Goal: Transaction & Acquisition: Register for event/course

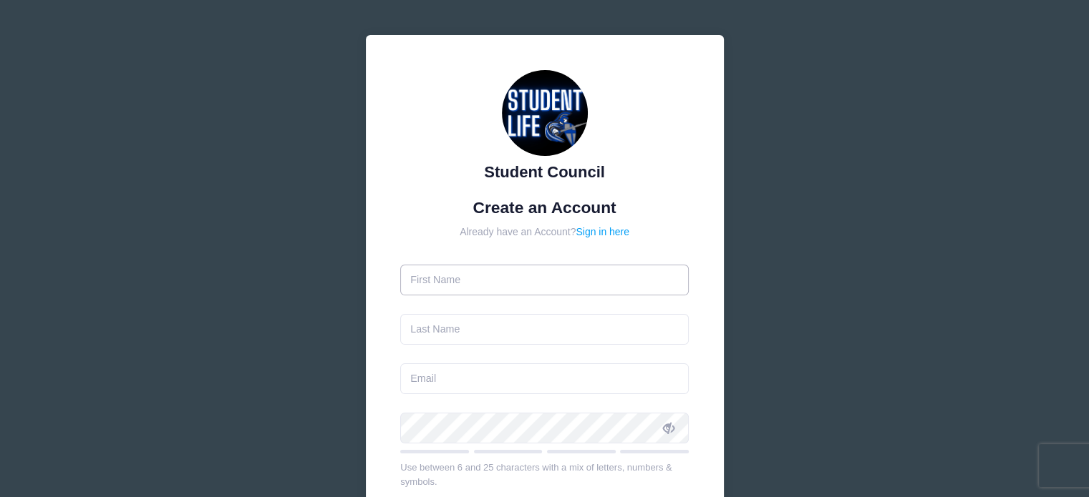
click at [498, 283] on input "text" at bounding box center [544, 280] width 288 height 31
type input "Heather"
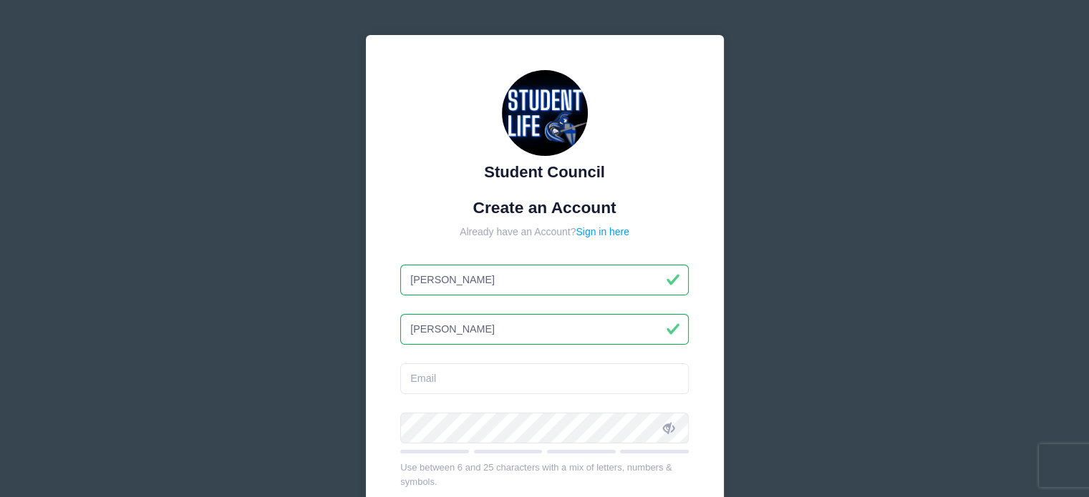
type input "Malmin"
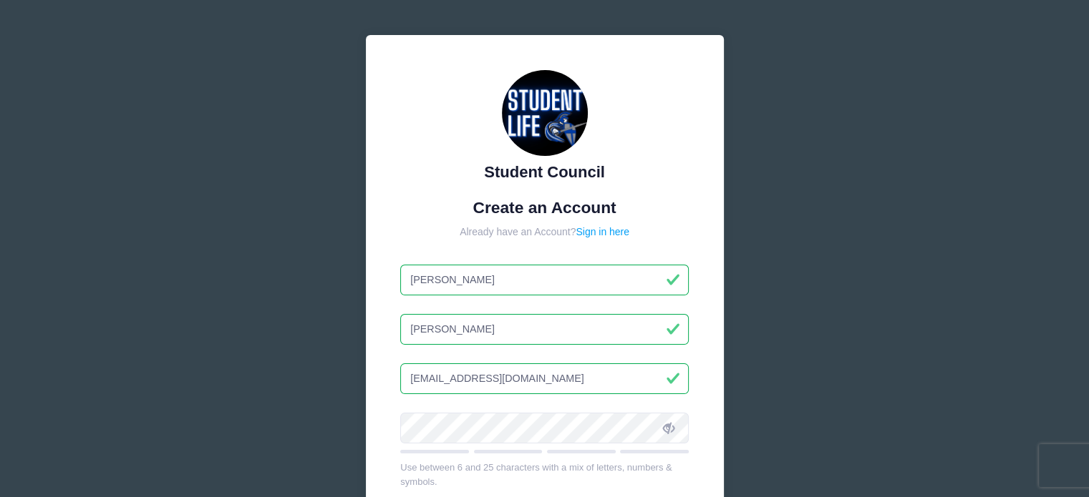
type input "[EMAIL_ADDRESS][DOMAIN_NAME]"
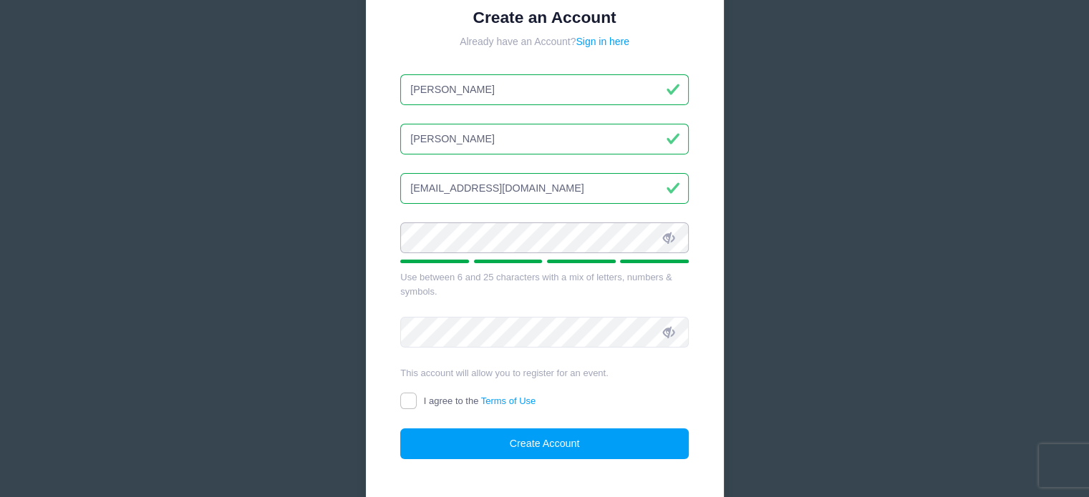
scroll to position [215, 0]
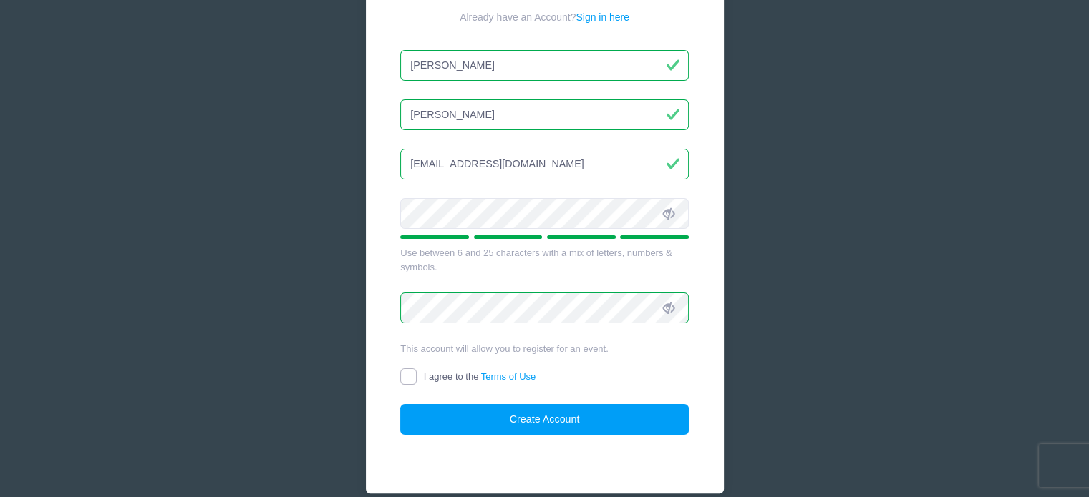
click at [414, 374] on input "I agree to the Terms of Use" at bounding box center [408, 377] width 16 height 16
checkbox input "true"
click at [550, 422] on button "Create Account" at bounding box center [544, 419] width 288 height 31
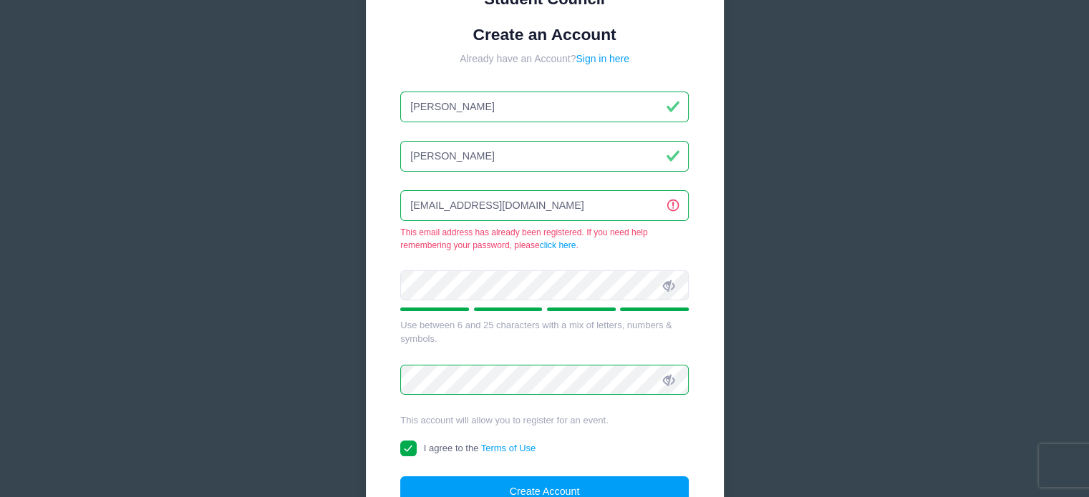
scroll to position [198, 0]
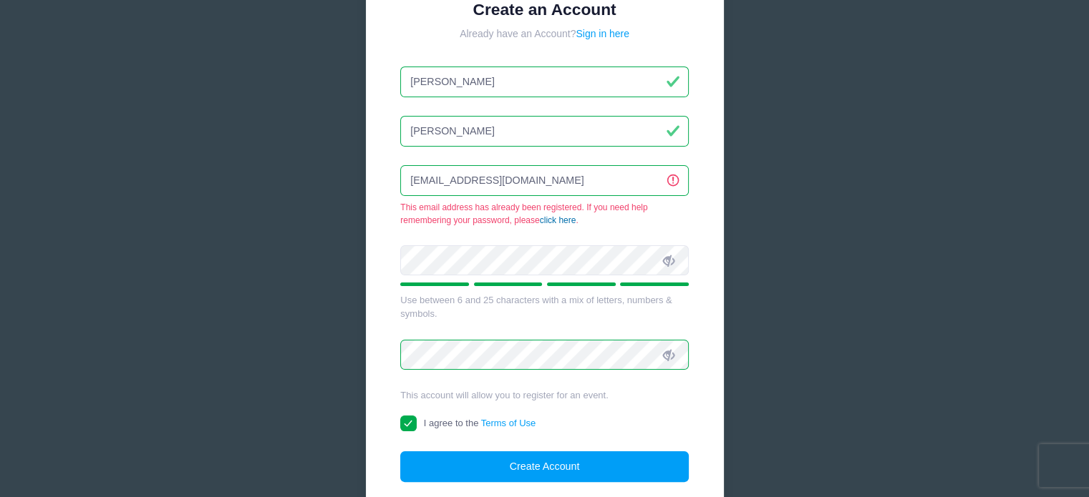
click at [555, 217] on link "click here" at bounding box center [558, 220] width 36 height 10
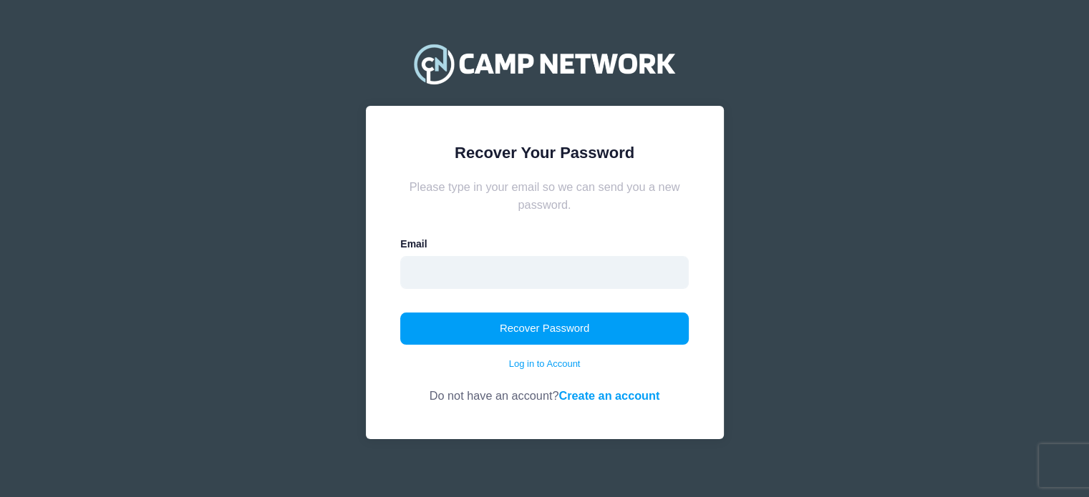
click at [489, 264] on input "email" at bounding box center [544, 272] width 288 height 33
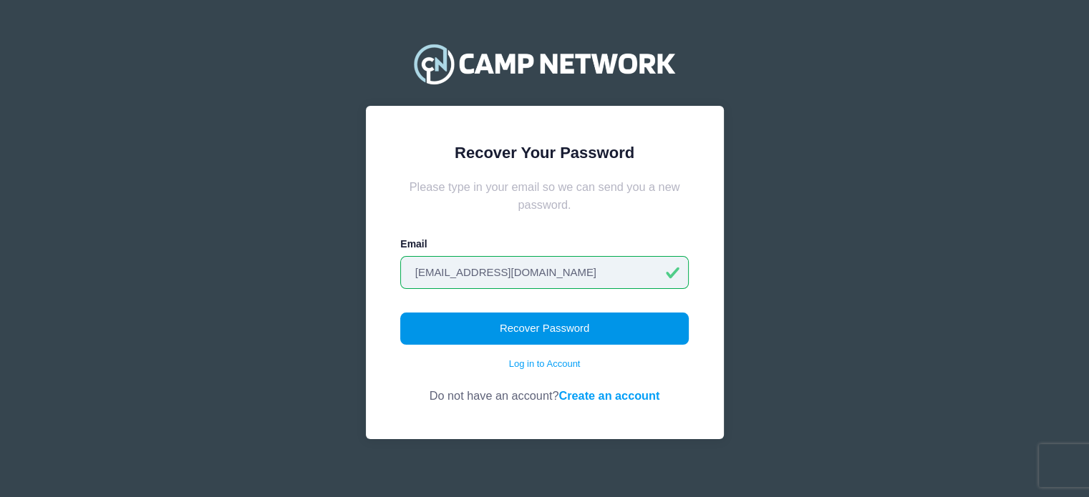
type input "[EMAIL_ADDRESS][DOMAIN_NAME]"
click at [547, 328] on button "Recover Password" at bounding box center [544, 329] width 288 height 33
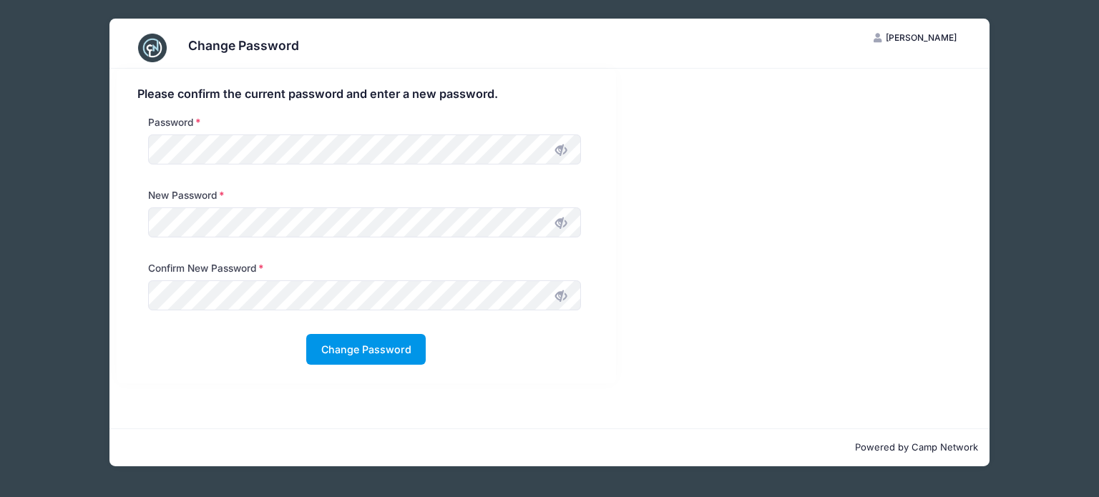
drag, startPoint x: 406, startPoint y: 343, endPoint x: 401, endPoint y: 331, distance: 12.9
click at [404, 343] on button "Change Password" at bounding box center [366, 349] width 120 height 31
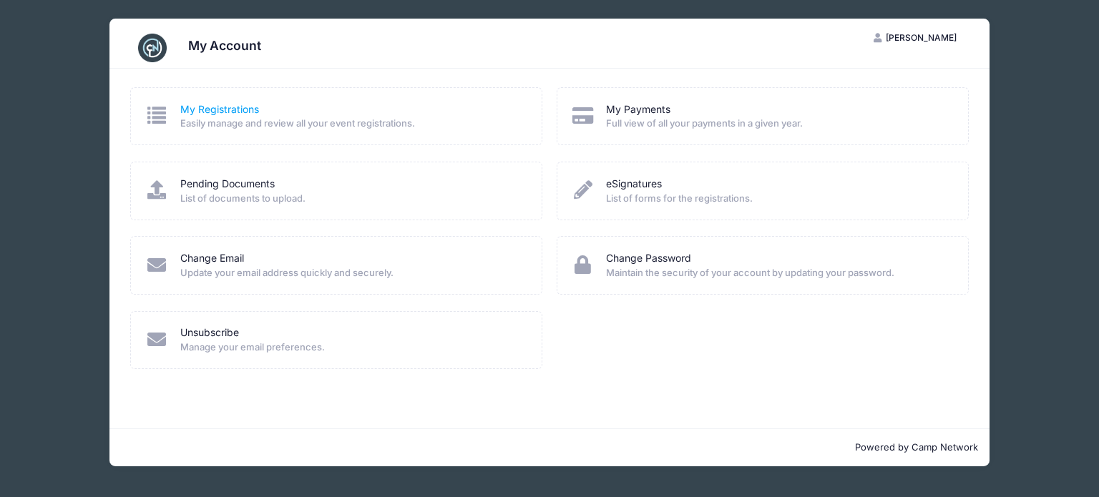
click at [225, 107] on link "My Registrations" at bounding box center [219, 109] width 79 height 15
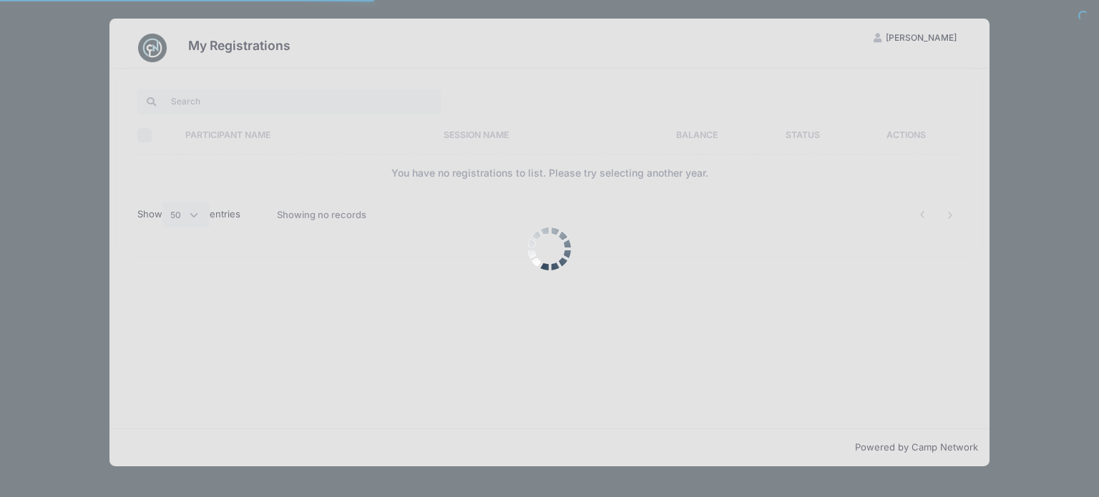
select select "50"
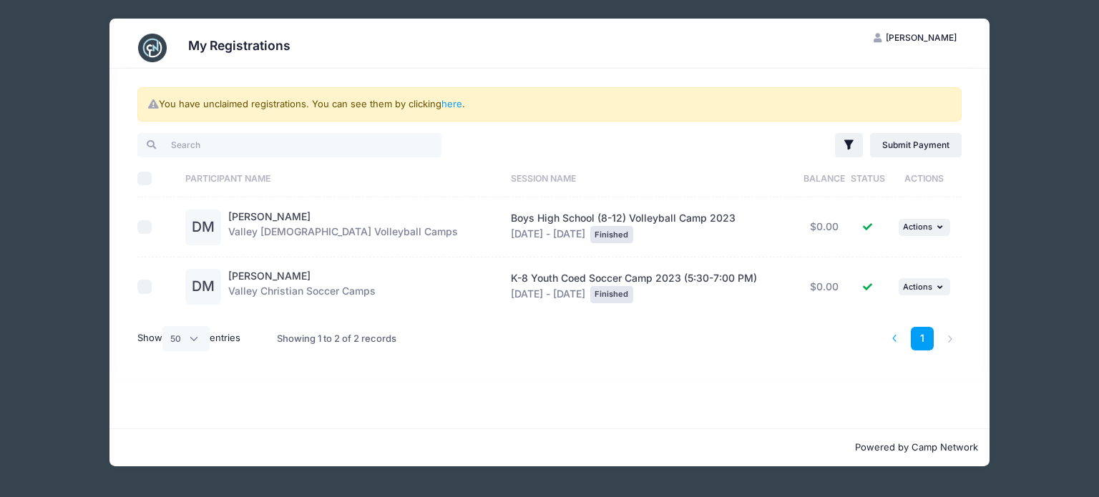
click at [896, 340] on li at bounding box center [895, 339] width 24 height 24
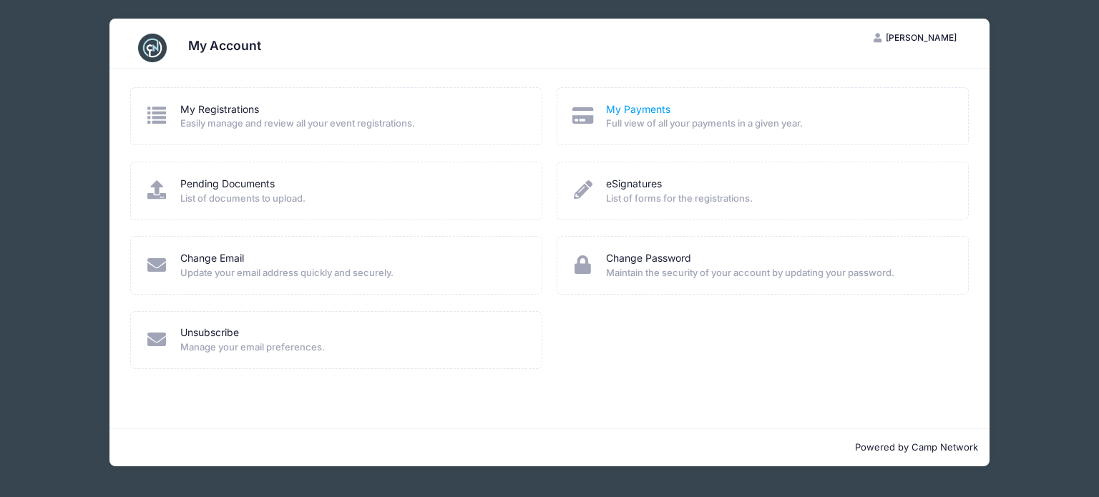
click at [648, 108] on link "My Payments" at bounding box center [638, 109] width 64 height 15
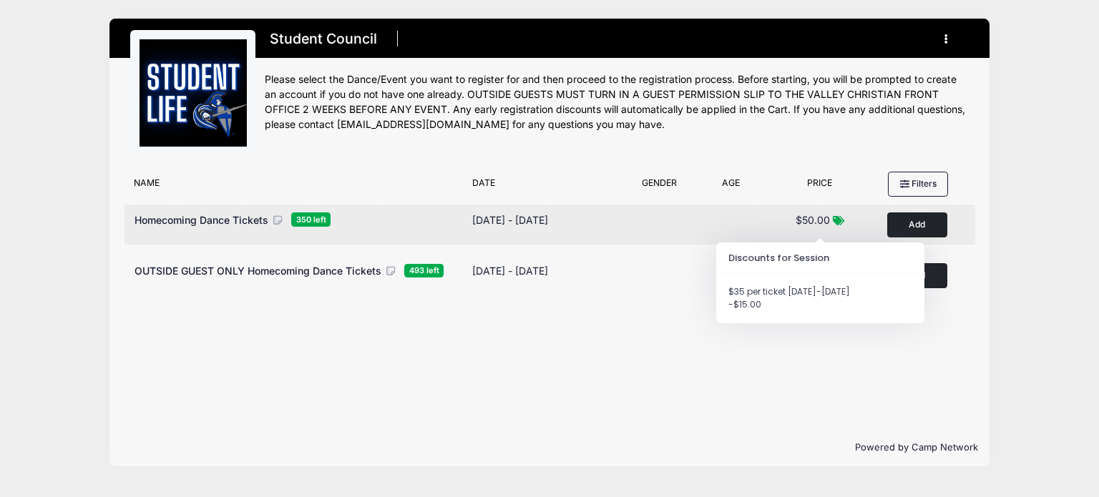
click at [814, 215] on span "$50.00" at bounding box center [813, 220] width 34 height 12
click at [911, 223] on button "Add to Cart" at bounding box center [917, 225] width 60 height 25
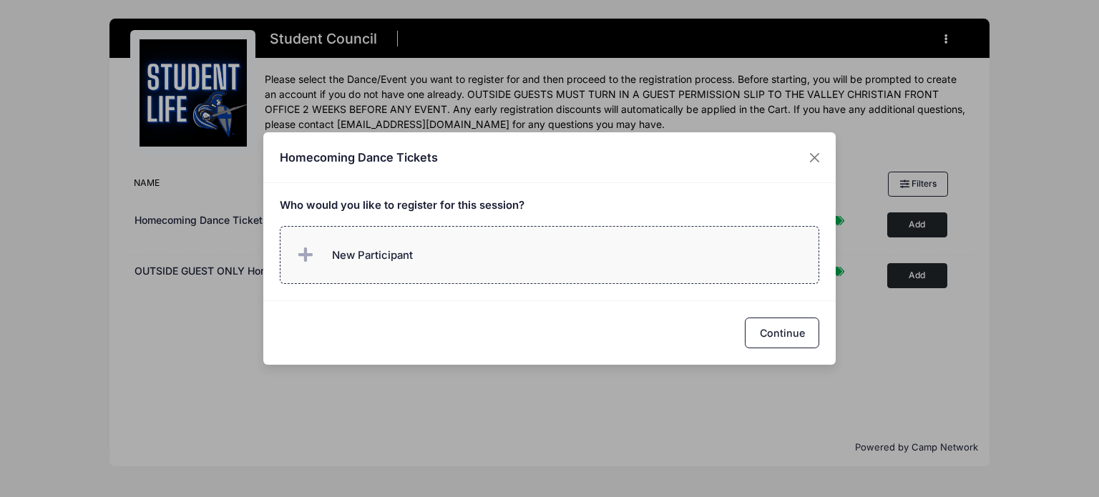
click at [334, 268] on span "New Participant" at bounding box center [353, 255] width 119 height 29
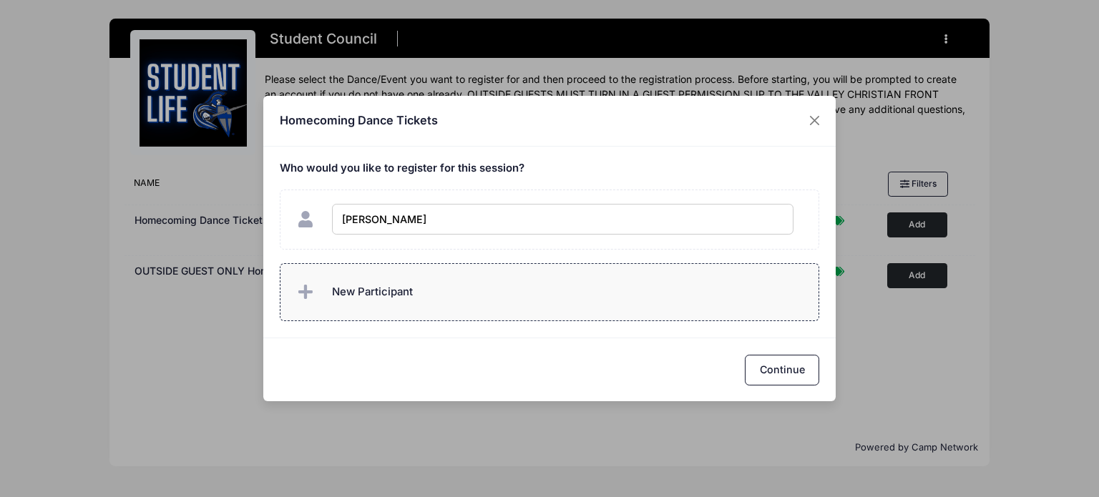
type input "[PERSON_NAME]"
checkbox input "true"
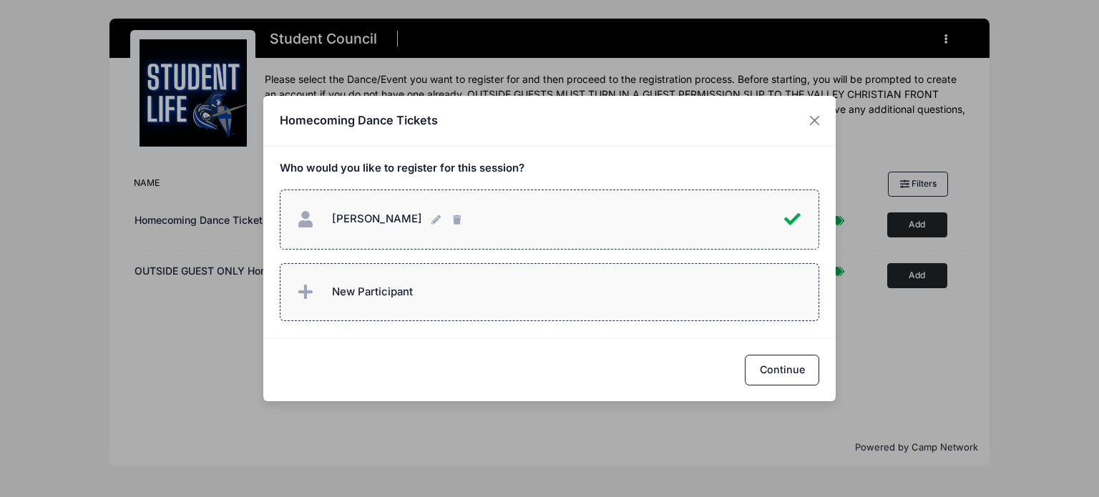
click at [368, 293] on span "New Participant" at bounding box center [372, 292] width 81 height 16
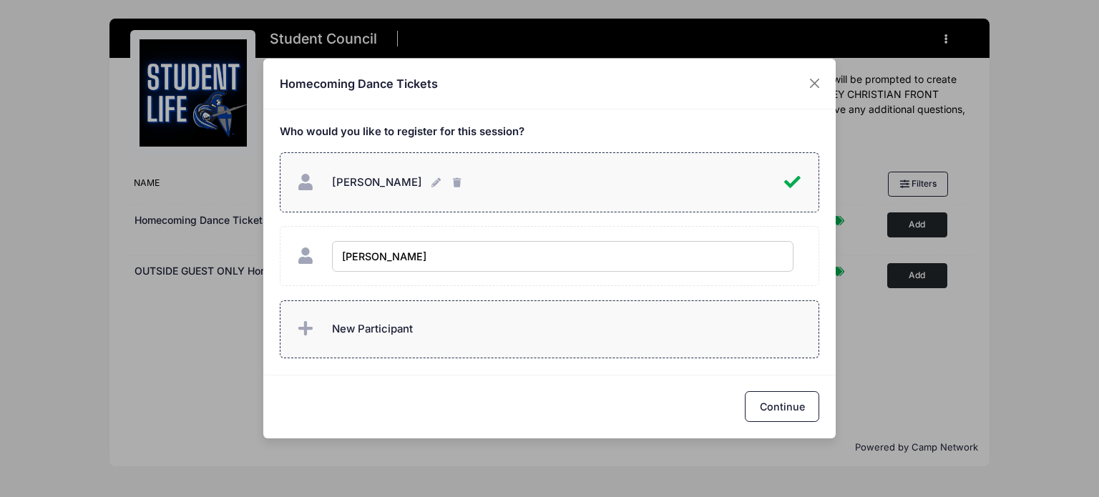
type input "Matthew Malmin"
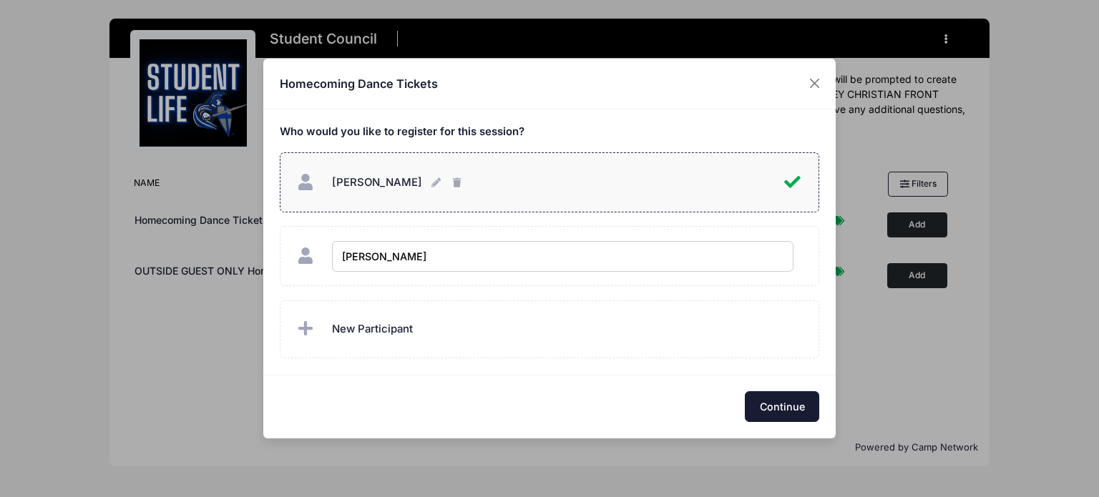
checkbox input "true"
click at [789, 399] on button "Continue" at bounding box center [782, 406] width 74 height 31
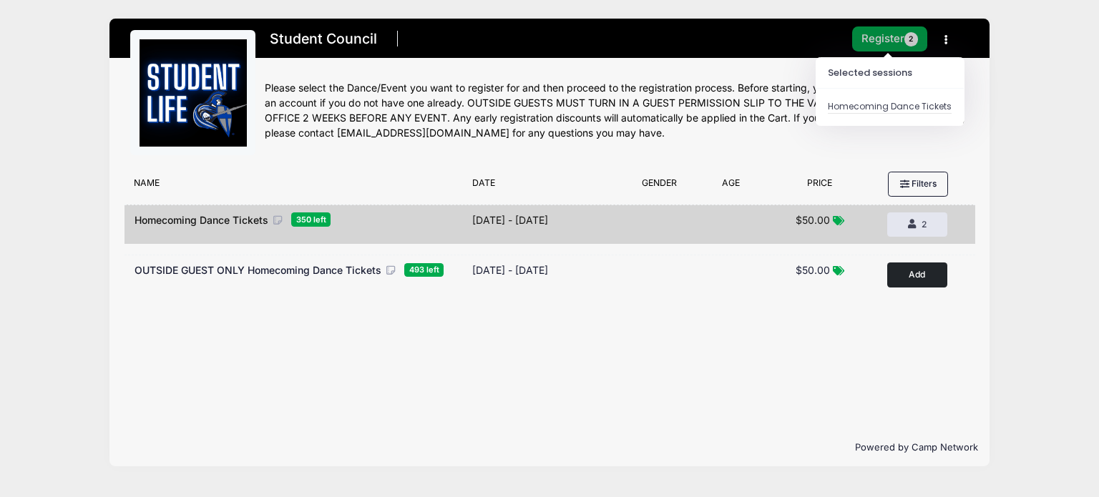
click at [873, 39] on button "Register 2" at bounding box center [890, 38] width 76 height 25
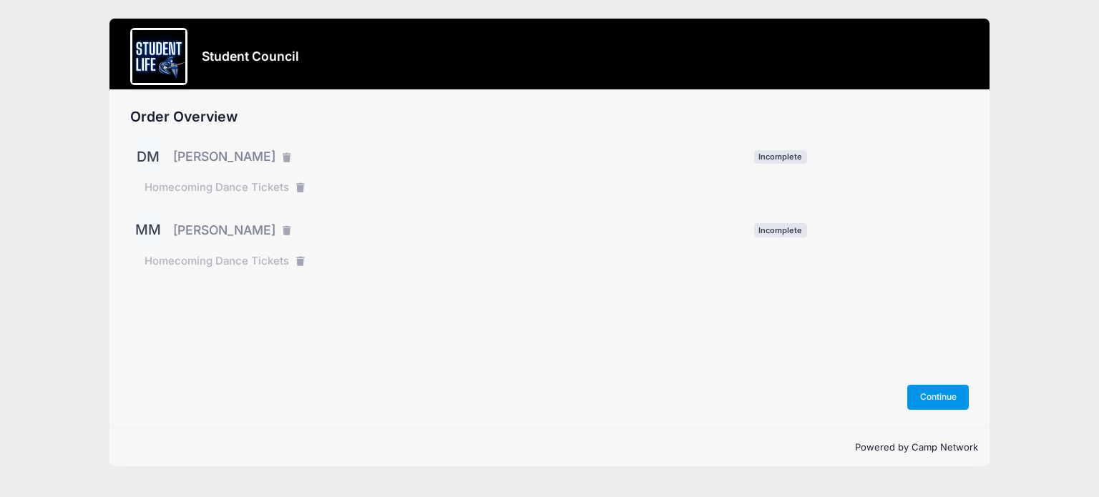
click at [945, 395] on button "Continue" at bounding box center [938, 397] width 62 height 24
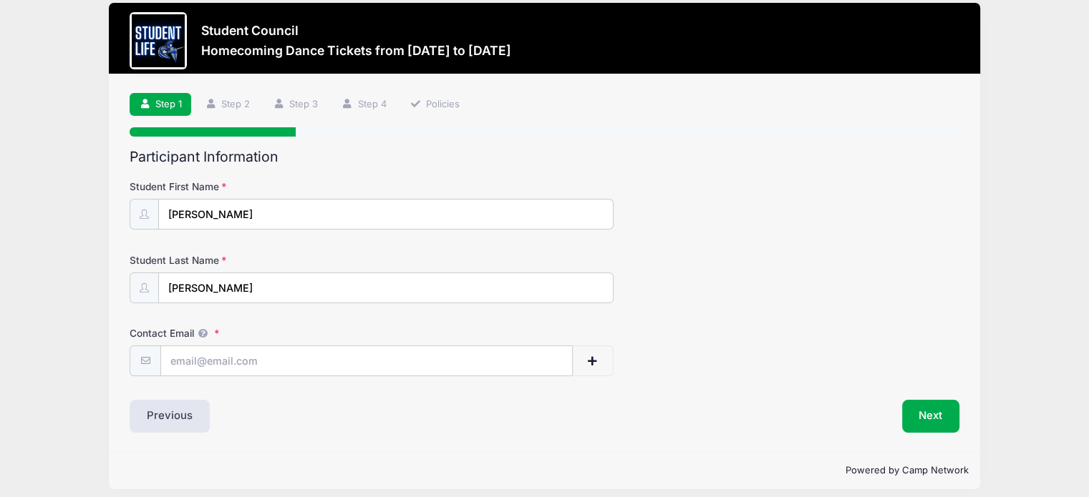
scroll to position [24, 0]
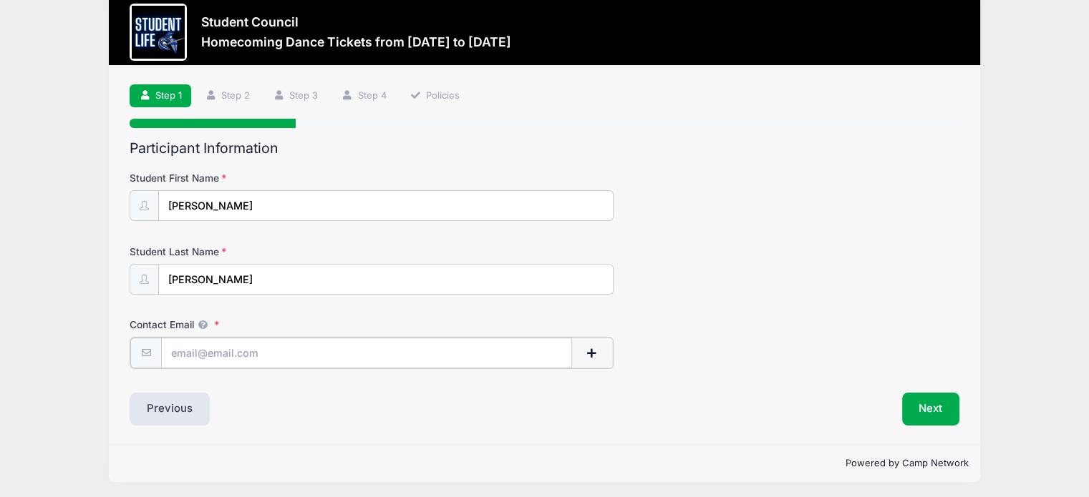
click at [277, 356] on input "Contact Email" at bounding box center [366, 353] width 411 height 31
type input "[EMAIL_ADDRESS][DOMAIN_NAME]"
click at [931, 412] on button "Next" at bounding box center [931, 407] width 58 height 33
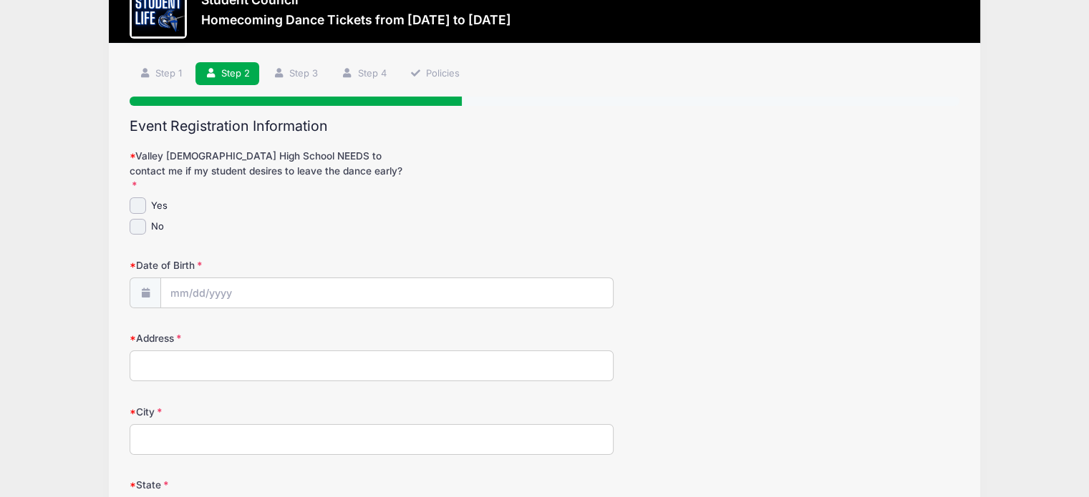
scroll to position [72, 0]
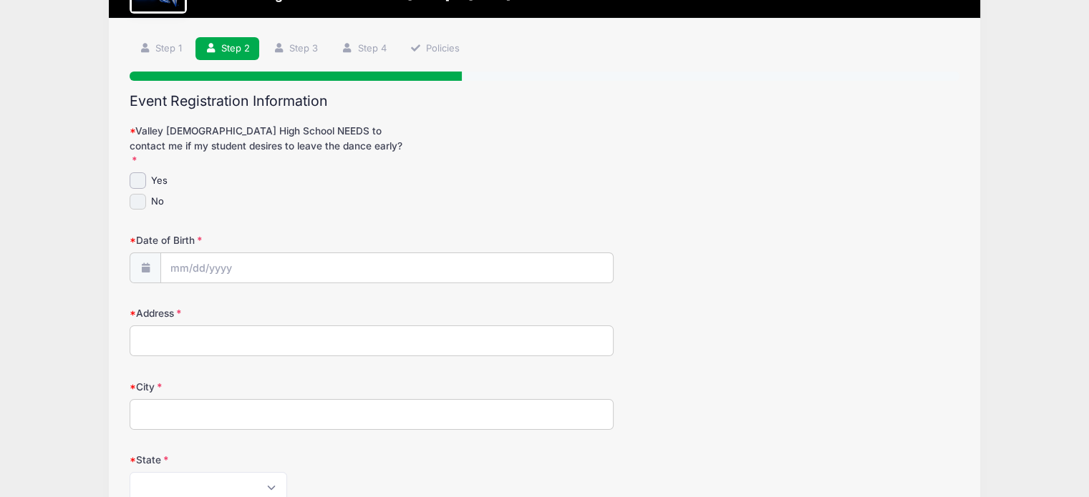
click at [139, 194] on input "No" at bounding box center [138, 202] width 16 height 16
checkbox input "true"
click at [194, 253] on input "Date of Birth" at bounding box center [387, 268] width 452 height 31
click at [177, 294] on icon at bounding box center [181, 291] width 9 height 9
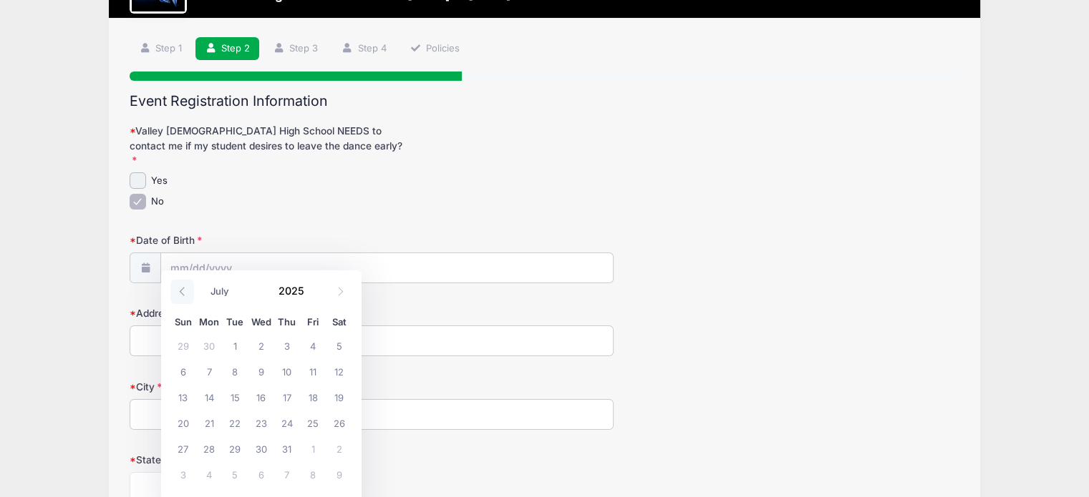
click at [177, 294] on icon at bounding box center [181, 291] width 9 height 9
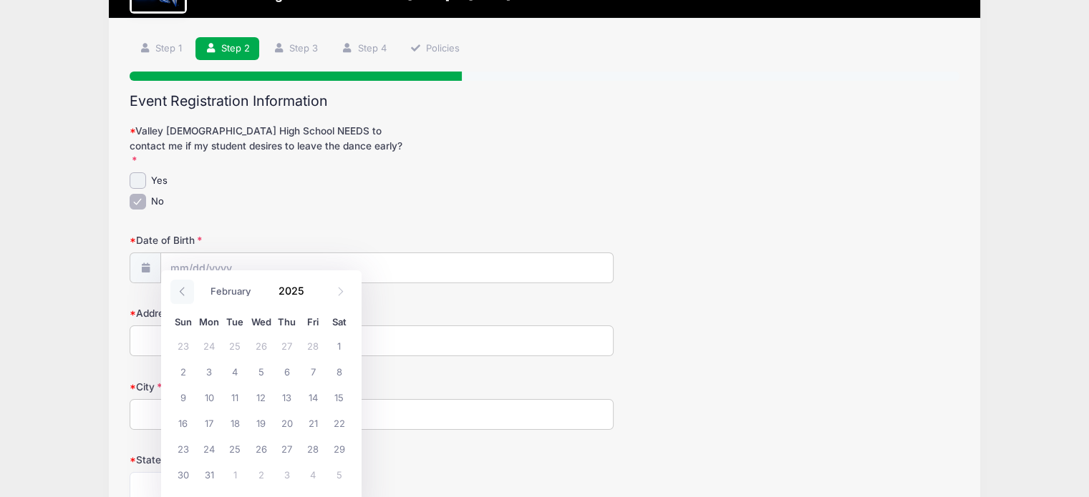
click at [177, 294] on icon at bounding box center [181, 291] width 9 height 9
select select "0"
click at [177, 294] on icon at bounding box center [181, 291] width 9 height 9
type input "2024"
click at [177, 294] on icon at bounding box center [181, 291] width 9 height 9
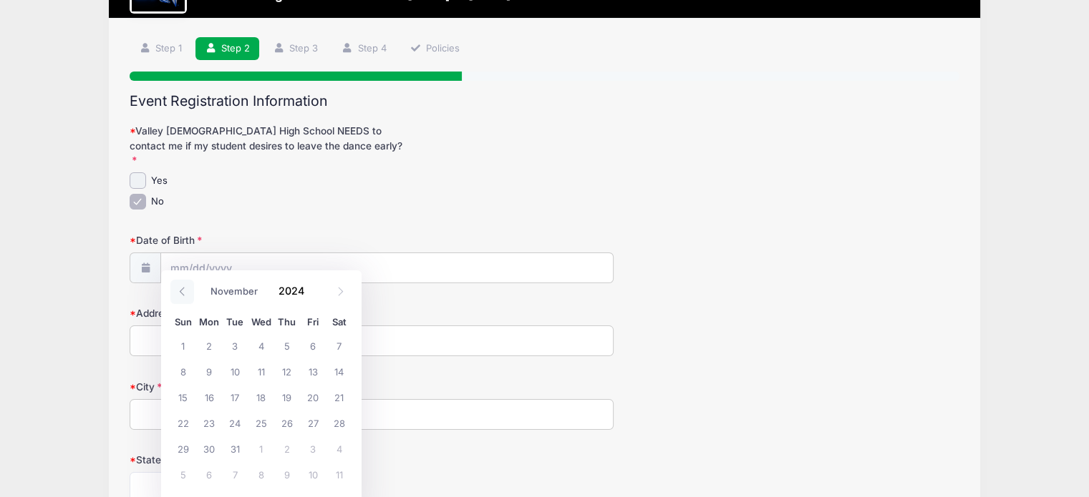
click at [177, 294] on icon at bounding box center [181, 291] width 9 height 9
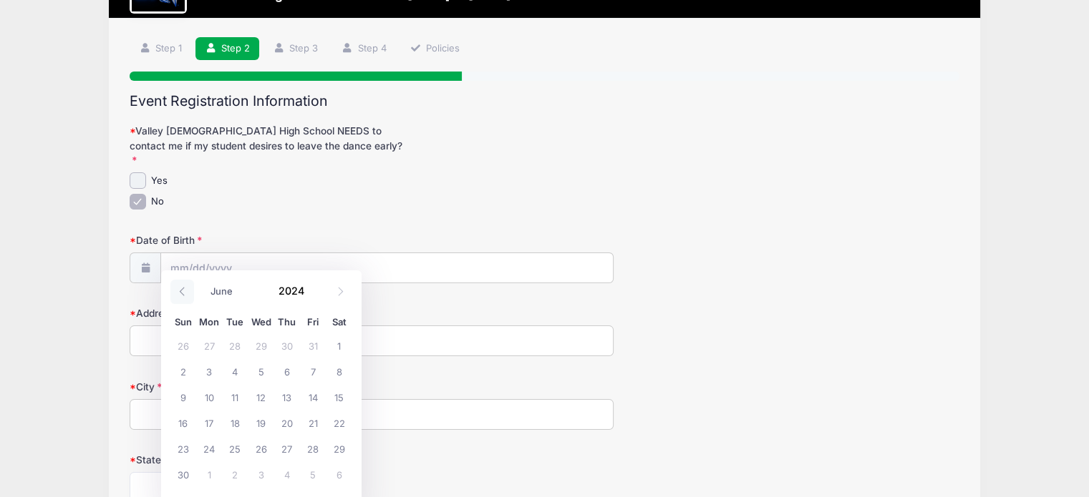
click at [177, 294] on icon at bounding box center [181, 291] width 9 height 9
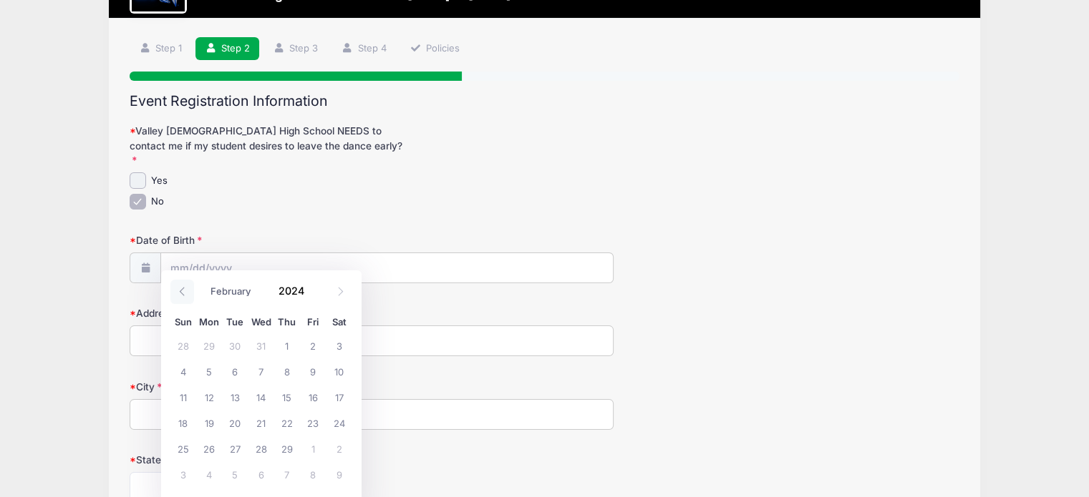
select select "0"
click at [177, 294] on icon at bounding box center [181, 291] width 9 height 9
type input "2023"
click at [177, 294] on icon at bounding box center [181, 291] width 9 height 9
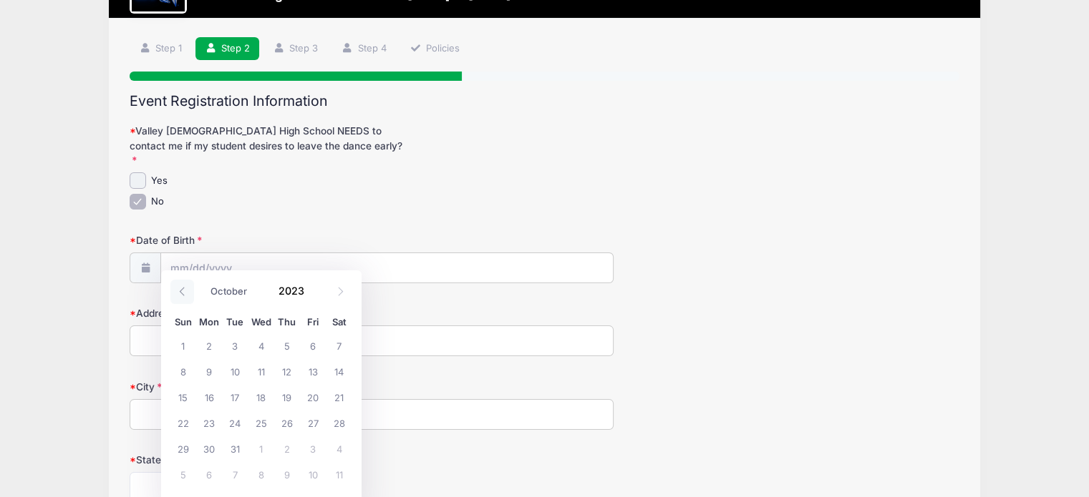
click at [177, 294] on icon at bounding box center [181, 291] width 9 height 9
click at [178, 293] on icon at bounding box center [181, 291] width 9 height 9
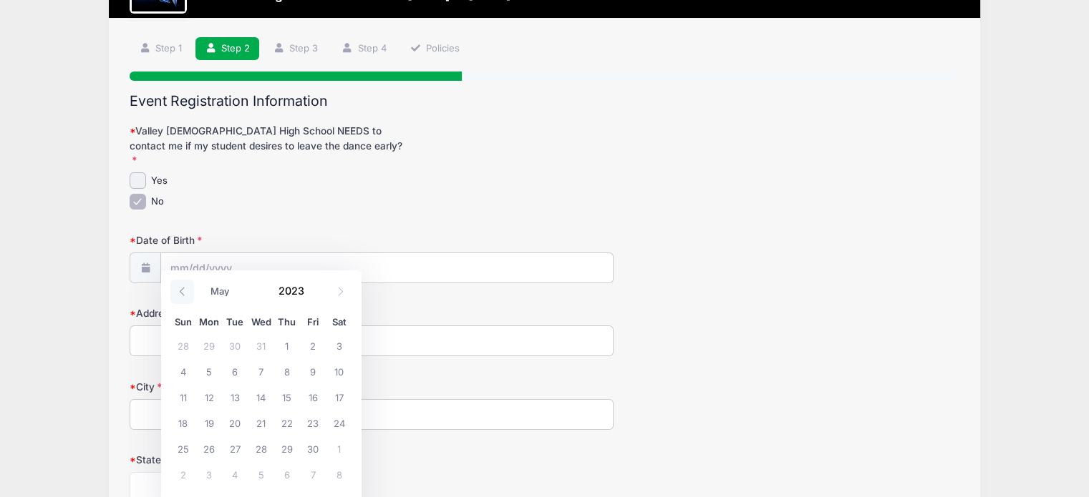
click at [180, 293] on icon at bounding box center [181, 291] width 9 height 9
select select "0"
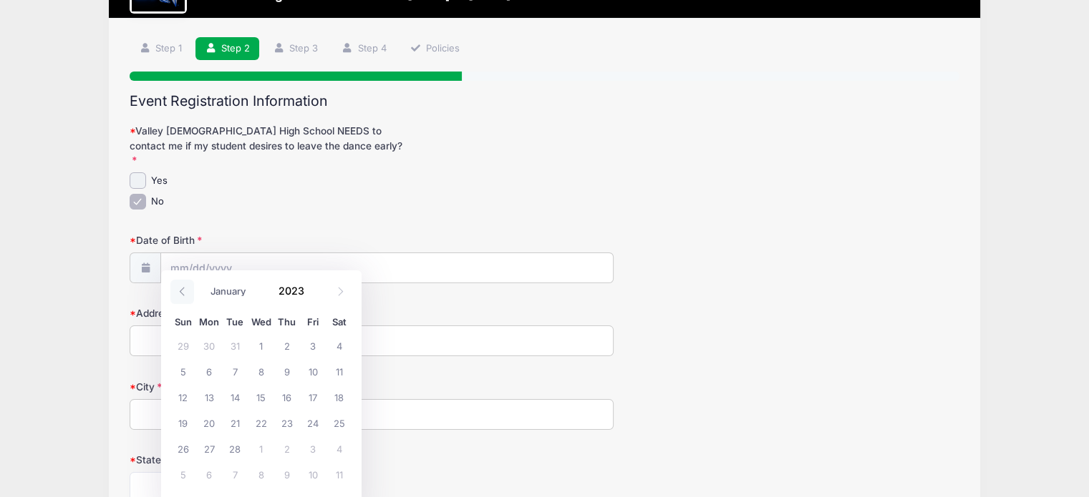
click at [180, 293] on icon at bounding box center [181, 291] width 9 height 9
type input "2022"
click at [180, 293] on icon at bounding box center [181, 291] width 9 height 9
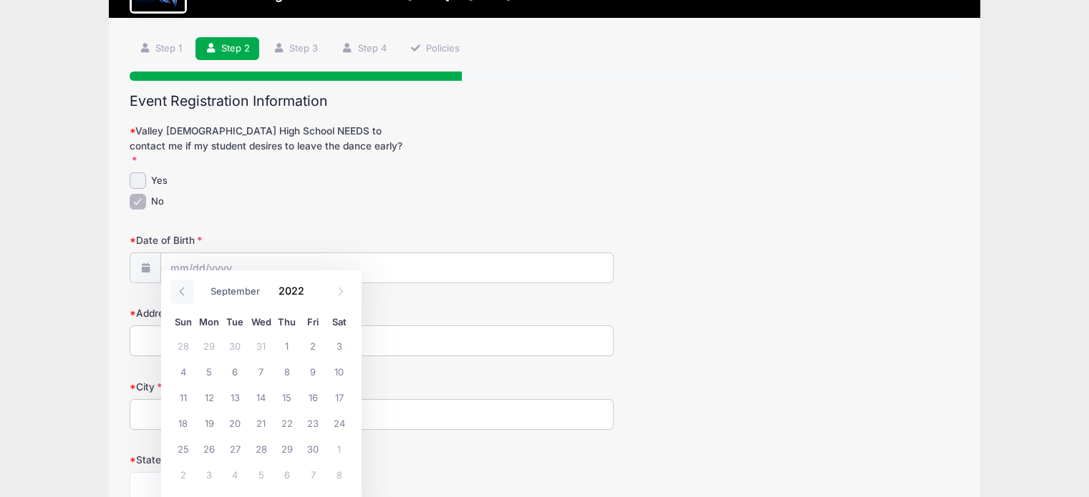
click at [180, 293] on icon at bounding box center [181, 291] width 9 height 9
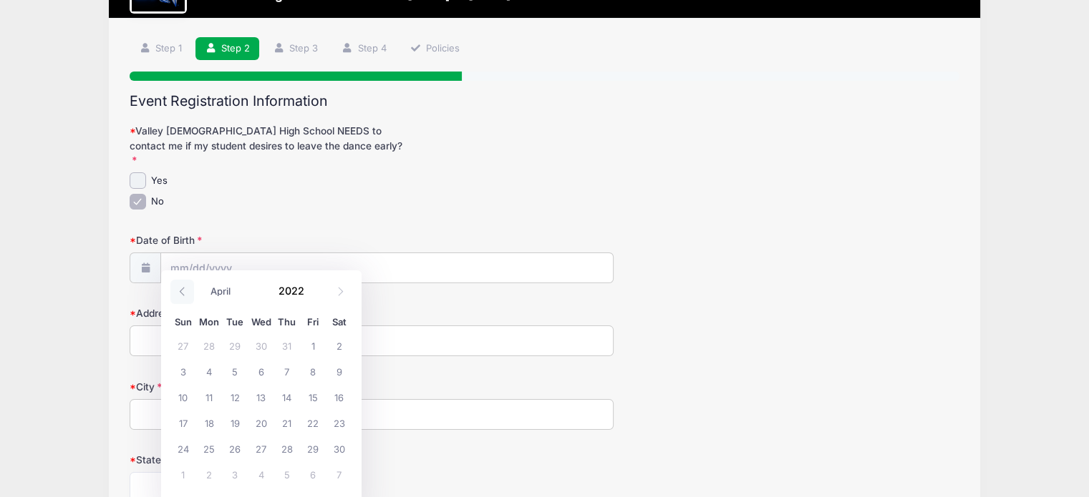
click at [180, 293] on icon at bounding box center [181, 291] width 9 height 9
select select "0"
click at [180, 293] on icon at bounding box center [181, 291] width 9 height 9
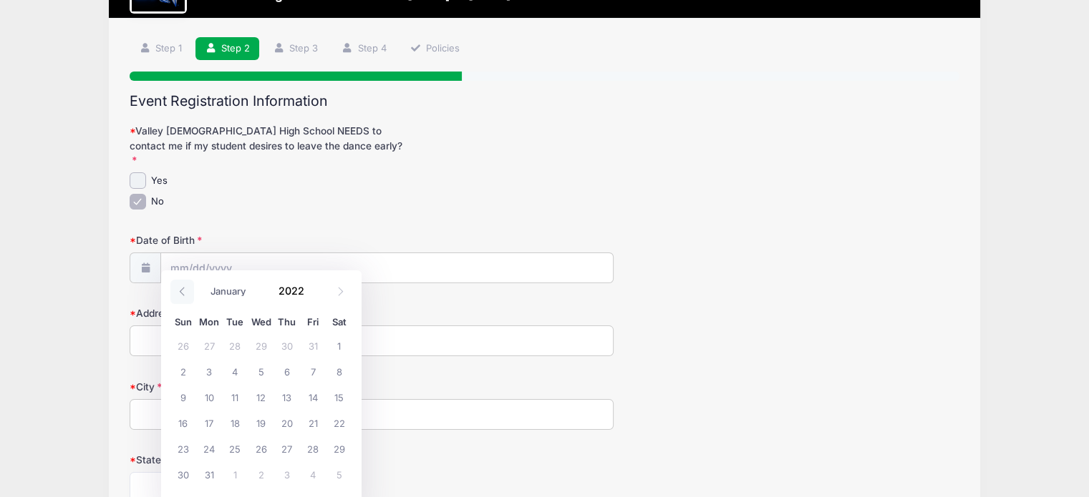
type input "2021"
click at [180, 293] on icon at bounding box center [181, 291] width 9 height 9
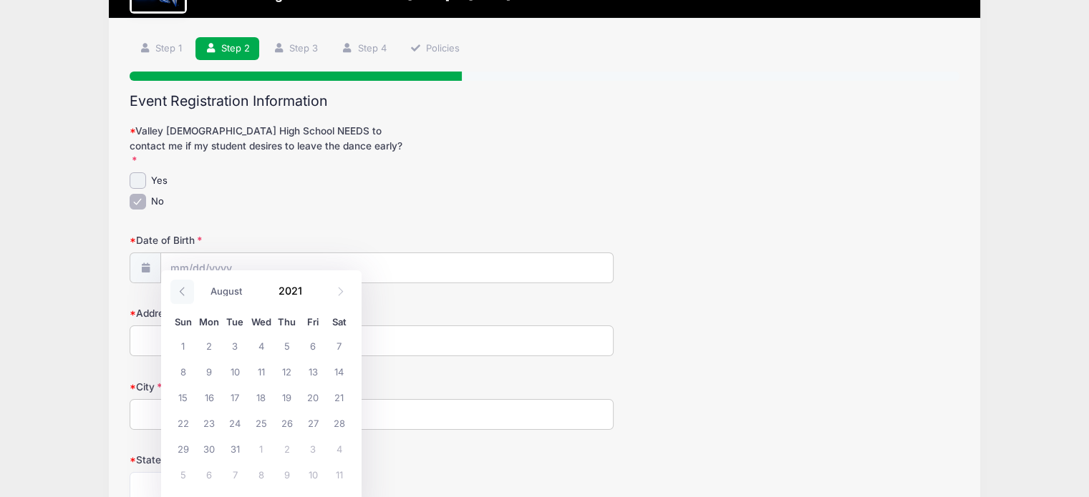
click at [180, 293] on icon at bounding box center [181, 291] width 9 height 9
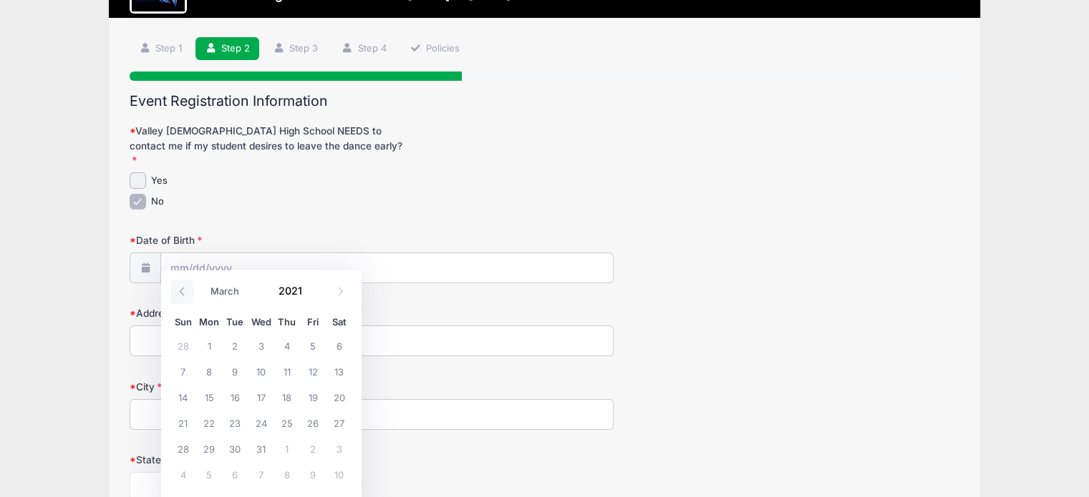
click at [180, 293] on icon at bounding box center [181, 291] width 9 height 9
select select "0"
click at [180, 293] on icon at bounding box center [181, 291] width 9 height 9
type input "2020"
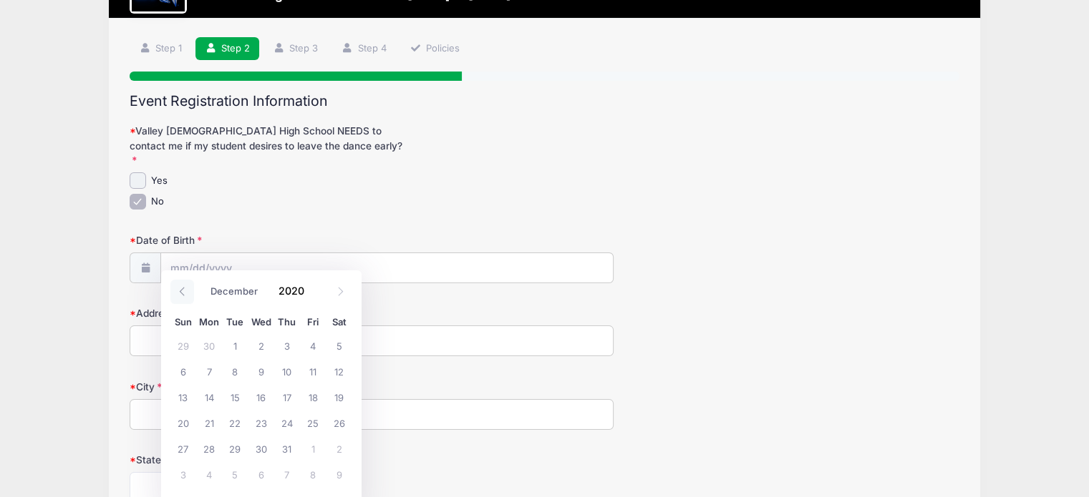
click at [180, 293] on icon at bounding box center [181, 291] width 9 height 9
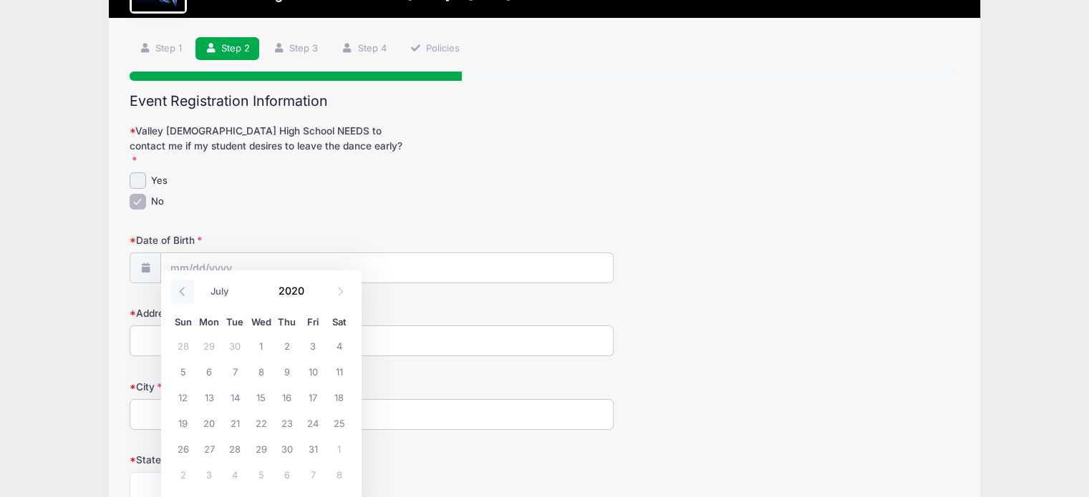
click at [180, 293] on icon at bounding box center [181, 291] width 9 height 9
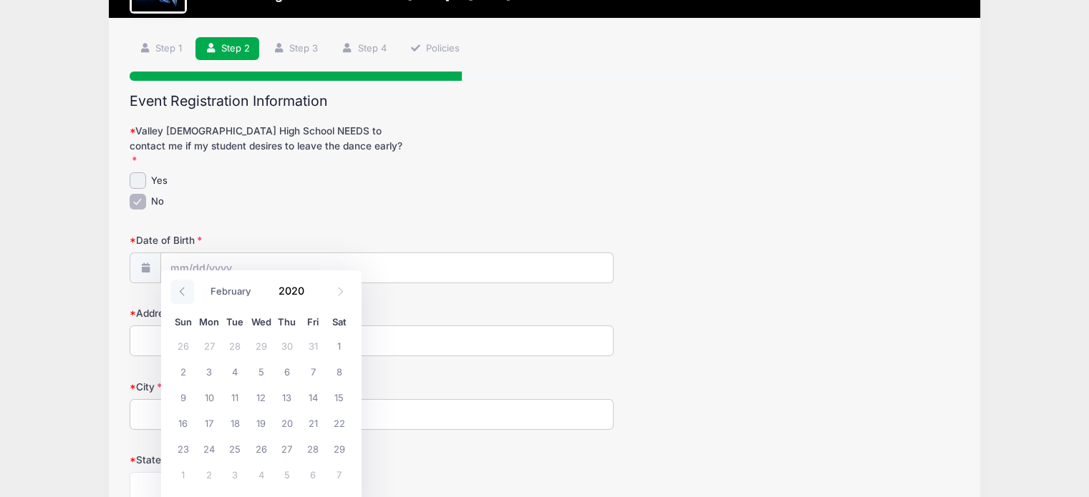
click at [180, 293] on icon at bounding box center [181, 291] width 9 height 9
select select "0"
click at [180, 293] on icon at bounding box center [181, 291] width 9 height 9
type input "2019"
click at [180, 293] on icon at bounding box center [181, 291] width 9 height 9
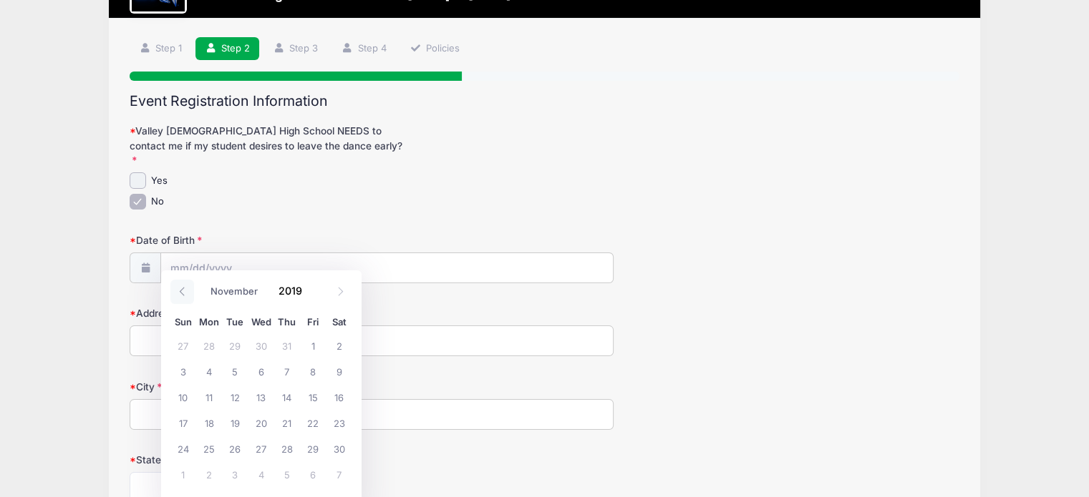
click at [180, 293] on icon at bounding box center [181, 291] width 9 height 9
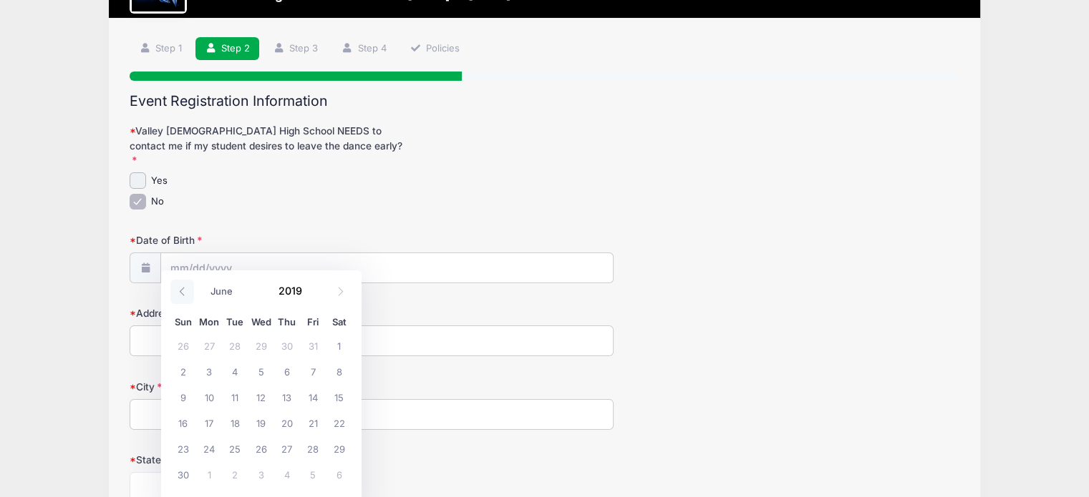
click at [180, 293] on icon at bounding box center [182, 291] width 5 height 9
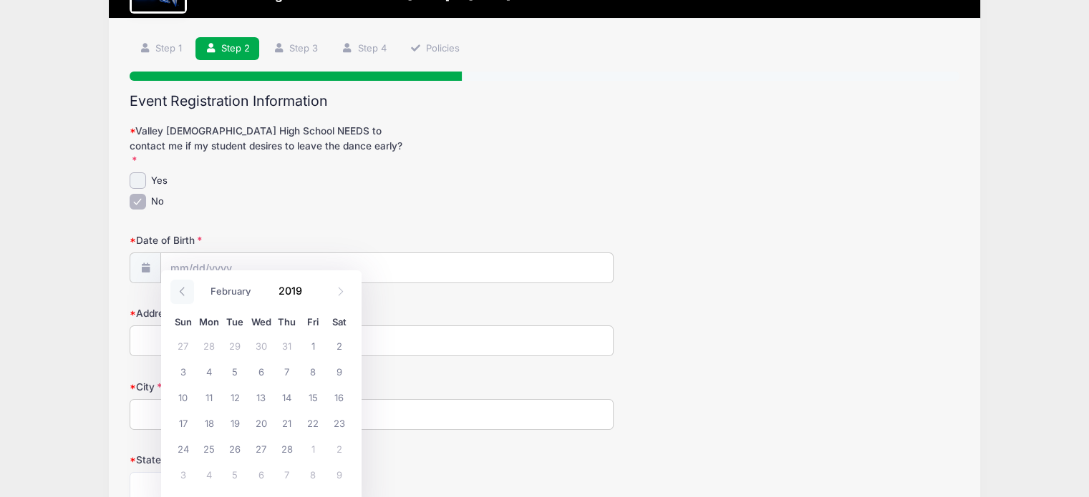
select select "0"
click at [180, 293] on icon at bounding box center [182, 291] width 5 height 9
type input "2018"
click at [180, 293] on icon at bounding box center [182, 291] width 5 height 9
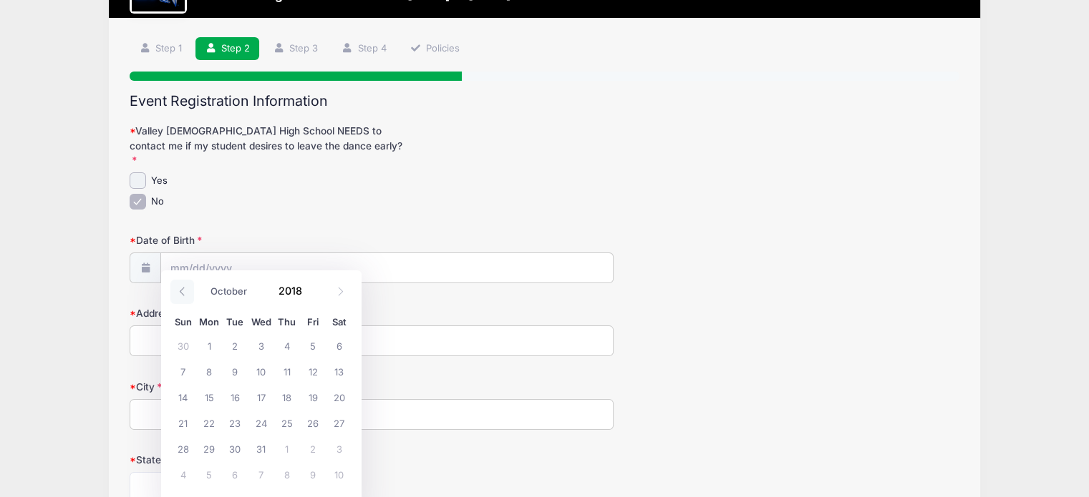
click at [180, 293] on icon at bounding box center [182, 291] width 5 height 9
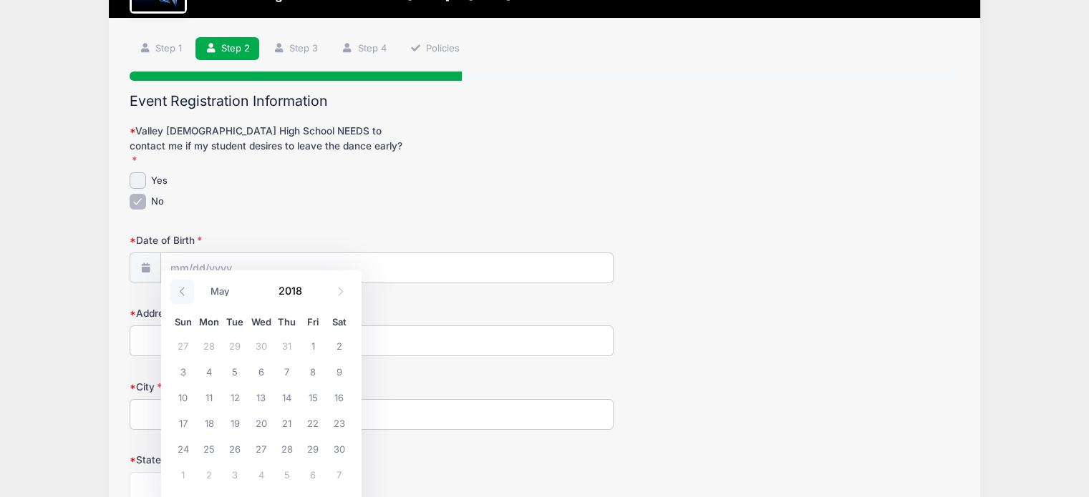
click at [180, 293] on icon at bounding box center [182, 291] width 5 height 9
click at [181, 292] on icon at bounding box center [181, 291] width 9 height 9
click at [181, 291] on icon at bounding box center [181, 291] width 9 height 9
select select "0"
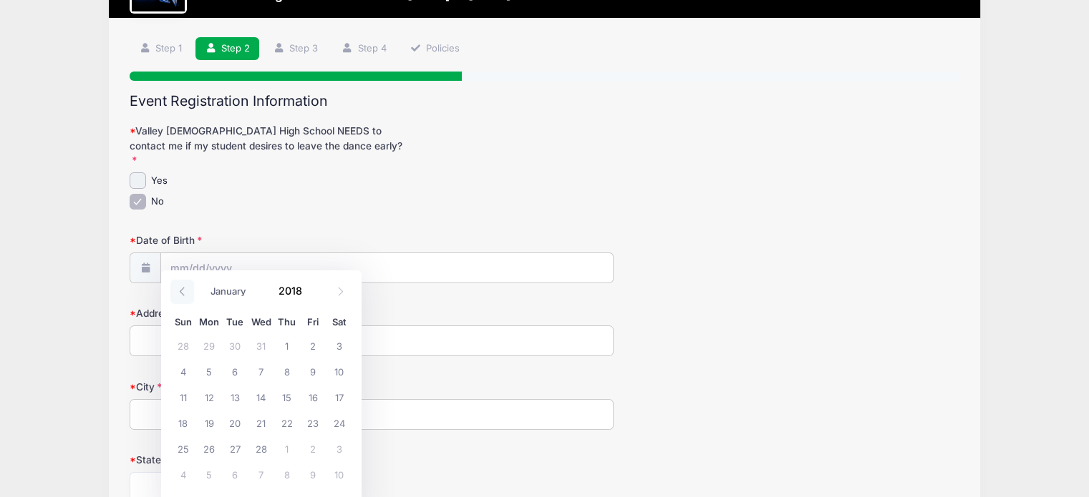
click at [181, 291] on icon at bounding box center [181, 291] width 9 height 9
type input "2017"
click at [181, 291] on icon at bounding box center [181, 291] width 9 height 9
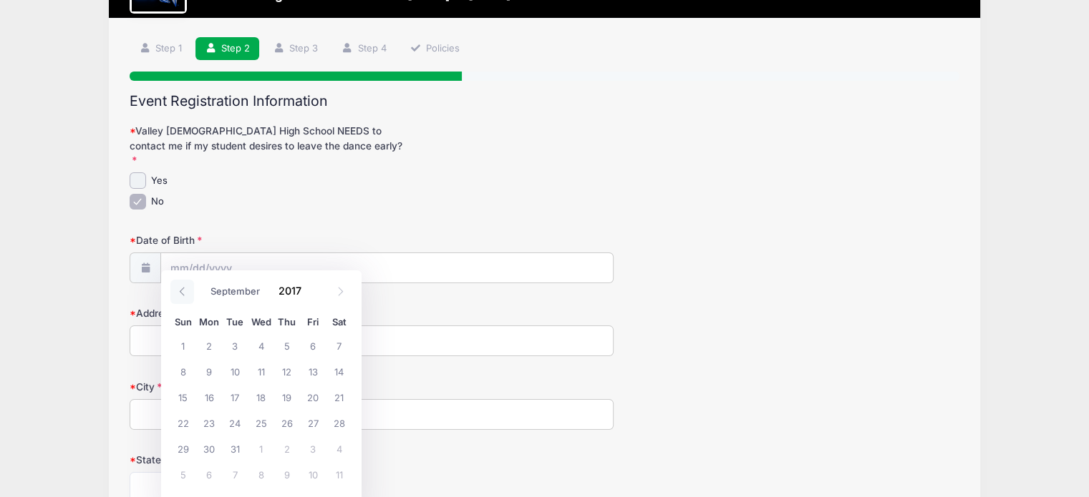
click at [181, 291] on icon at bounding box center [181, 291] width 9 height 9
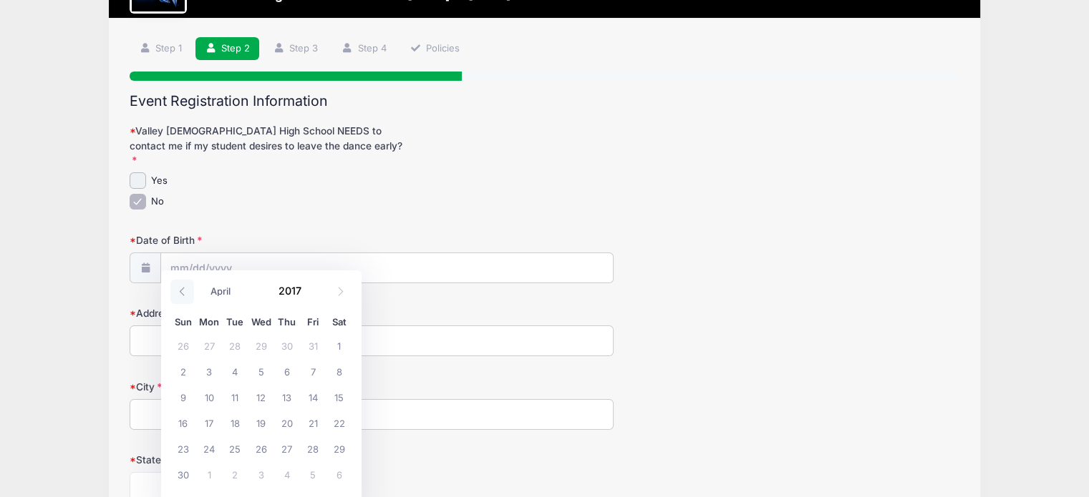
click at [181, 291] on icon at bounding box center [181, 291] width 9 height 9
select select "0"
click at [181, 291] on icon at bounding box center [181, 291] width 9 height 9
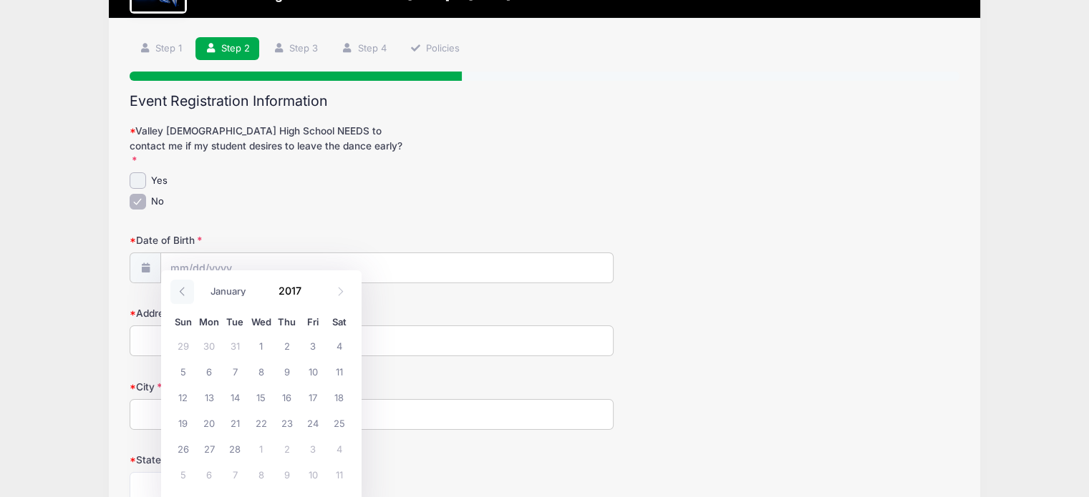
type input "2016"
click at [181, 291] on icon at bounding box center [181, 291] width 9 height 9
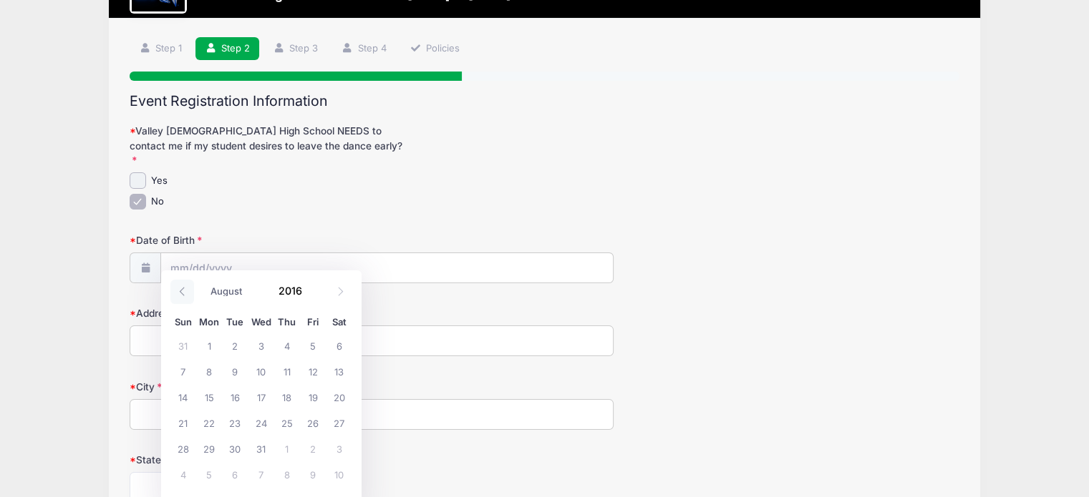
click at [181, 291] on icon at bounding box center [181, 291] width 9 height 9
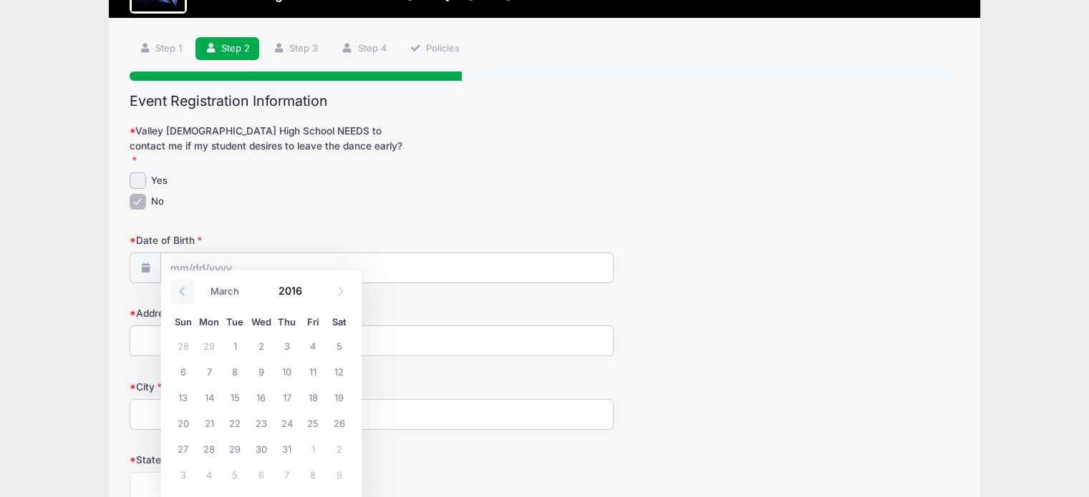
click at [181, 291] on icon at bounding box center [181, 291] width 9 height 9
select select "0"
click at [181, 291] on icon at bounding box center [181, 291] width 9 height 9
type input "2015"
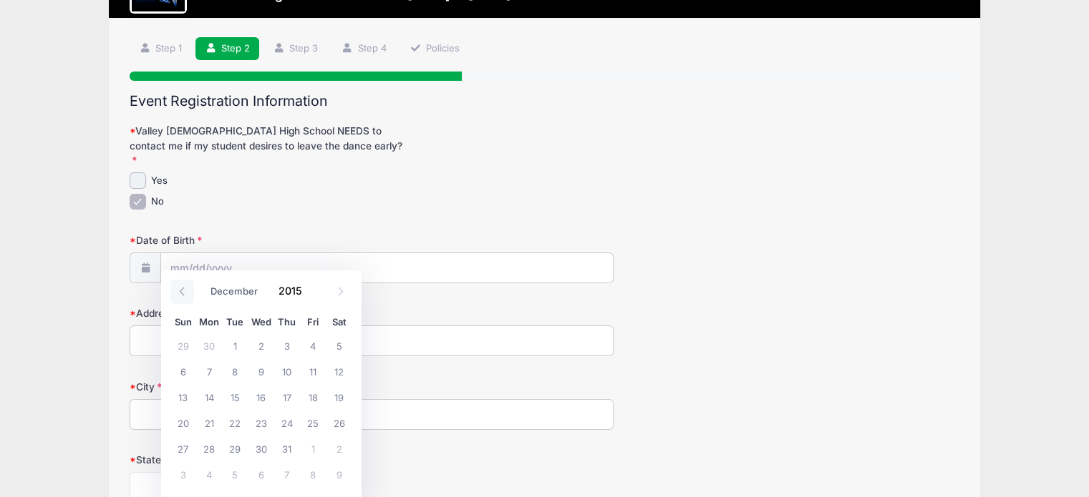
click at [181, 291] on icon at bounding box center [181, 291] width 9 height 9
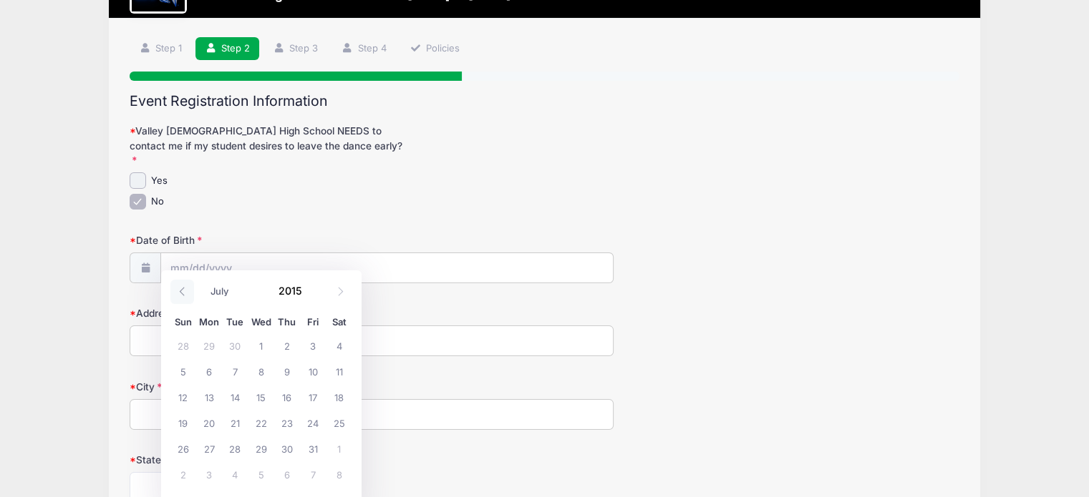
click at [181, 291] on icon at bounding box center [181, 291] width 9 height 9
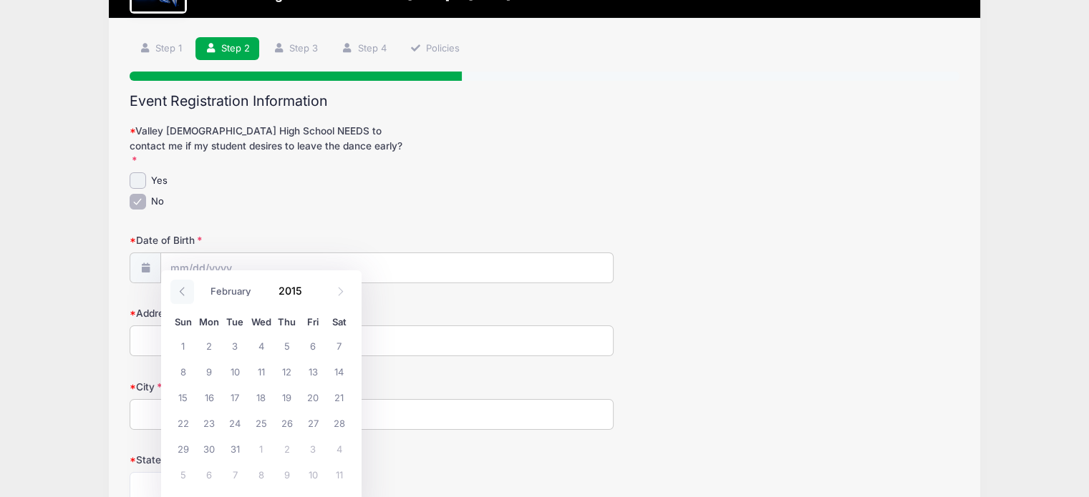
click at [181, 291] on icon at bounding box center [181, 291] width 9 height 9
select select "0"
click at [181, 291] on icon at bounding box center [181, 291] width 9 height 9
type input "2014"
click at [181, 291] on icon at bounding box center [181, 291] width 9 height 9
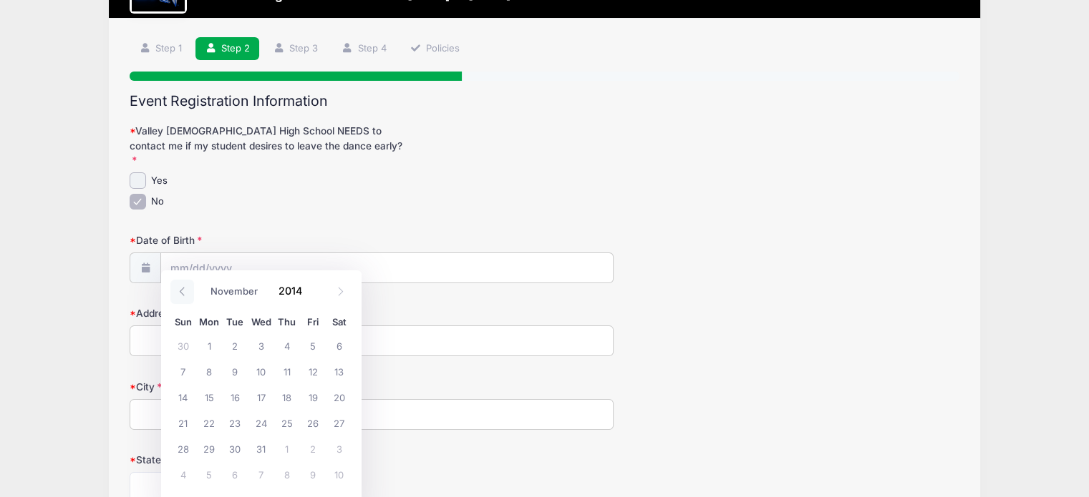
click at [181, 291] on icon at bounding box center [181, 291] width 9 height 9
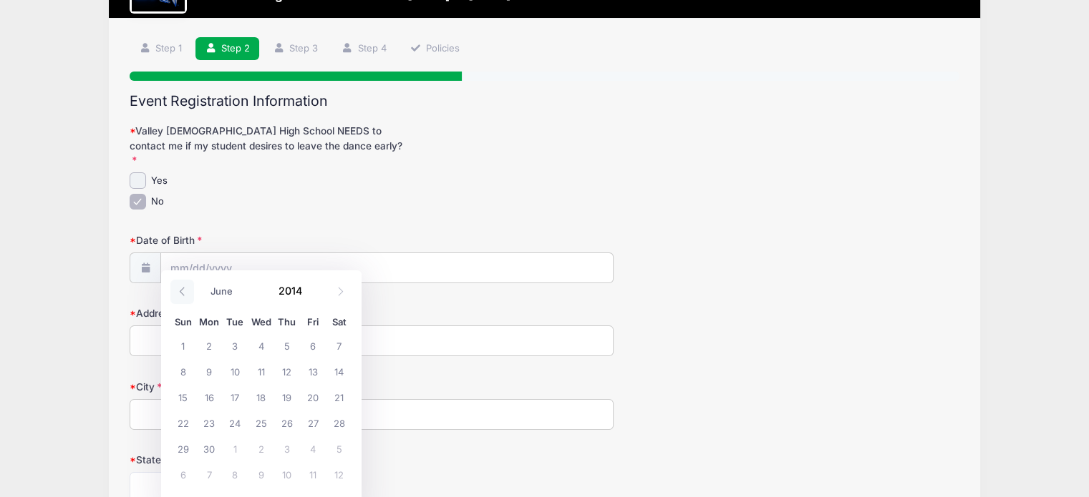
click at [181, 291] on icon at bounding box center [181, 291] width 9 height 9
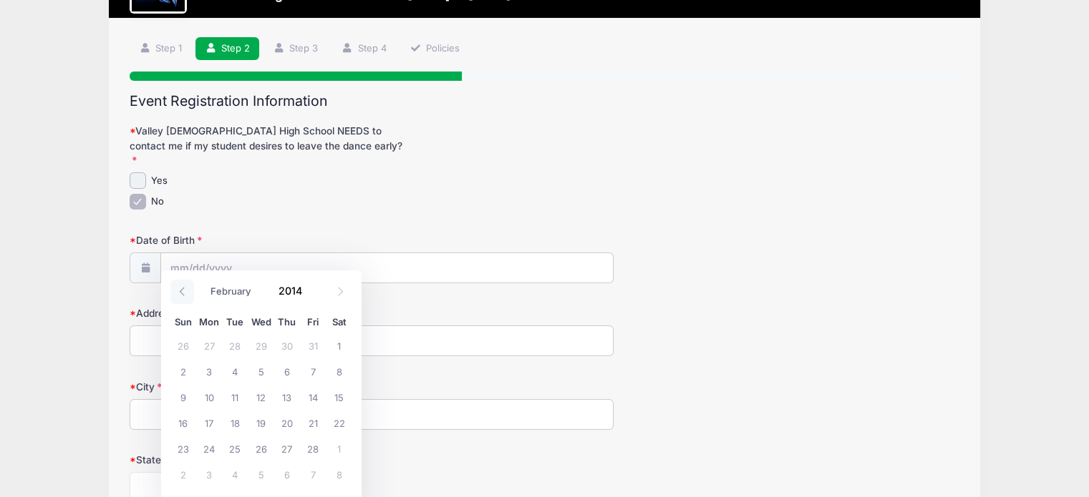
select select "0"
click at [181, 291] on icon at bounding box center [181, 291] width 9 height 9
type input "2013"
click at [181, 291] on icon at bounding box center [181, 291] width 9 height 9
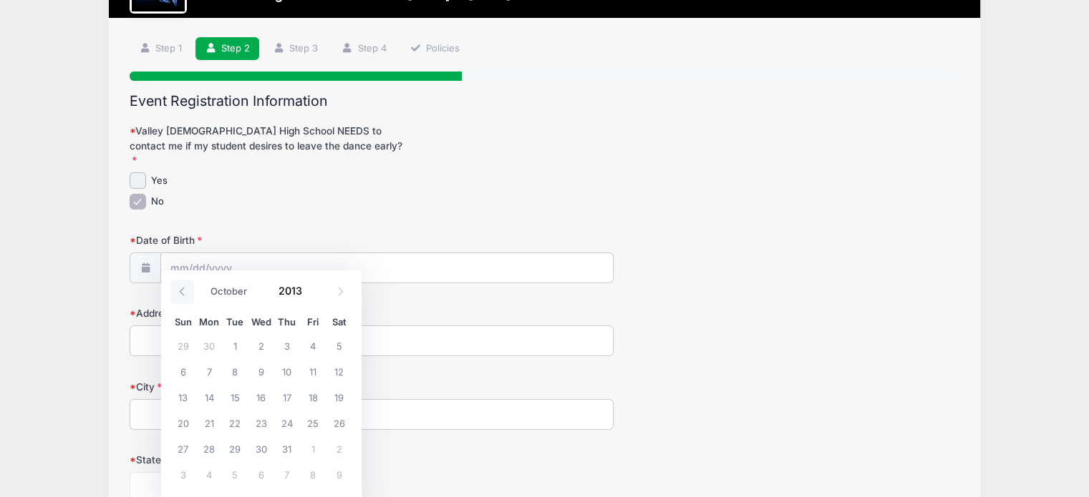
click at [181, 291] on icon at bounding box center [181, 291] width 9 height 9
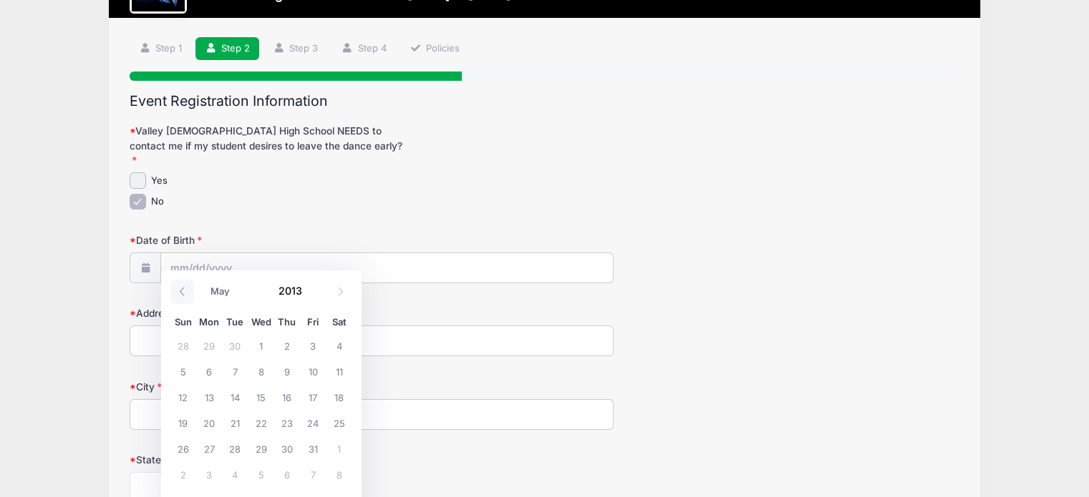
click at [181, 291] on icon at bounding box center [181, 291] width 9 height 9
select select "0"
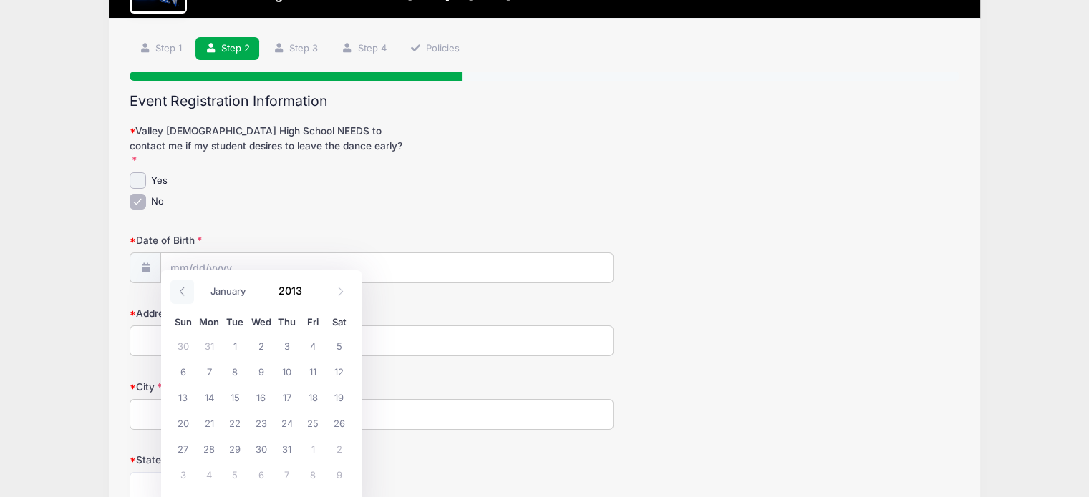
click at [181, 291] on icon at bounding box center [181, 291] width 9 height 9
type input "2012"
click at [181, 291] on icon at bounding box center [181, 291] width 9 height 9
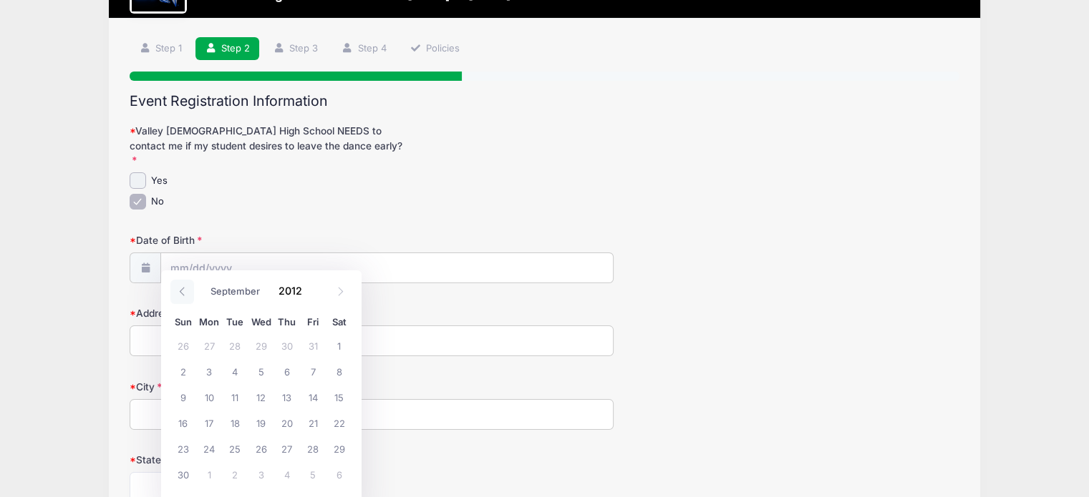
click at [181, 291] on icon at bounding box center [181, 291] width 9 height 9
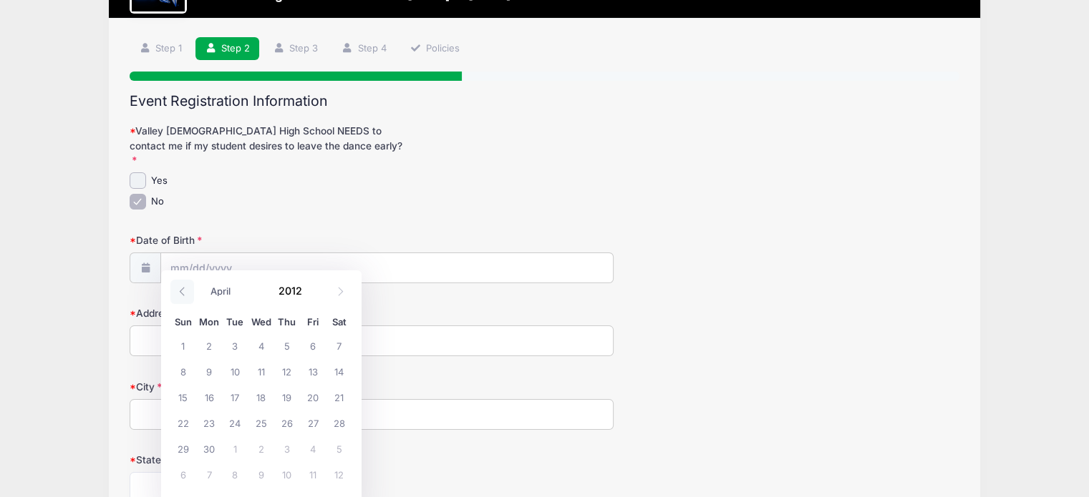
click at [181, 291] on icon at bounding box center [181, 291] width 9 height 9
select select "0"
click at [181, 291] on icon at bounding box center [181, 291] width 9 height 9
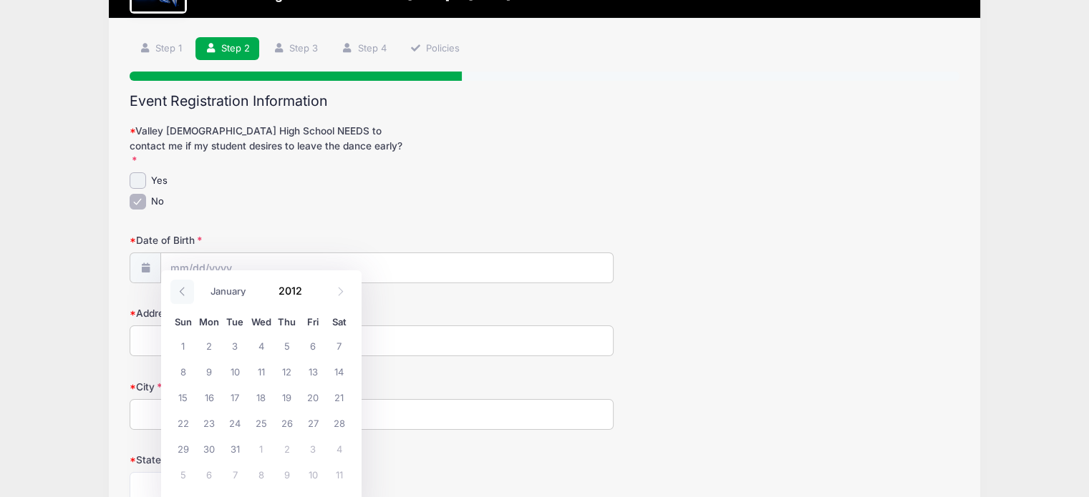
type input "2011"
click at [181, 291] on icon at bounding box center [181, 291] width 9 height 9
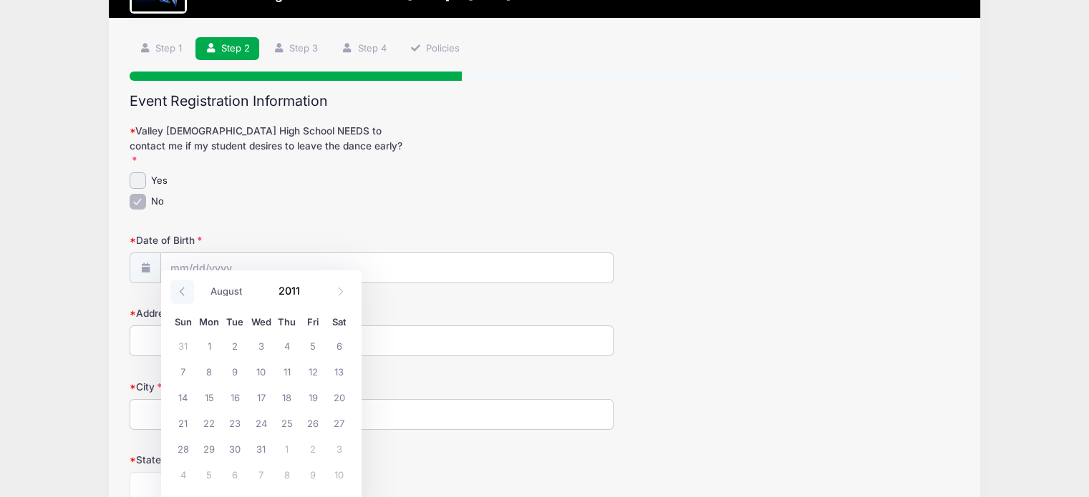
click at [181, 291] on icon at bounding box center [181, 291] width 9 height 9
select select "6"
click at [183, 394] on span "10" at bounding box center [183, 397] width 26 height 26
type input "07/10/2011"
click at [177, 326] on input "Address" at bounding box center [372, 341] width 484 height 31
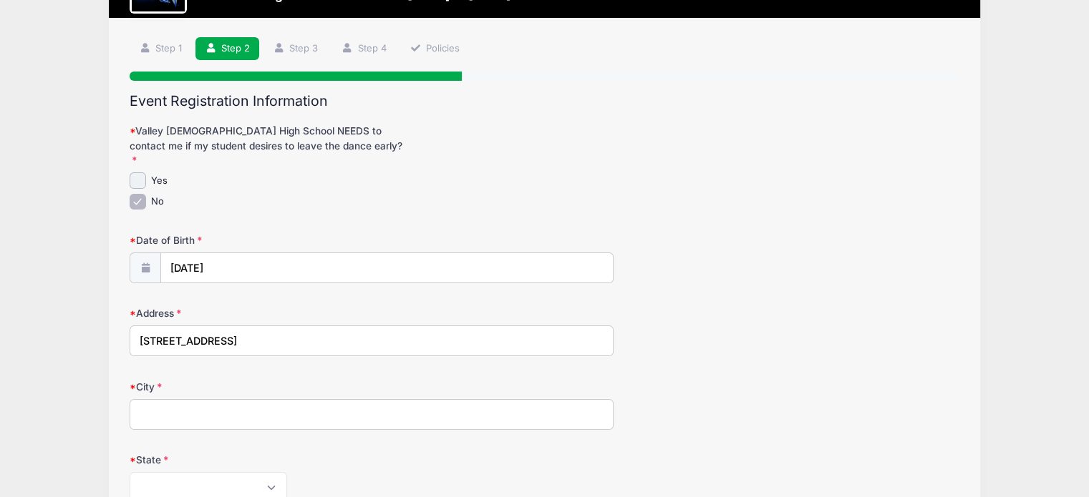
type input "2099 S Roanoke St"
click at [202, 399] on input "City" at bounding box center [372, 414] width 484 height 31
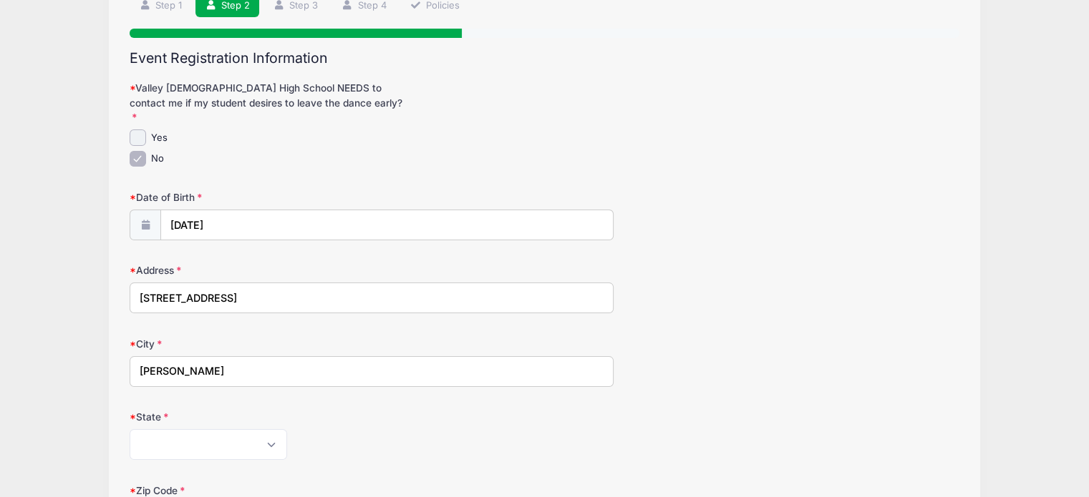
scroll to position [215, 0]
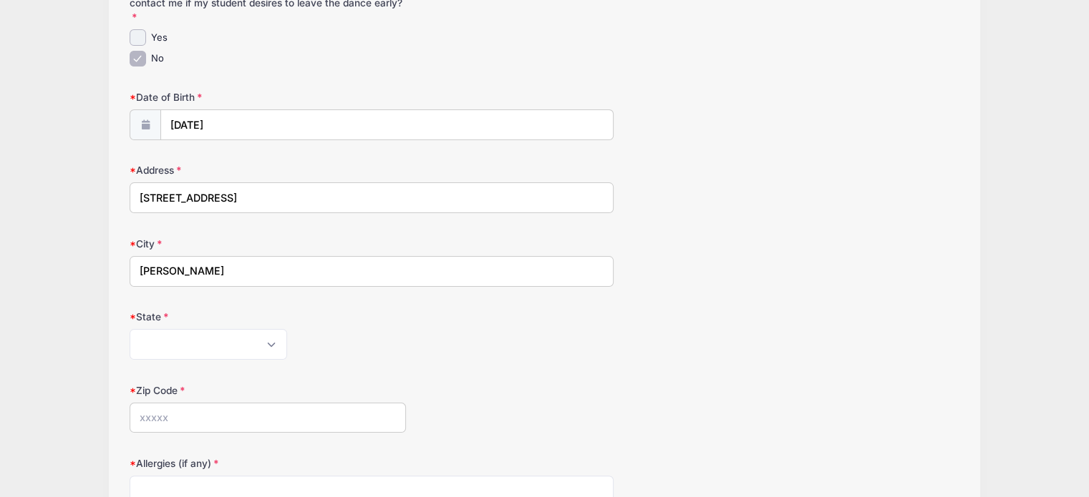
type input "Gilbert"
click at [213, 337] on select "Alabama Alaska American Samoa Arizona Arkansas Armed Forces Africa Armed Forces…" at bounding box center [208, 344] width 157 height 31
select select "AZ"
click at [130, 329] on select "Alabama Alaska American Samoa Arizona Arkansas Armed Forces Africa Armed Forces…" at bounding box center [208, 344] width 157 height 31
click at [171, 403] on input "Zip Code" at bounding box center [268, 418] width 276 height 31
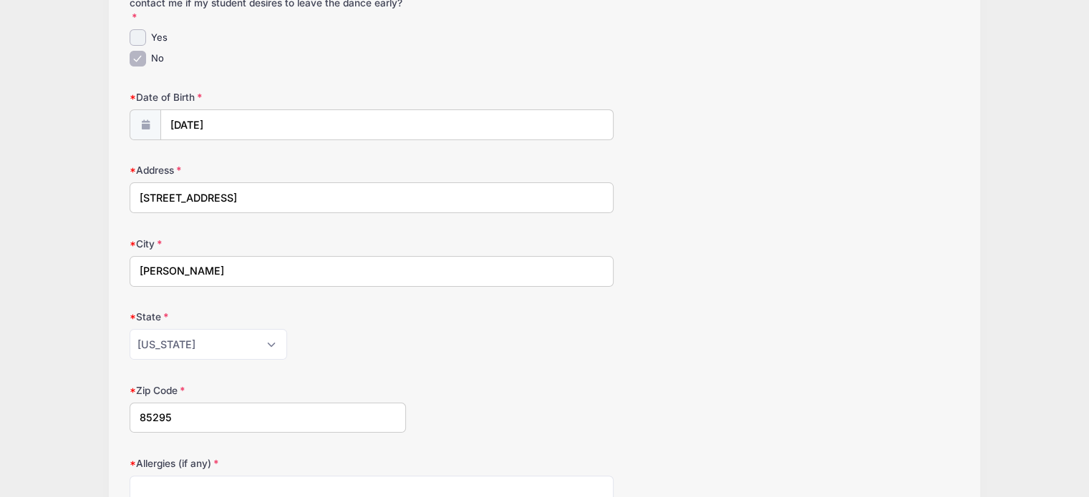
scroll to position [358, 0]
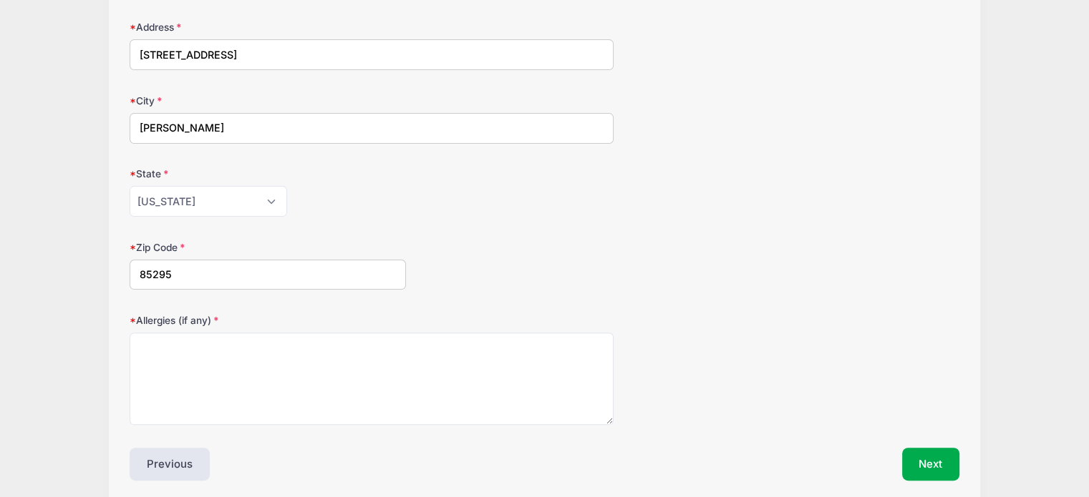
type input "85295"
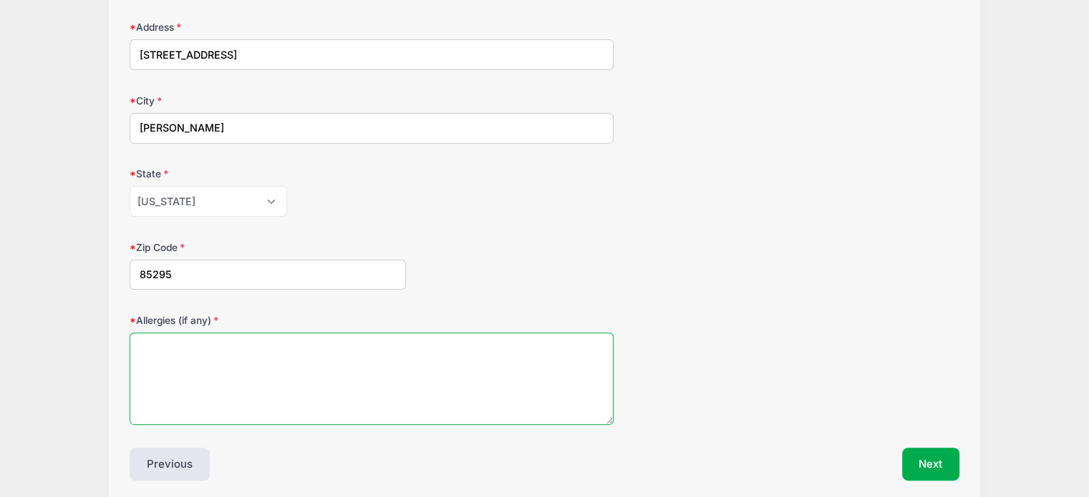
click at [172, 364] on textarea "Allergies (if any)" at bounding box center [372, 379] width 484 height 92
type textarea "None"
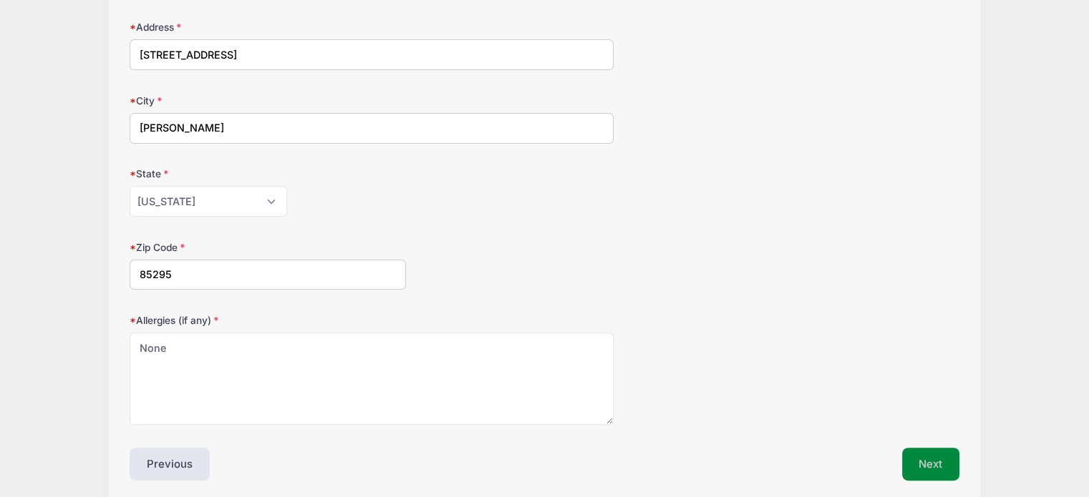
click at [927, 449] on button "Next" at bounding box center [931, 464] width 58 height 33
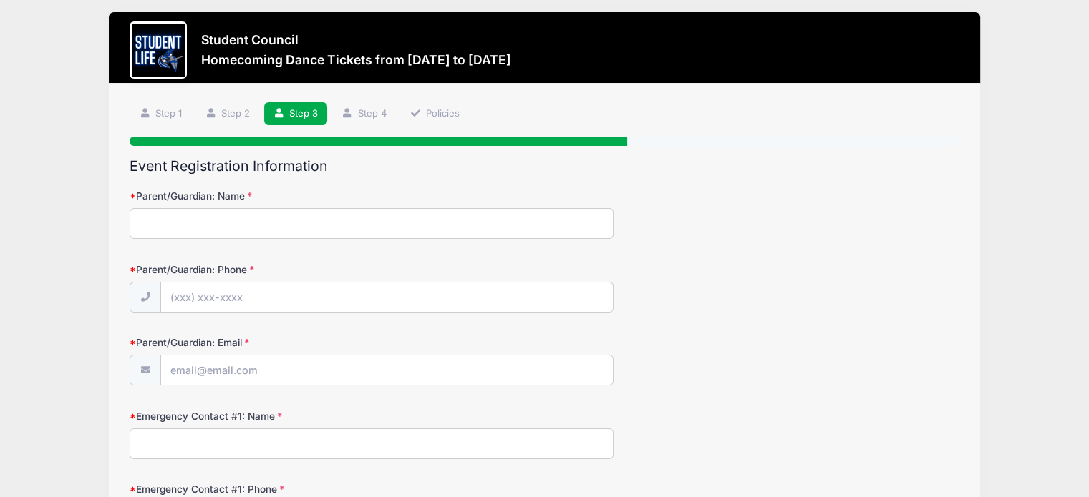
scroll to position [0, 0]
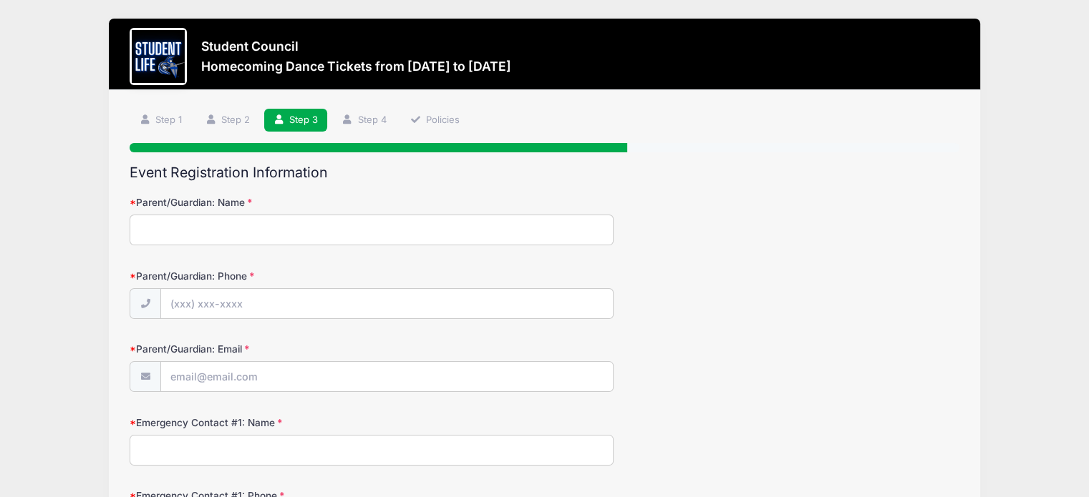
click at [182, 234] on input "Parent/Guardian: Name" at bounding box center [372, 230] width 484 height 31
type input "Heather Malmin"
click at [185, 306] on input "Parent/Guardian: Phone" at bounding box center [387, 304] width 452 height 31
click at [217, 303] on input "(480) 216-5595" at bounding box center [387, 304] width 452 height 31
type input "(480) 213-5595"
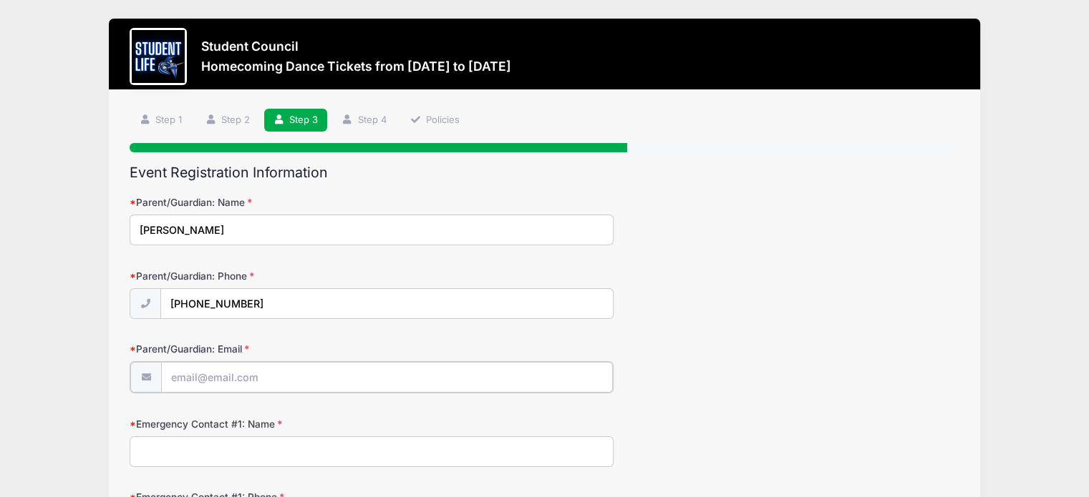
click at [217, 378] on input "Parent/Guardian: Email" at bounding box center [387, 377] width 452 height 31
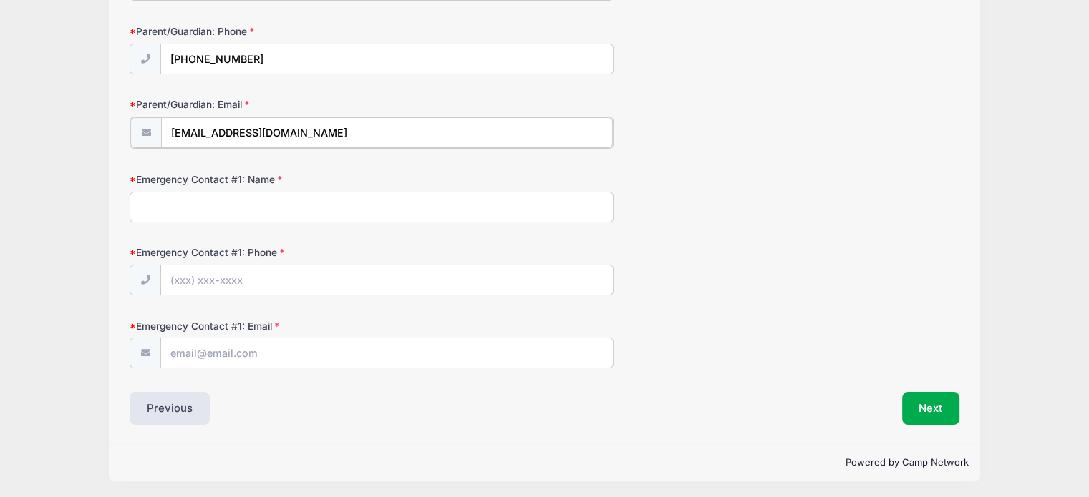
scroll to position [173, 0]
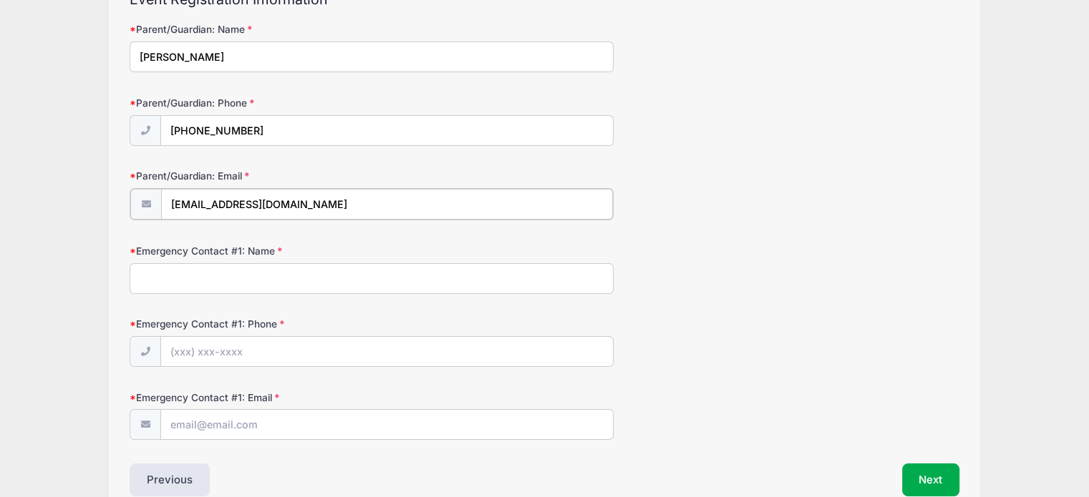
type input "[EMAIL_ADDRESS][DOMAIN_NAME]"
click at [162, 277] on input "Emergency Contact #1: Name" at bounding box center [372, 277] width 484 height 31
drag, startPoint x: 223, startPoint y: 278, endPoint x: 17, endPoint y: 279, distance: 206.1
click at [17, 279] on div "Student Council Homecoming Dance Tickets from 10/18 to 10/18/2025 Step 3 /7 Ste…" at bounding box center [544, 199] width 1089 height 744
type input "Troy Malmin"
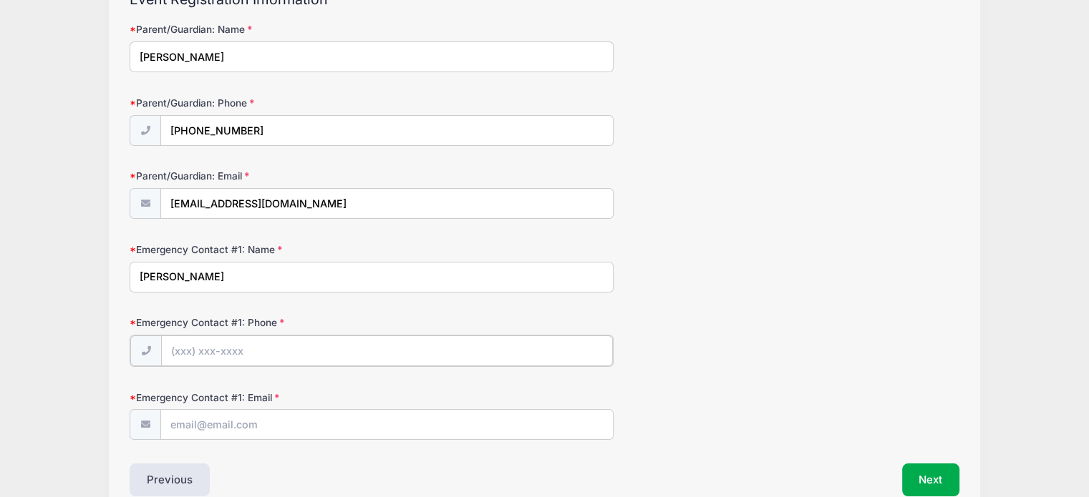
click at [196, 349] on input "Emergency Contact #1: Phone" at bounding box center [387, 351] width 452 height 31
type input "(602) 418-5072"
click at [200, 417] on input "Emergency Contact #1: Email" at bounding box center [387, 424] width 452 height 31
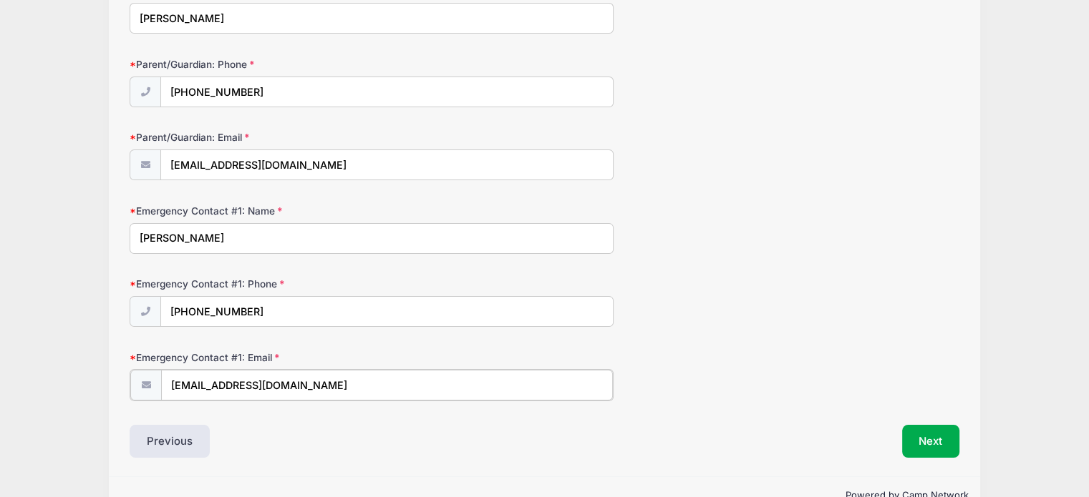
scroll to position [245, 0]
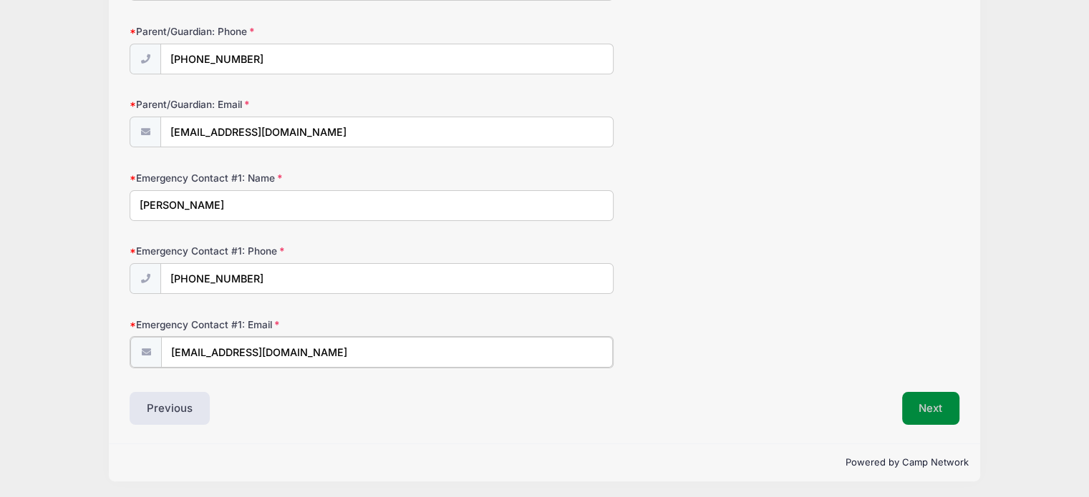
type input "troymalmin@hotmail.com"
click at [935, 405] on button "Next" at bounding box center [931, 408] width 58 height 33
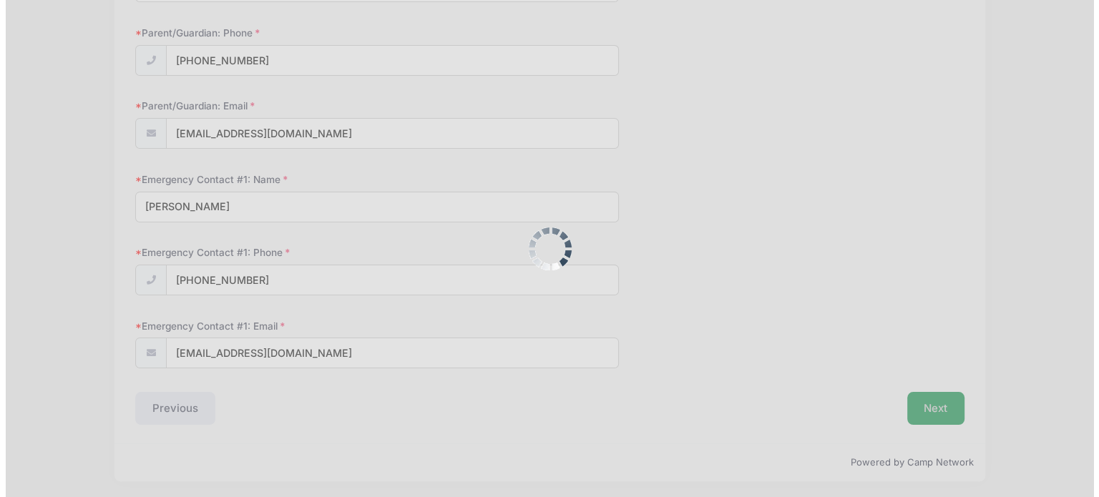
scroll to position [0, 0]
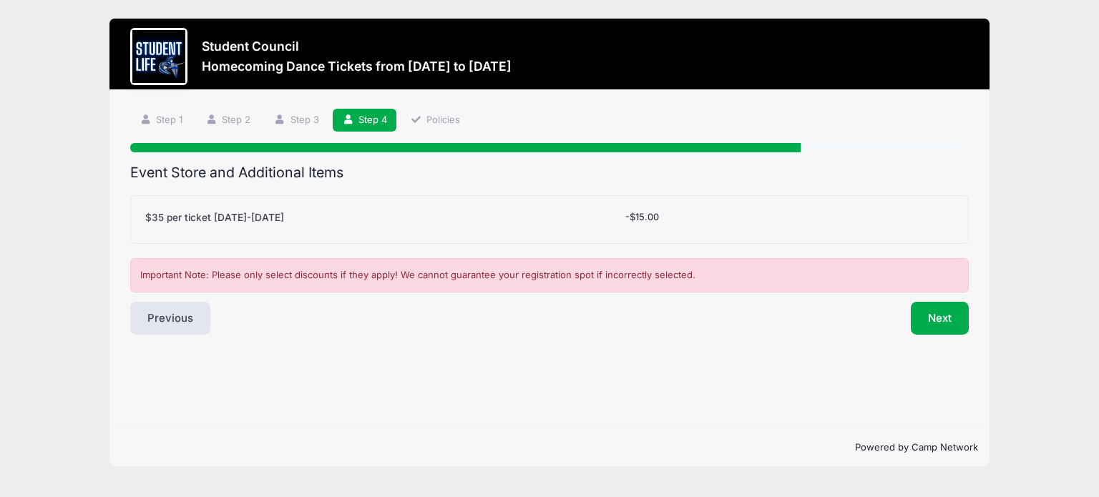
click at [643, 217] on span "-$15.00" at bounding box center [642, 216] width 34 height 11
click at [169, 216] on label "$35 per ticket [DATE]-[DATE]" at bounding box center [214, 217] width 139 height 14
click at [0, 0] on select "Please Select Yes (-$15.00) No" at bounding box center [0, 0] width 0 height 0
drag, startPoint x: 162, startPoint y: 215, endPoint x: 152, endPoint y: 195, distance: 21.8
click at [157, 203] on div "$35 per ticket September 21-27 Please Select Yes (-$15.00) No -$15.00" at bounding box center [549, 219] width 839 height 49
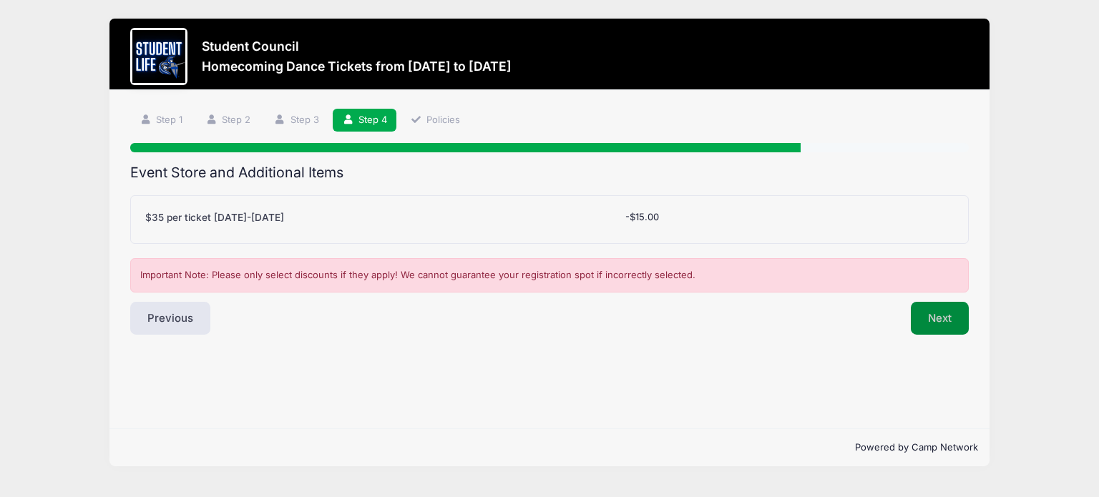
click at [930, 314] on button "Next" at bounding box center [940, 318] width 58 height 33
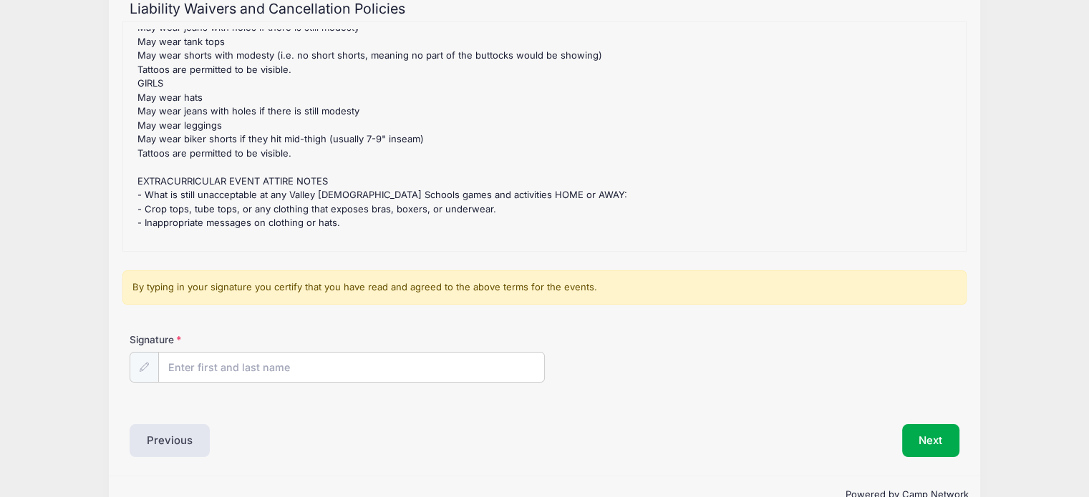
scroll to position [198, 0]
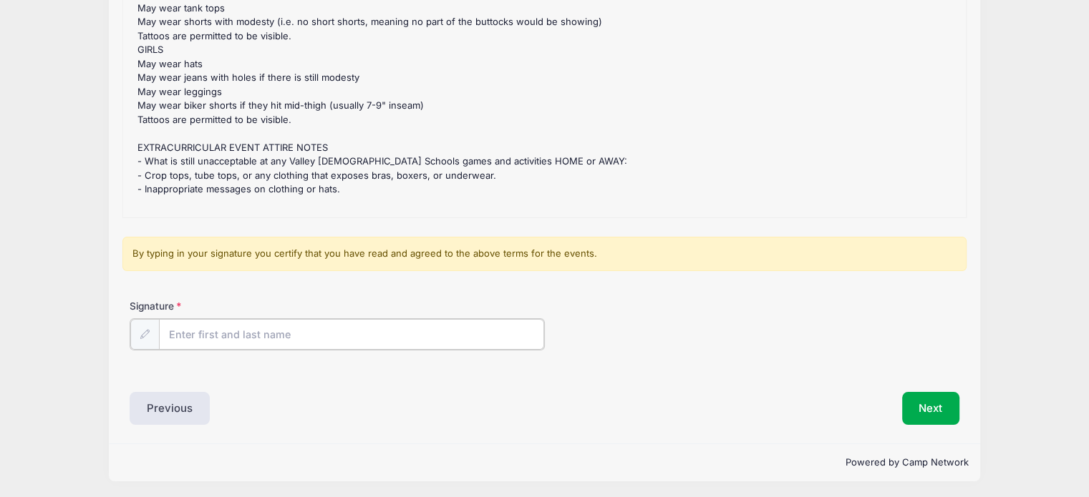
click at [264, 334] on input "Signature" at bounding box center [351, 334] width 385 height 31
type input "Heather Malmin"
click at [922, 405] on button "Next" at bounding box center [931, 407] width 58 height 33
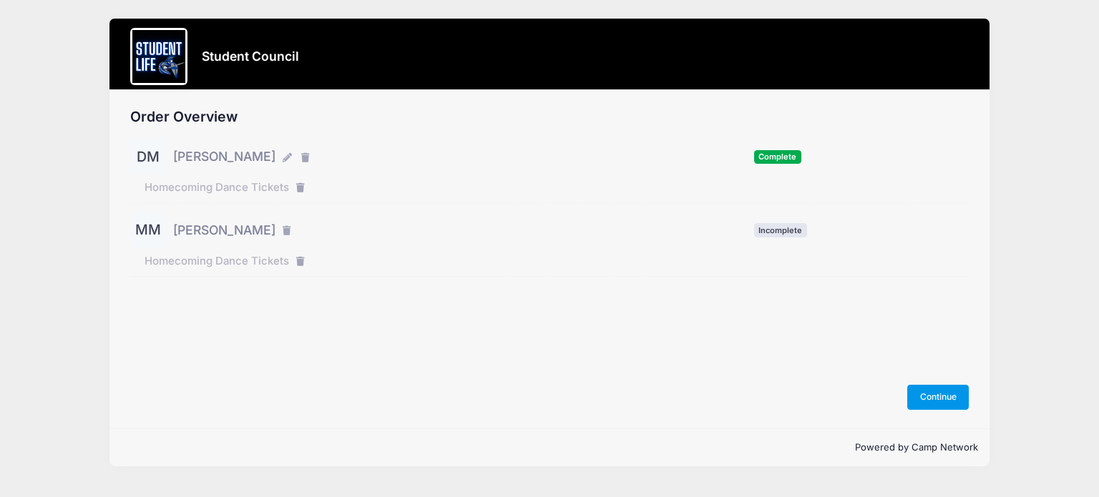
click at [926, 396] on button "Continue" at bounding box center [938, 397] width 62 height 24
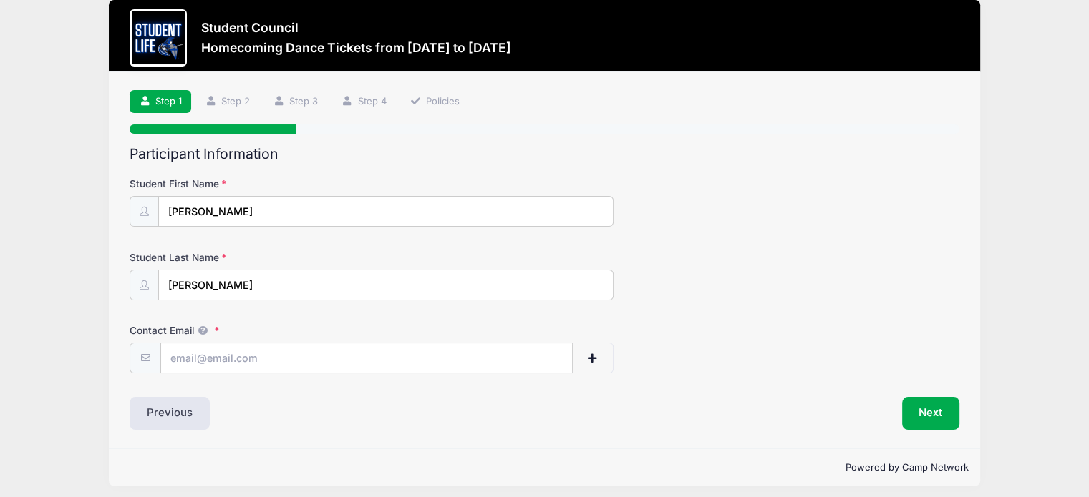
scroll to position [24, 0]
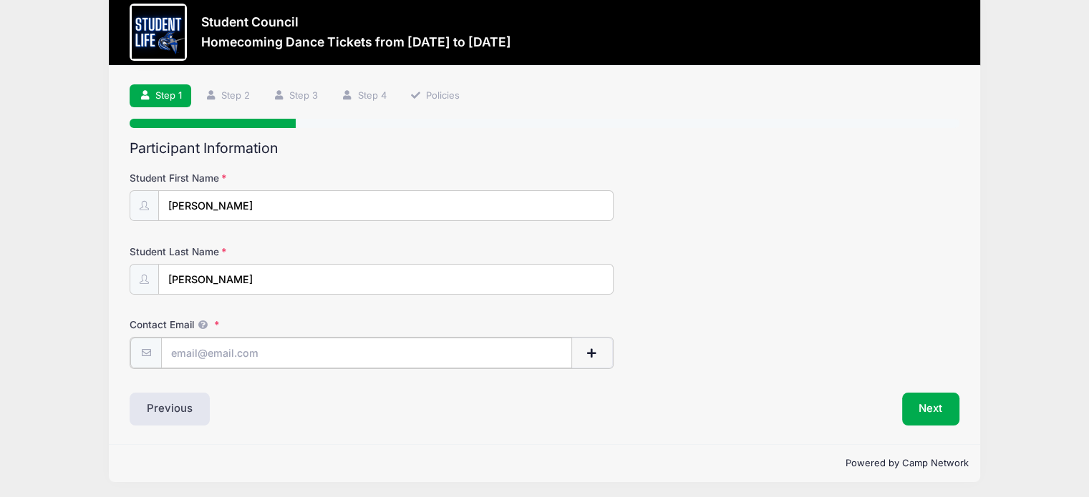
click at [255, 349] on input "Contact Email" at bounding box center [366, 353] width 411 height 31
type input "[EMAIL_ADDRESS][DOMAIN_NAME]"
click at [933, 409] on button "Next" at bounding box center [931, 407] width 58 height 33
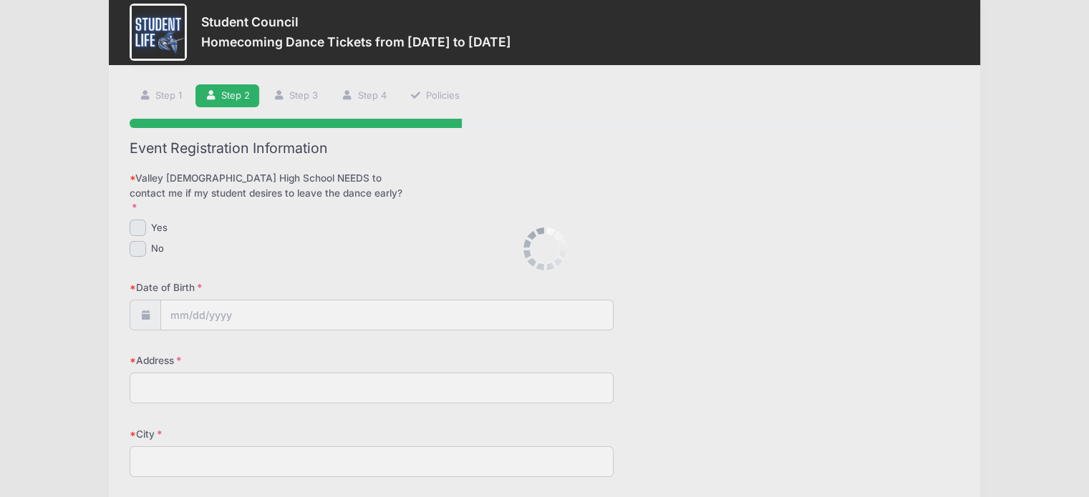
scroll to position [0, 0]
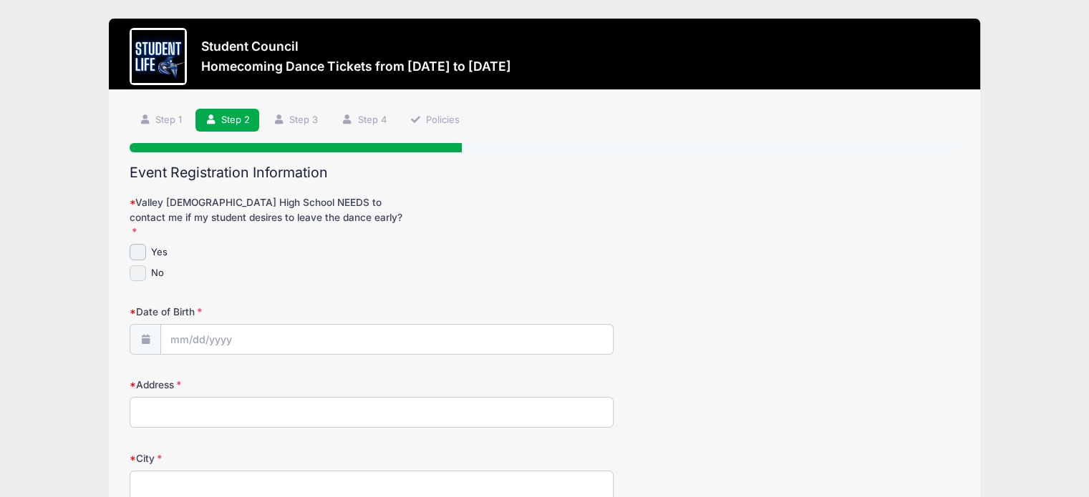
click at [137, 266] on input "No" at bounding box center [138, 274] width 16 height 16
checkbox input "true"
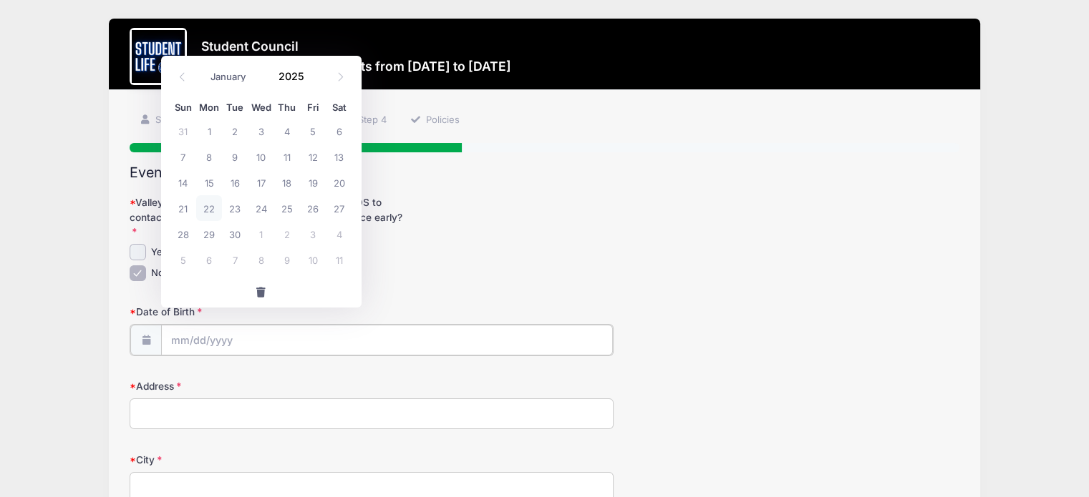
click at [234, 325] on input "Date of Birth" at bounding box center [387, 340] width 452 height 31
click at [309, 79] on span at bounding box center [313, 81] width 10 height 11
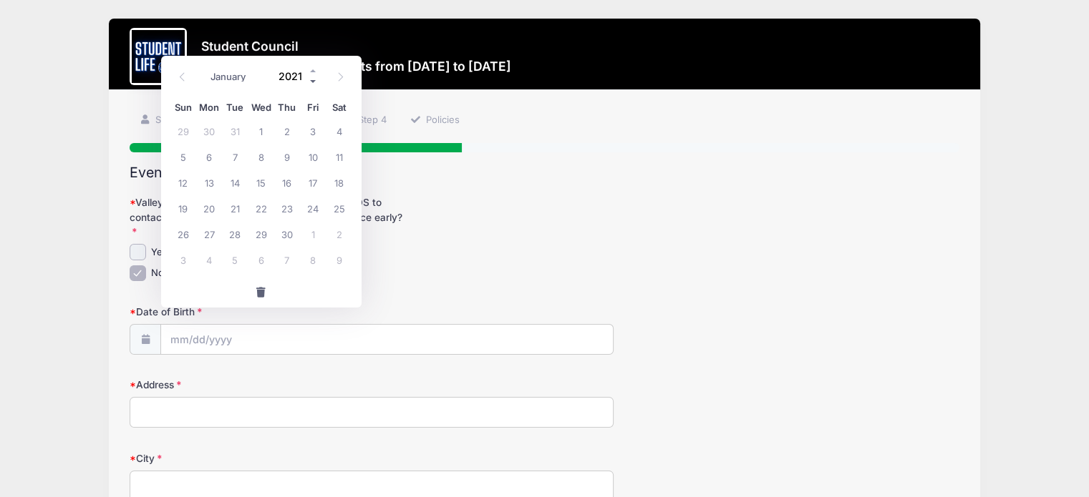
click at [309, 79] on span at bounding box center [313, 81] width 10 height 11
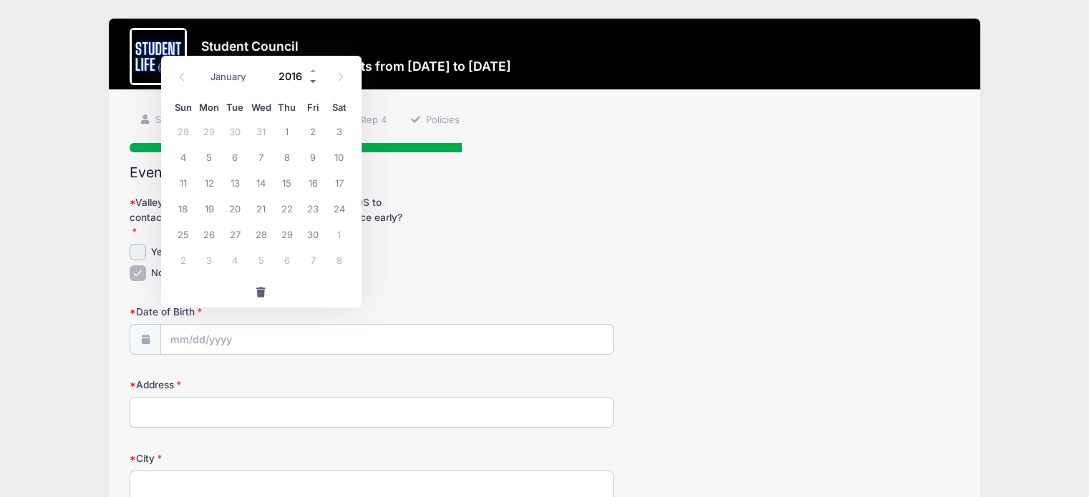
click at [309, 79] on span at bounding box center [313, 81] width 10 height 11
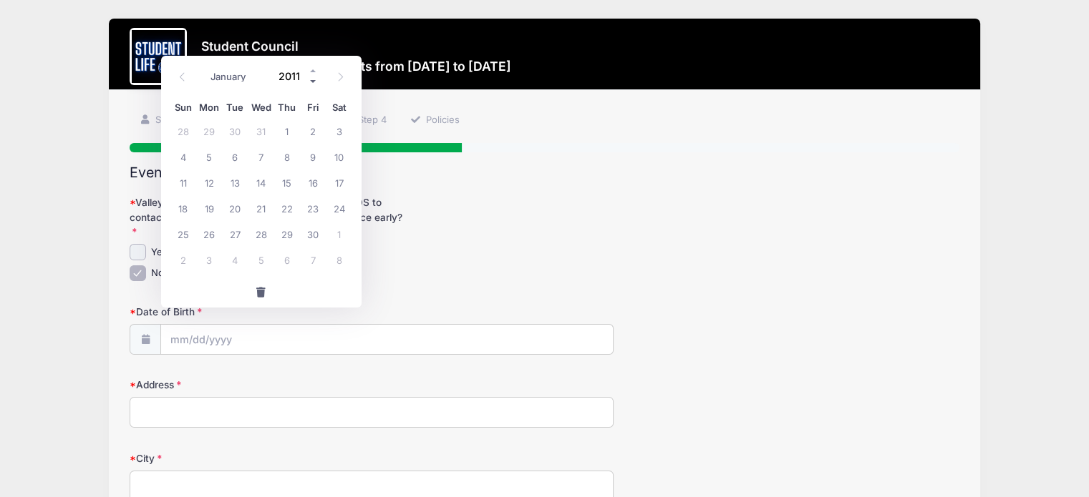
click at [309, 79] on span at bounding box center [313, 81] width 10 height 11
type input "2007"
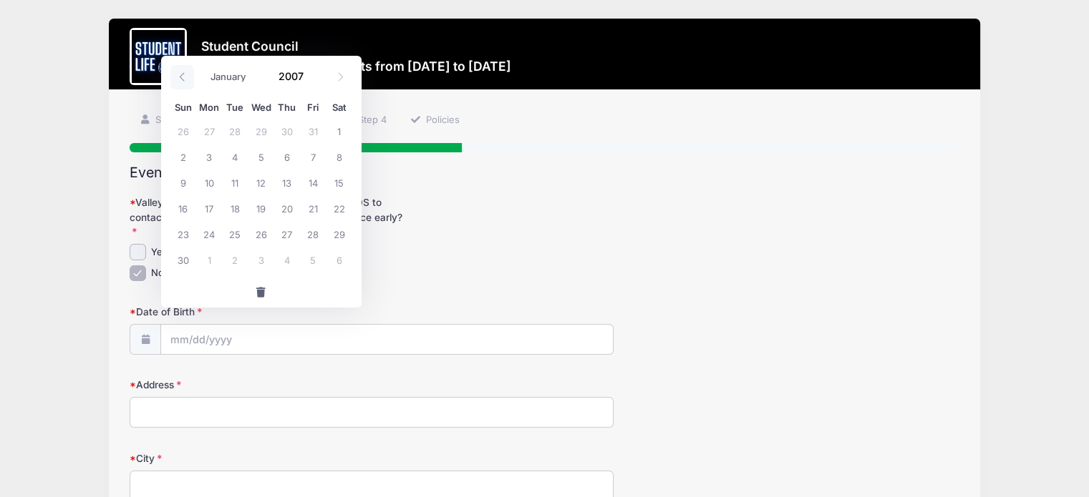
click at [179, 73] on icon at bounding box center [181, 76] width 9 height 9
click at [341, 77] on icon at bounding box center [340, 76] width 9 height 9
click at [341, 76] on icon at bounding box center [340, 76] width 9 height 9
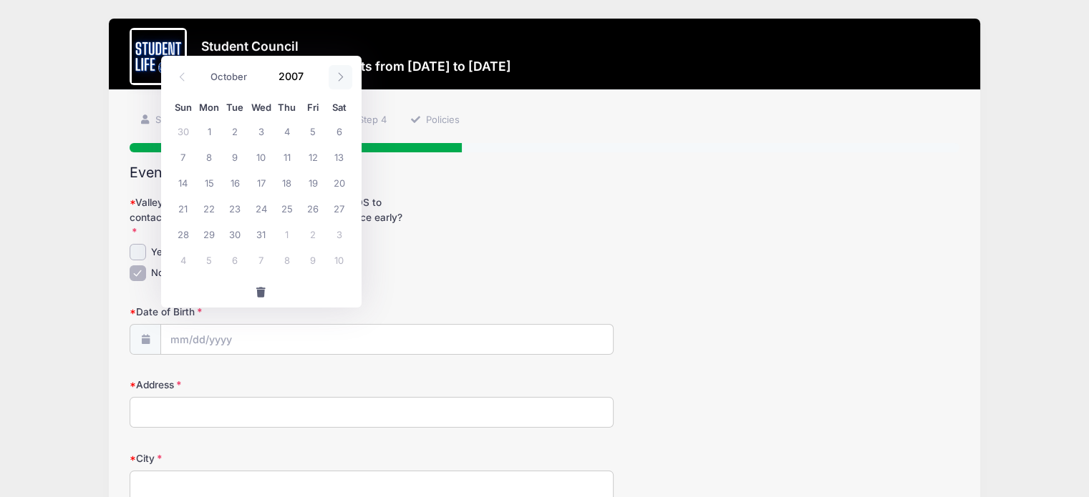
click at [341, 76] on icon at bounding box center [340, 76] width 9 height 9
select select "11"
click at [314, 180] on span "14" at bounding box center [313, 183] width 26 height 26
type input "12/14/2007"
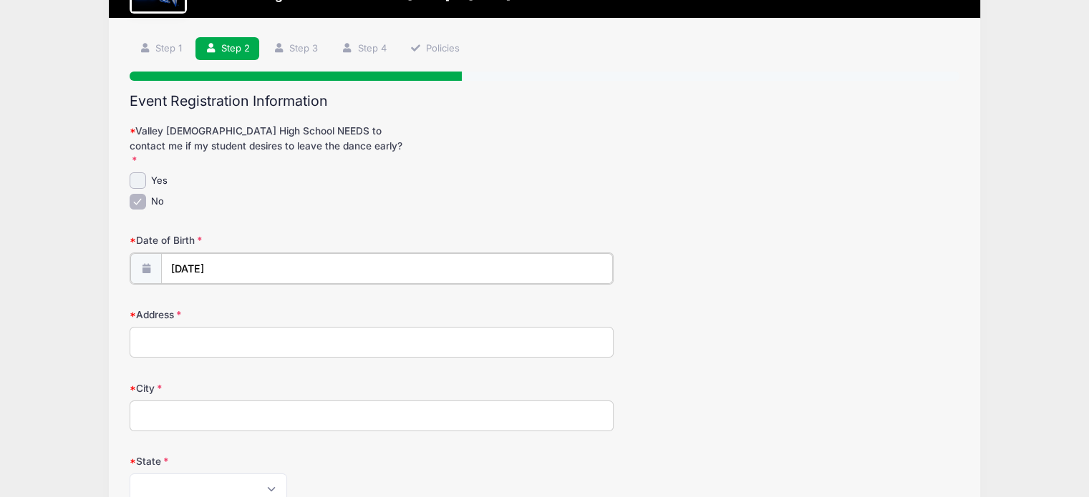
scroll to position [143, 0]
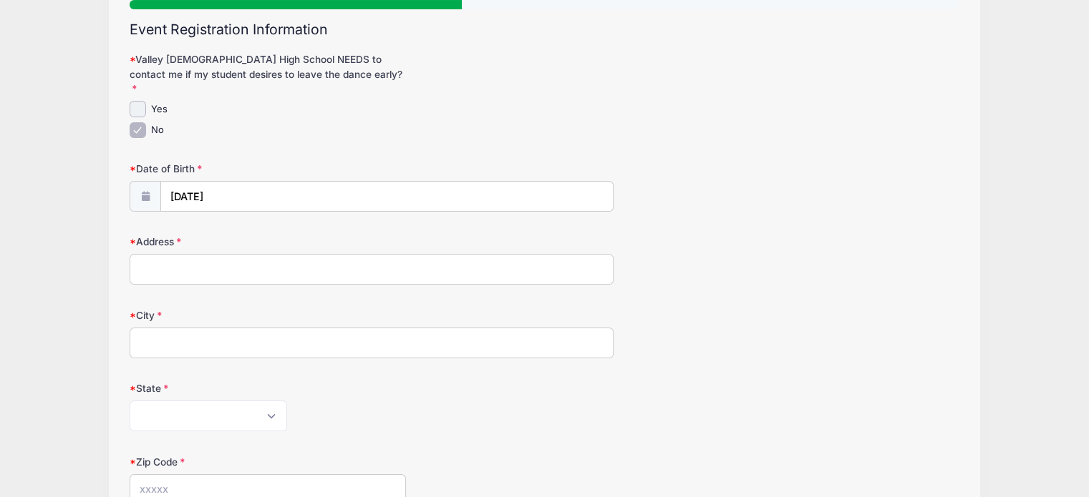
click at [252, 254] on input "Address" at bounding box center [372, 269] width 484 height 31
type input "2099 S Roanoke St"
click at [233, 337] on input "City" at bounding box center [372, 343] width 484 height 31
type input "Gilbert"
click at [225, 401] on select "Alabama Alaska American Samoa Arizona Arkansas Armed Forces Africa Armed Forces…" at bounding box center [208, 416] width 157 height 31
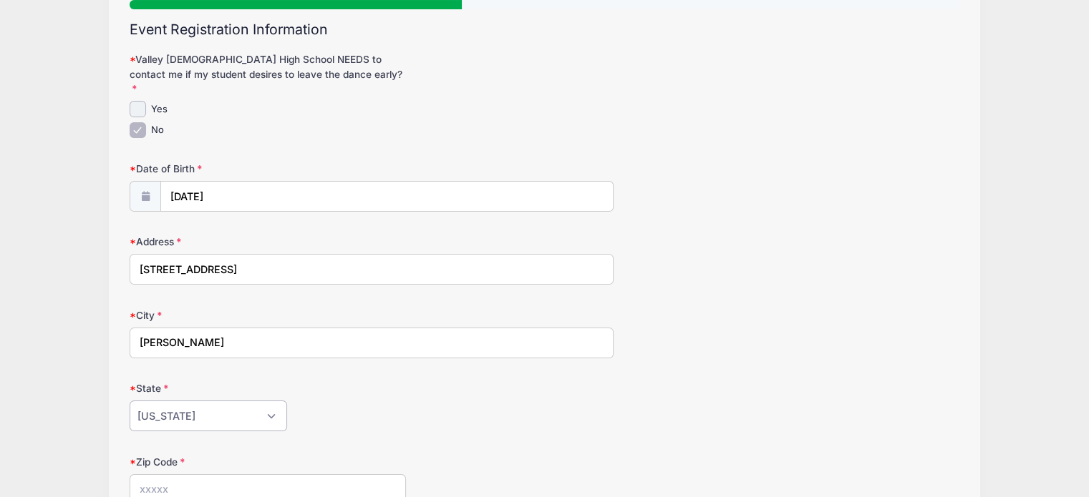
click at [130, 401] on select "Alabama Alaska American Samoa Arizona Arkansas Armed Forces Africa Armed Forces…" at bounding box center [208, 416] width 157 height 31
click at [212, 401] on select "Alabama Alaska American Samoa Arizona Arkansas Armed Forces Africa Armed Forces…" at bounding box center [208, 416] width 157 height 31
select select "AZ"
click at [130, 401] on select "Alabama Alaska American Samoa Arizona Arkansas Armed Forces Africa Armed Forces…" at bounding box center [208, 416] width 157 height 31
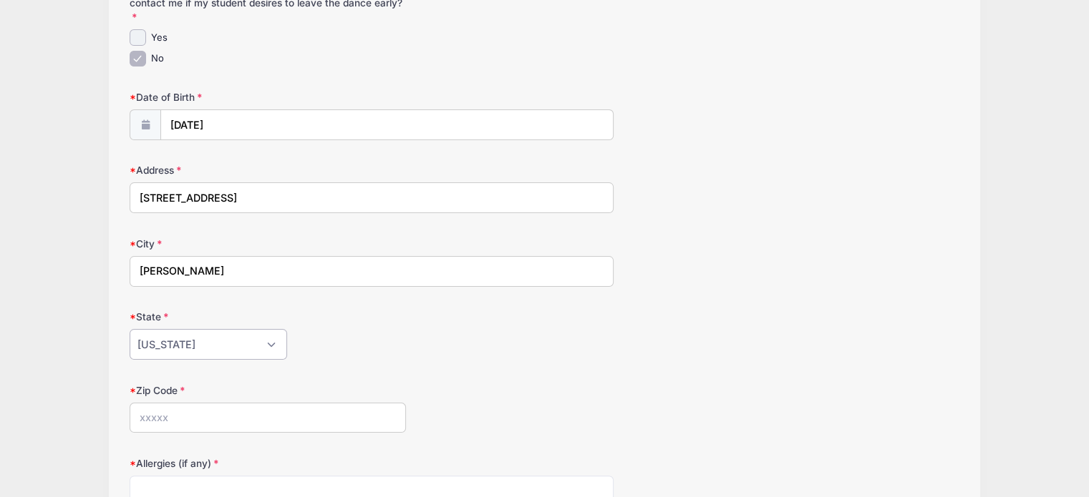
scroll to position [358, 0]
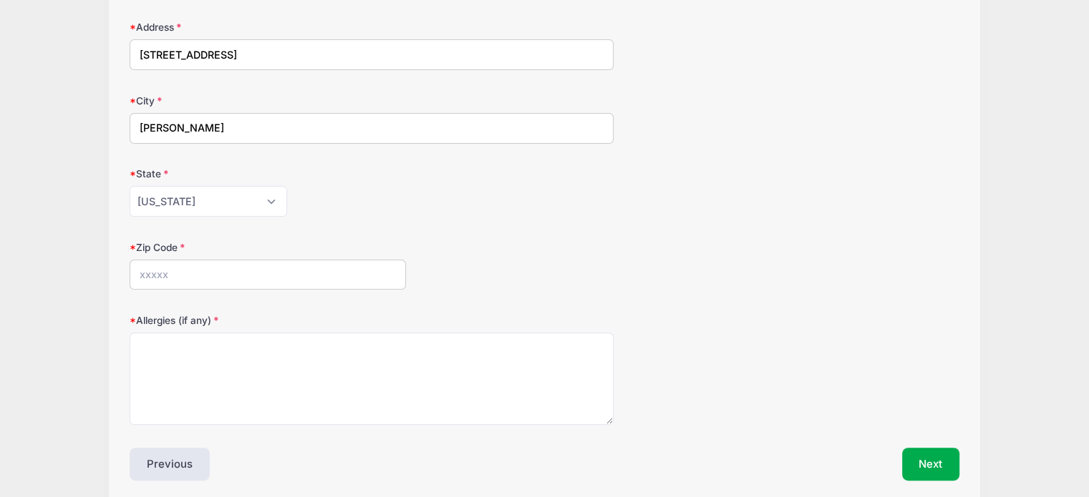
click at [208, 263] on input "Zip Code" at bounding box center [268, 275] width 276 height 31
type input "85295"
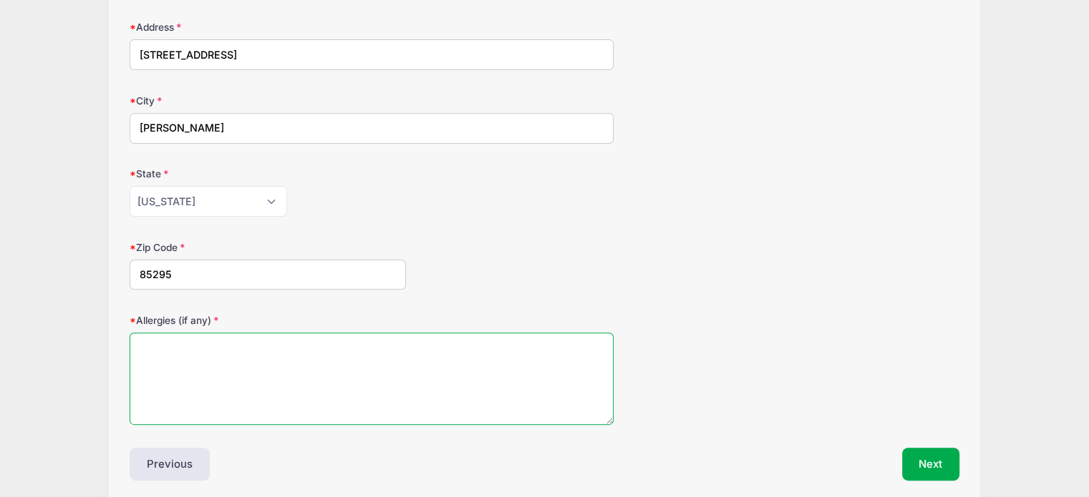
click at [217, 341] on textarea "Allergies (if any)" at bounding box center [372, 379] width 484 height 92
type textarea "None"
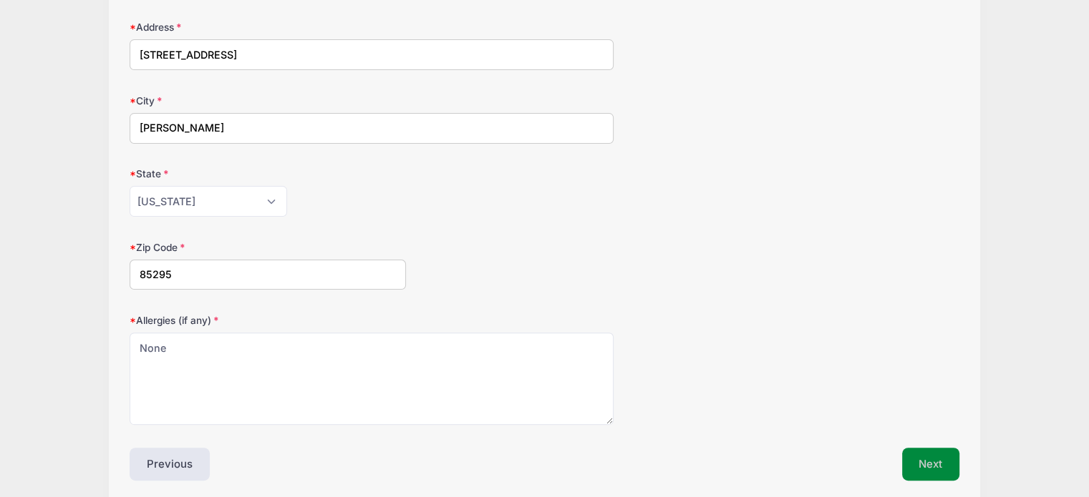
click at [916, 448] on button "Next" at bounding box center [931, 464] width 58 height 33
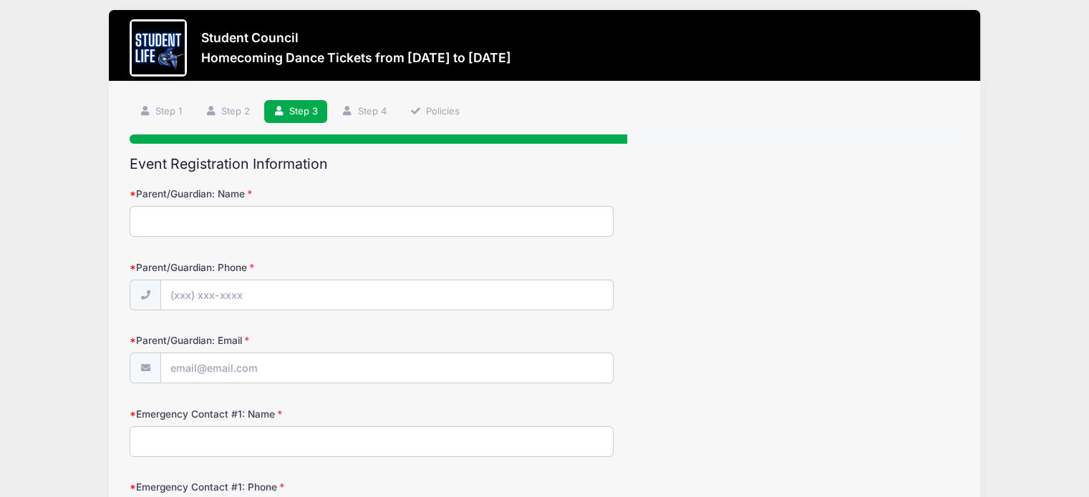
scroll to position [0, 0]
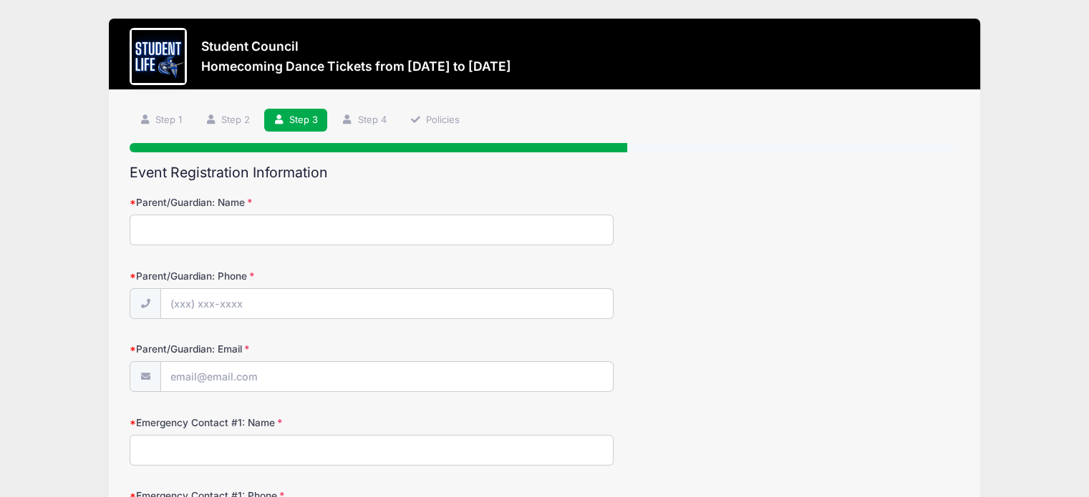
click at [151, 230] on input "Parent/Guardian: Name" at bounding box center [372, 230] width 484 height 31
type input "Heather Malmin"
click at [220, 306] on input "Parent/Guardian: Phone" at bounding box center [387, 304] width 452 height 31
type input "(480) 213-5595"
click at [238, 379] on input "Parent/Guardian: Email" at bounding box center [387, 377] width 452 height 31
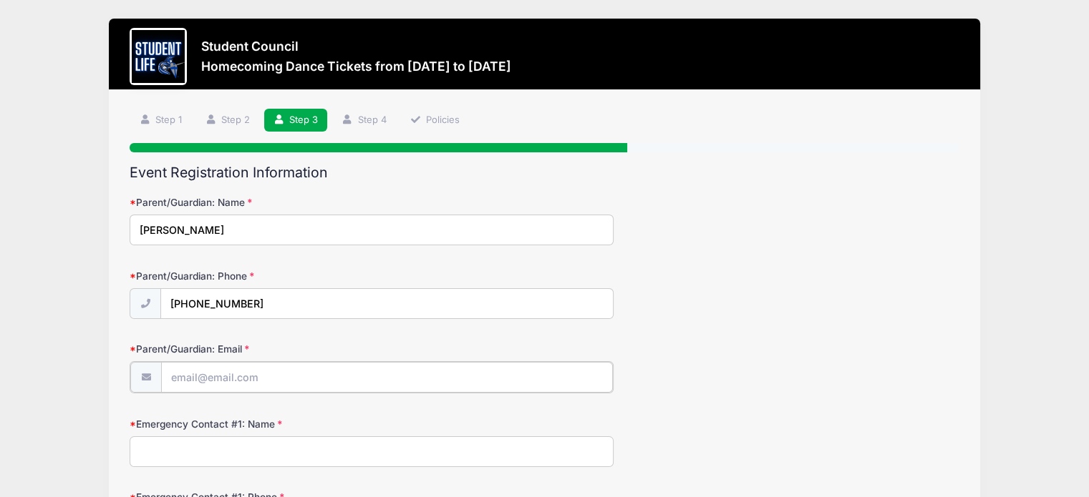
type input "[EMAIL_ADDRESS][DOMAIN_NAME]"
click at [240, 453] on input "Emergency Contact #1: Name" at bounding box center [372, 450] width 484 height 31
type input "Troy Malmin"
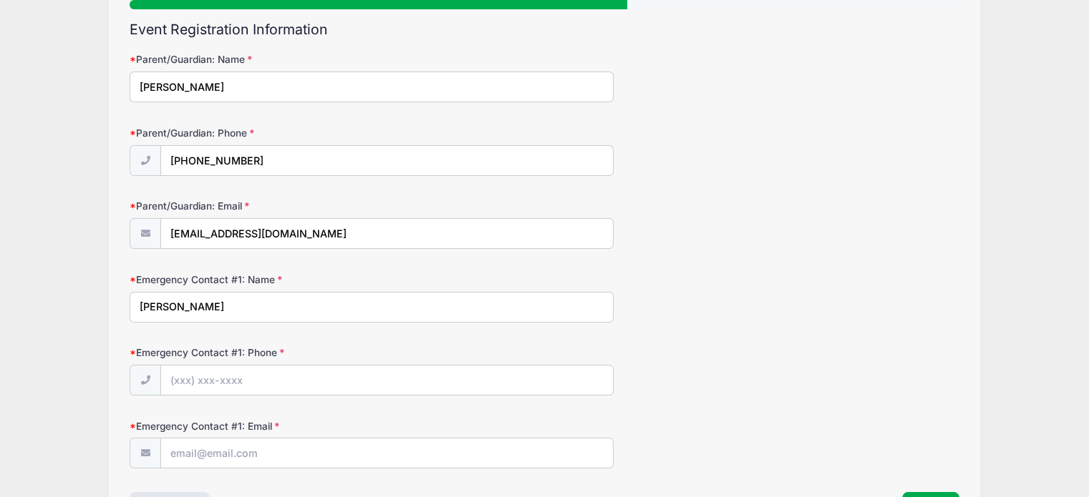
scroll to position [215, 0]
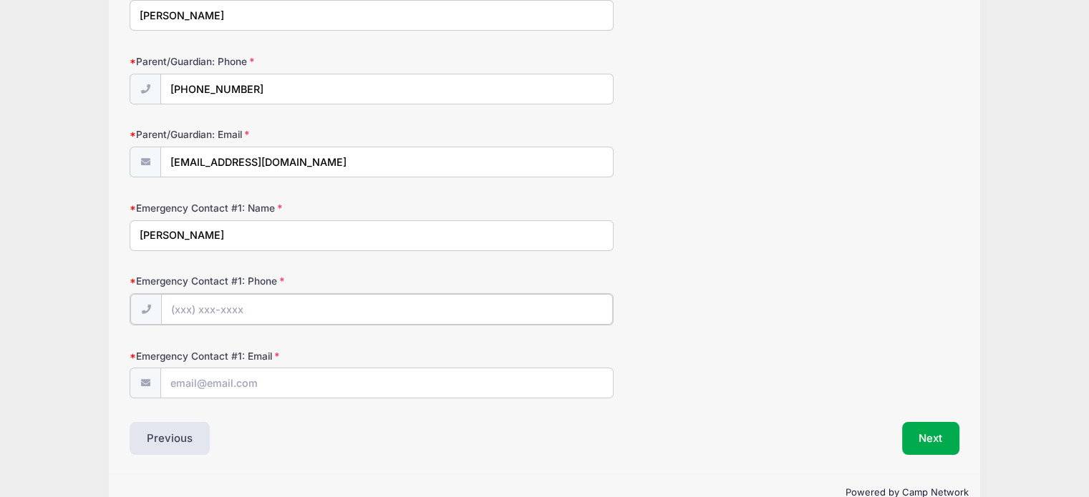
click at [255, 314] on input "Emergency Contact #1: Phone" at bounding box center [387, 309] width 452 height 31
type input "(602) 418-5072"
click at [247, 381] on input "Emergency Contact #1: Email" at bounding box center [387, 382] width 452 height 31
type input "troymalmin@hotmail.com"
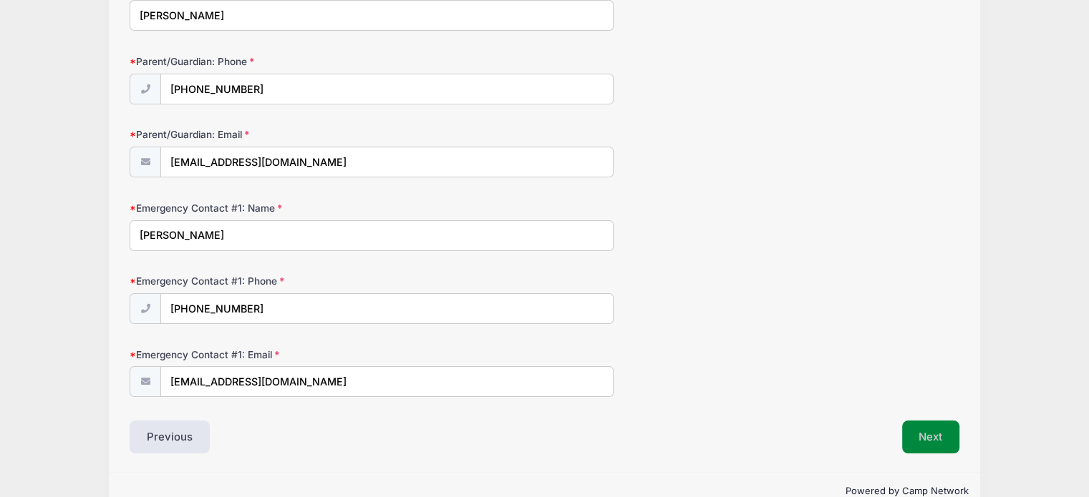
click at [937, 440] on button "Next" at bounding box center [931, 437] width 58 height 33
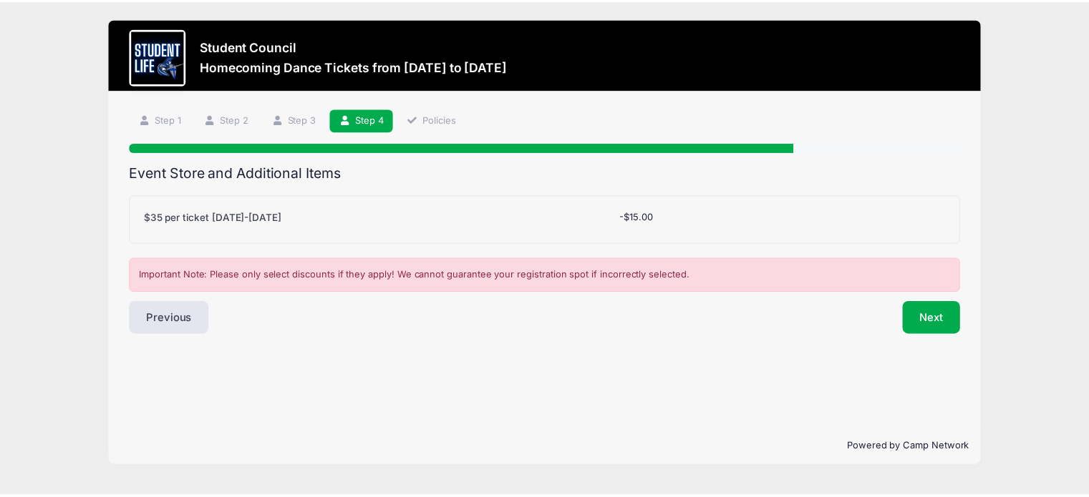
scroll to position [0, 0]
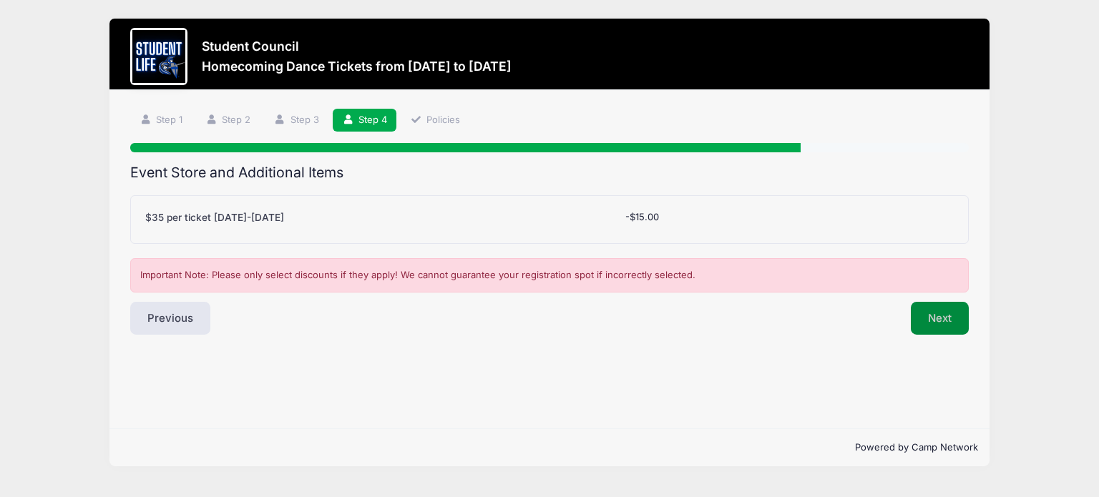
click at [935, 326] on button "Next" at bounding box center [940, 318] width 58 height 33
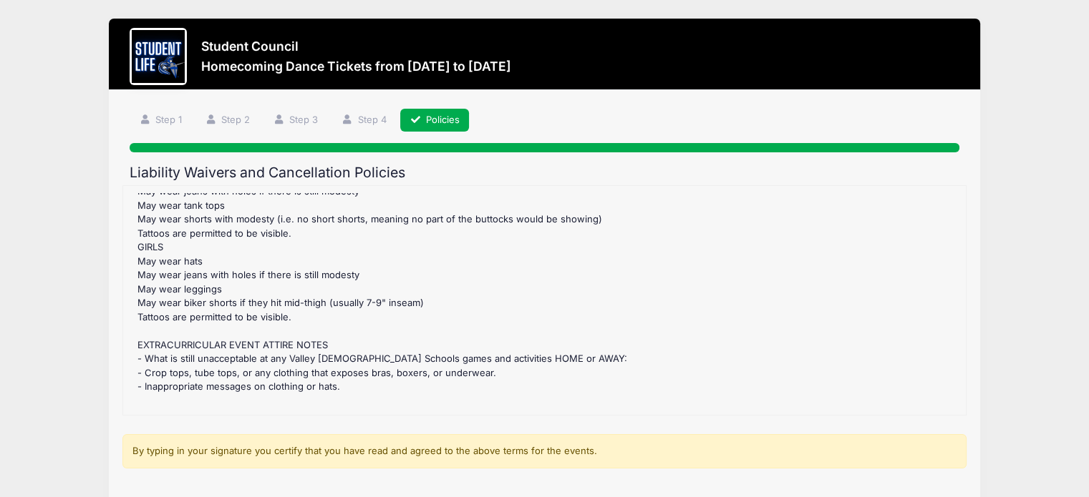
scroll to position [198, 0]
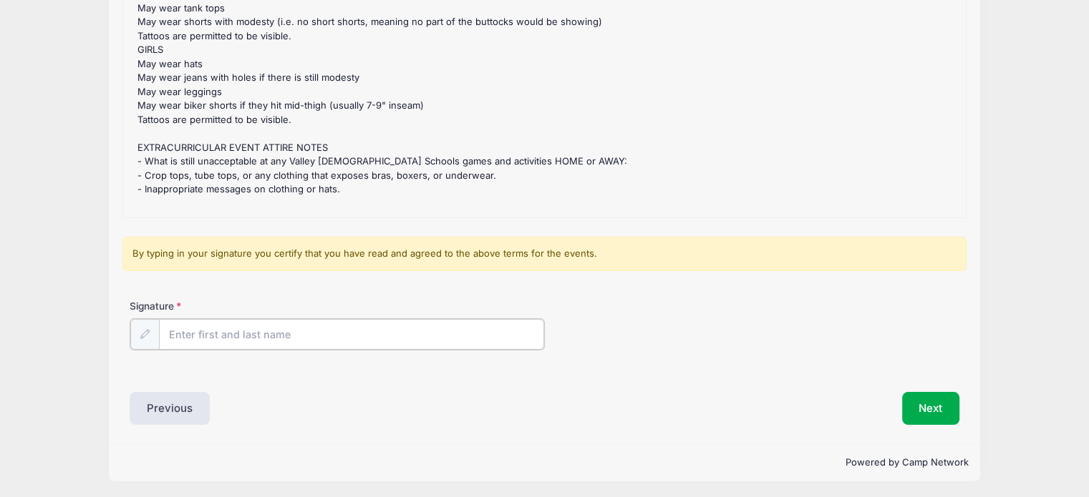
click at [268, 333] on input "Signature" at bounding box center [351, 334] width 385 height 31
type input "Heather Malmin"
click at [926, 398] on button "Next" at bounding box center [931, 407] width 58 height 33
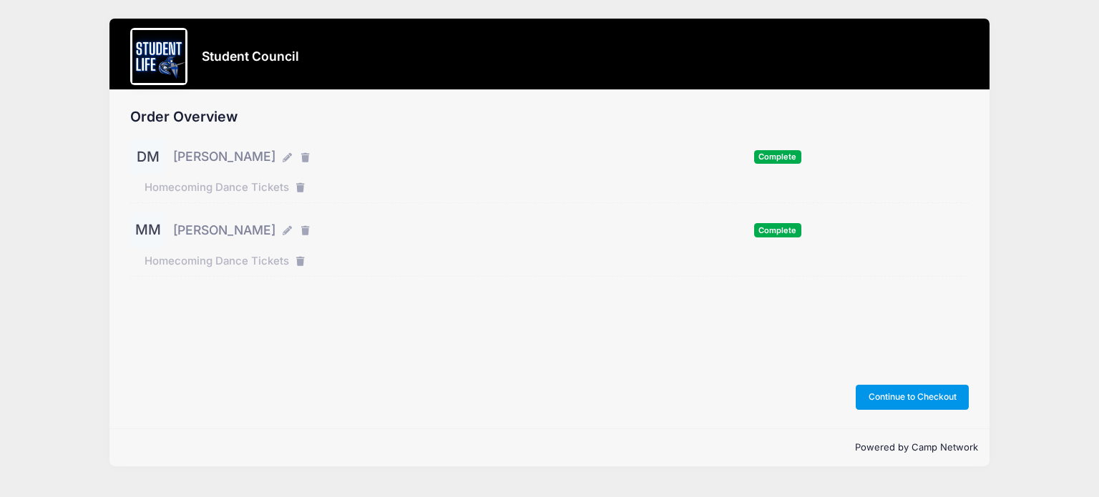
click at [925, 397] on button "Continue to Checkout" at bounding box center [912, 397] width 113 height 24
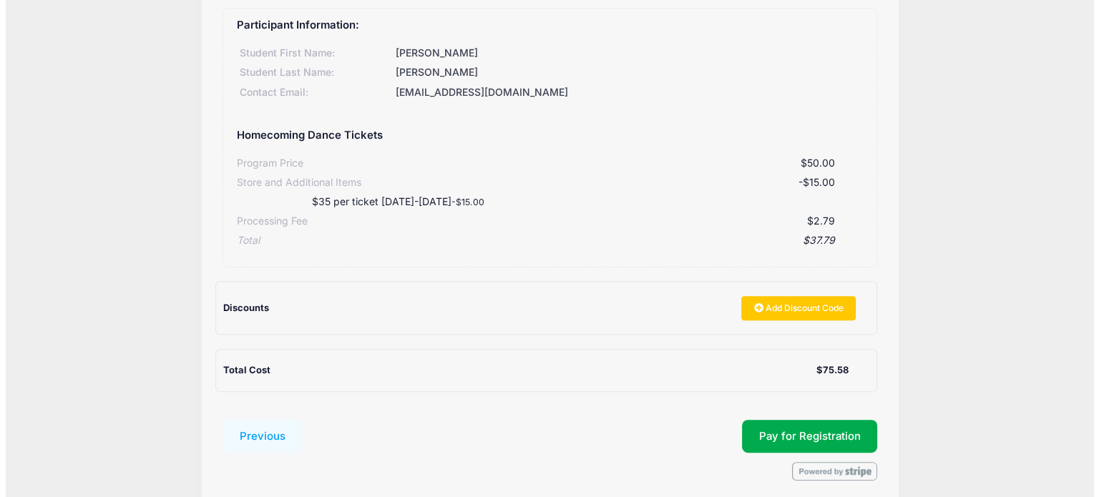
scroll to position [429, 0]
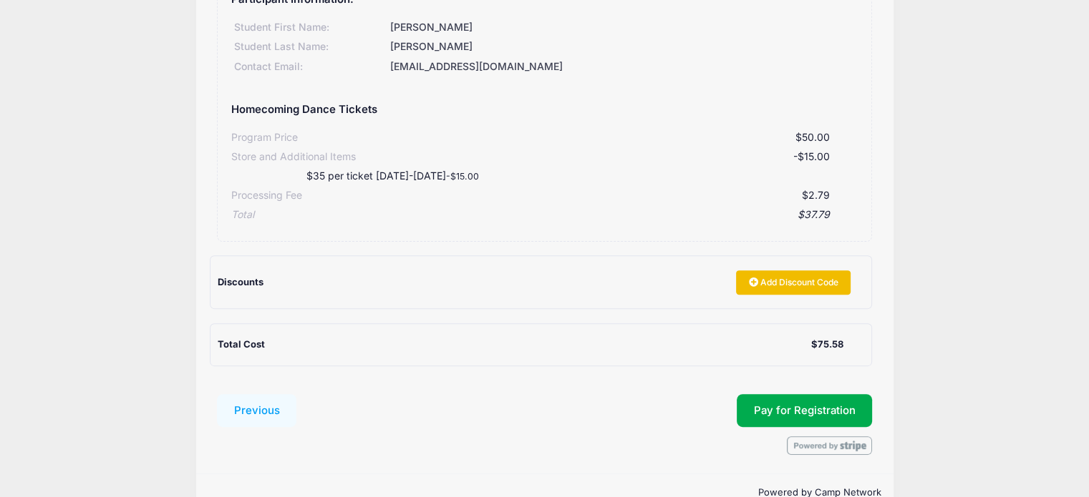
click at [779, 278] on link "Add Discount Code" at bounding box center [793, 283] width 115 height 24
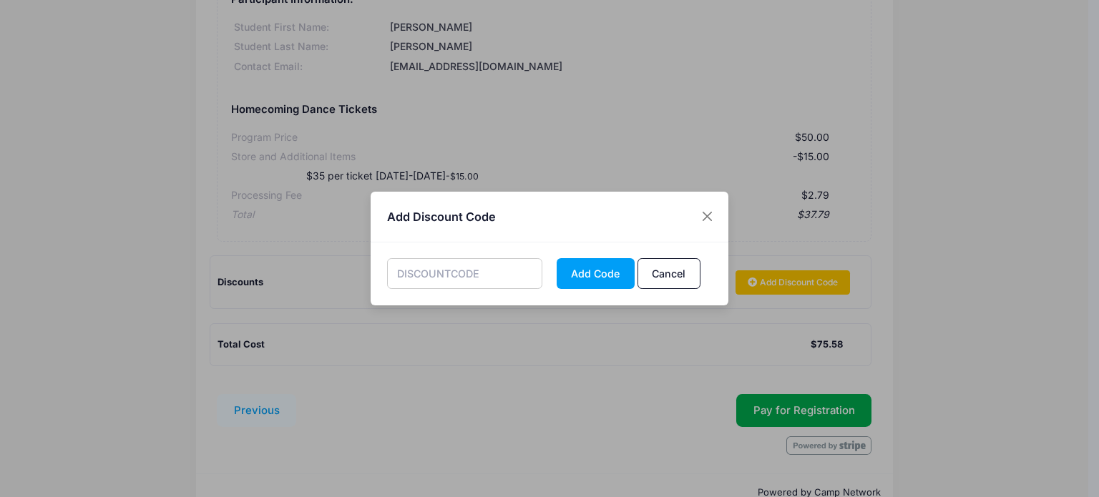
click at [499, 278] on input "text" at bounding box center [465, 273] width 156 height 31
type input "s"
type input "STAFF25"
click at [615, 278] on button "Add Code" at bounding box center [596, 273] width 78 height 31
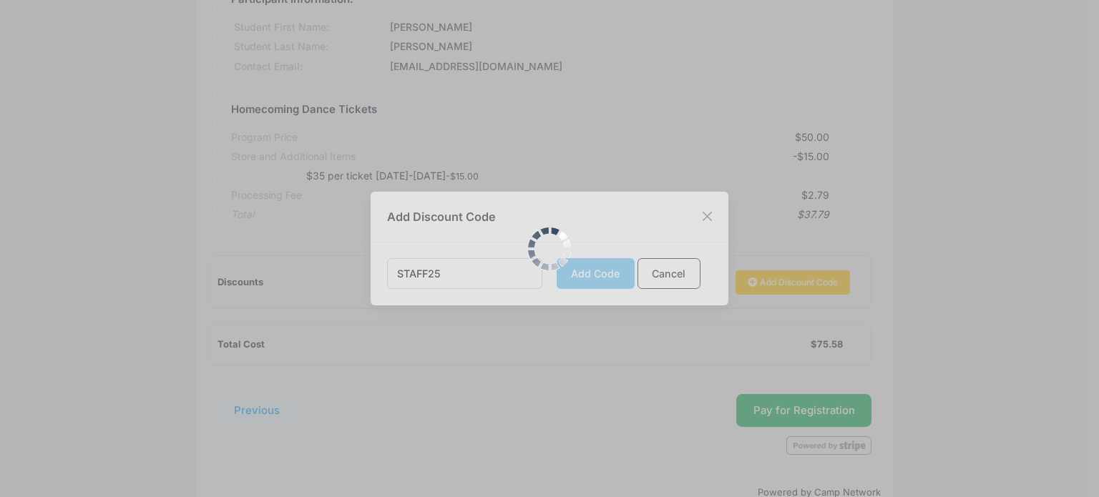
scroll to position [461, 0]
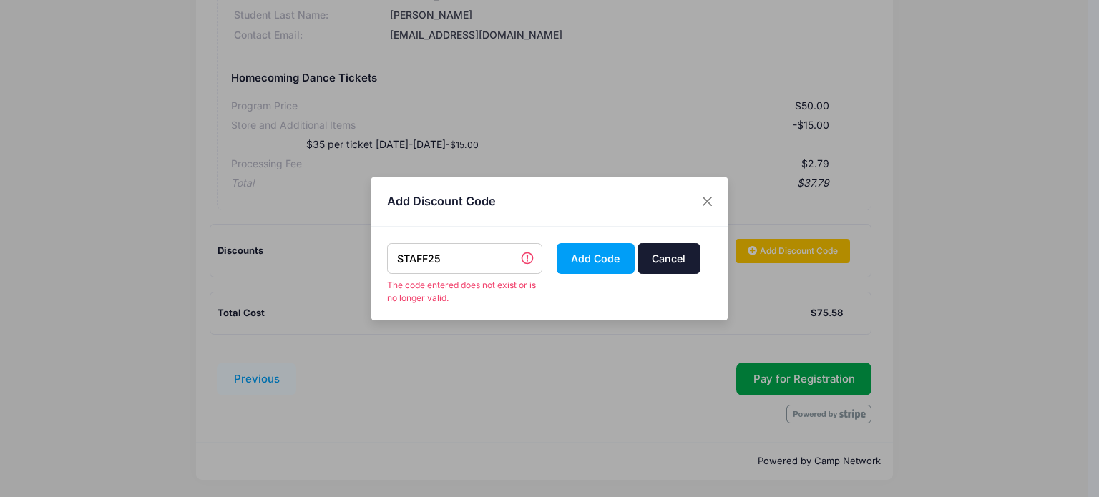
click at [673, 257] on button "Cancel" at bounding box center [669, 258] width 63 height 31
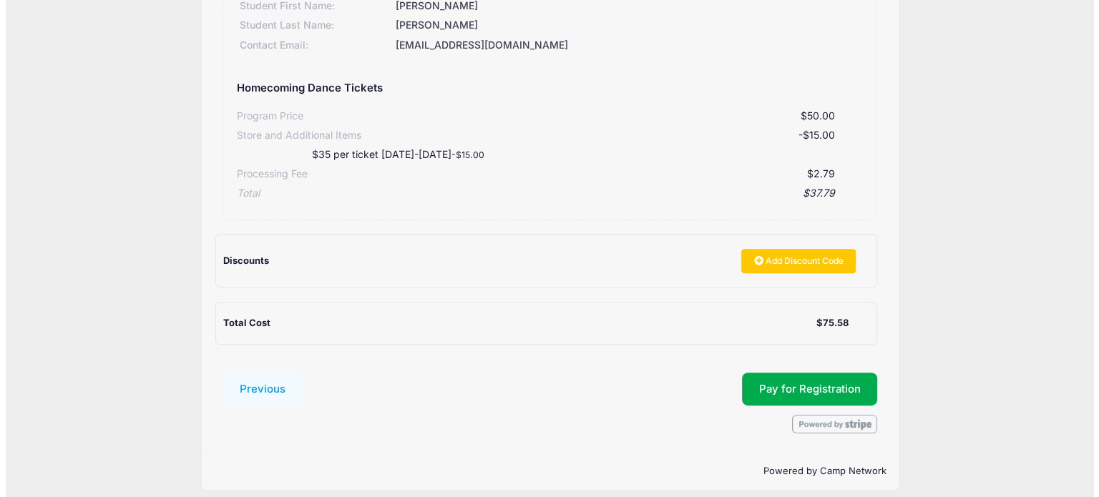
scroll to position [461, 0]
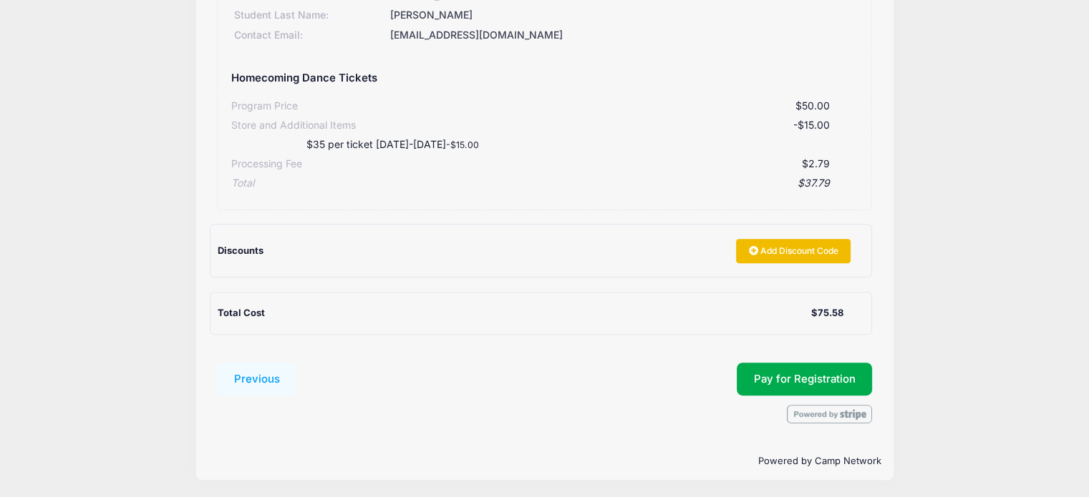
click at [792, 248] on link "Add Discount Code" at bounding box center [793, 251] width 115 height 24
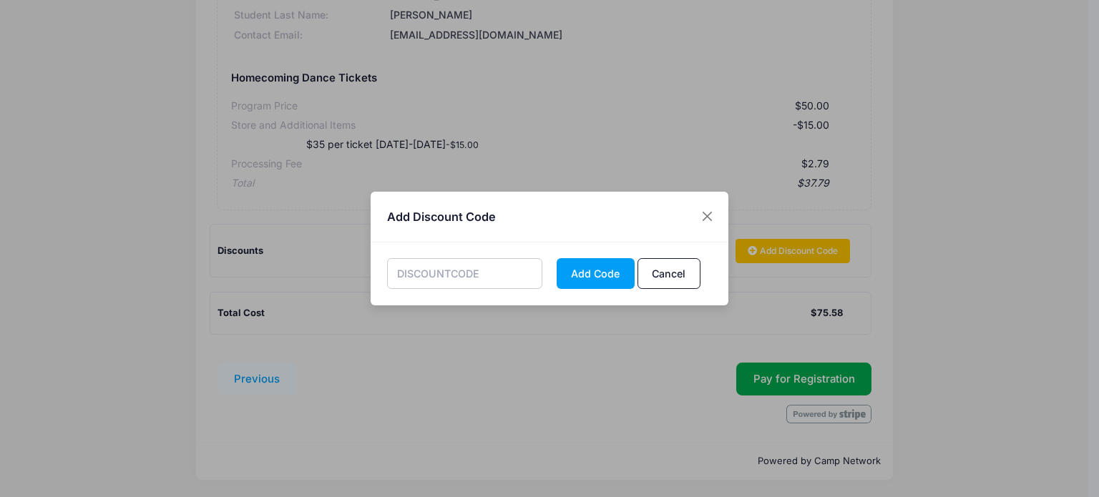
click at [475, 273] on input "text" at bounding box center [465, 273] width 156 height 31
type input "STUCO25"
click at [590, 276] on button "Add Code" at bounding box center [596, 273] width 78 height 31
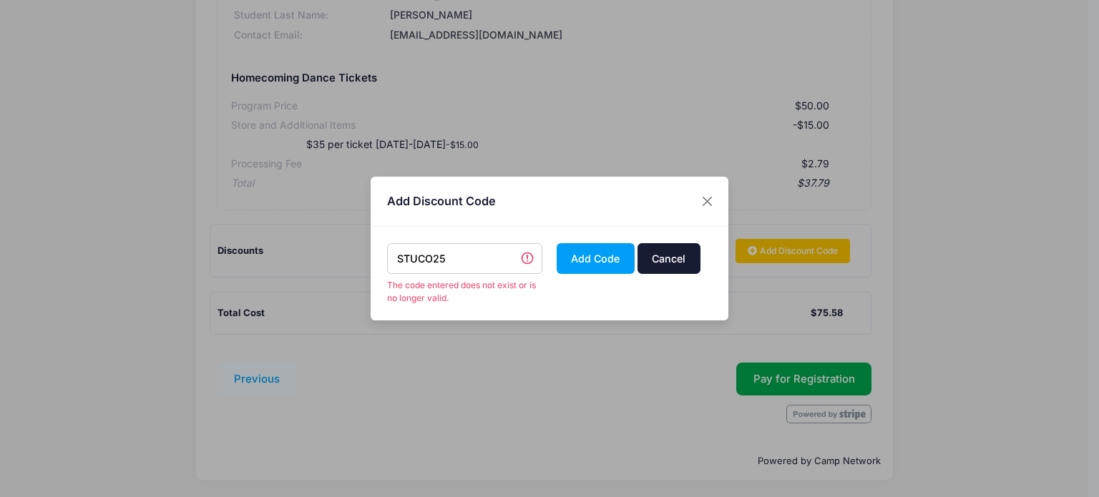
click at [680, 260] on button "Cancel" at bounding box center [669, 258] width 63 height 31
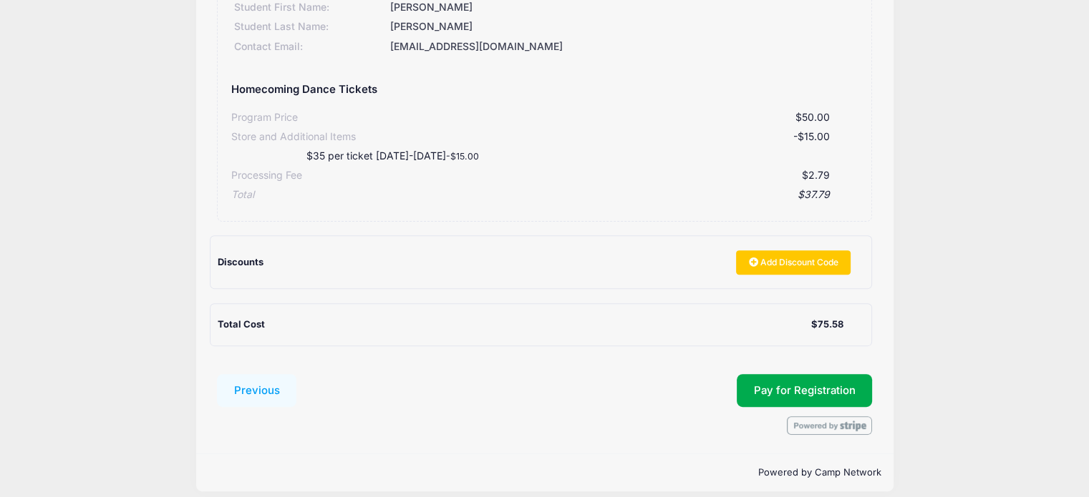
scroll to position [461, 0]
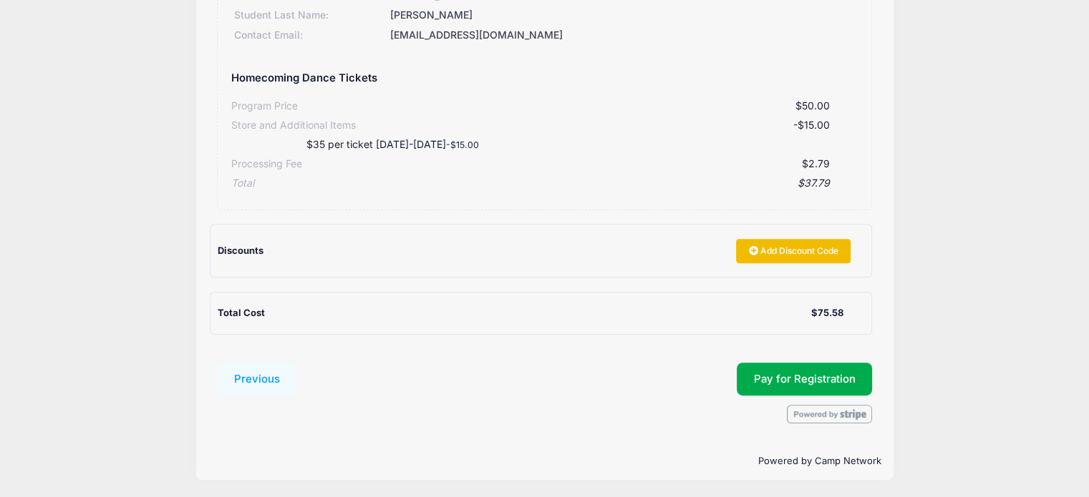
click at [790, 248] on link "Add Discount Code" at bounding box center [793, 251] width 115 height 24
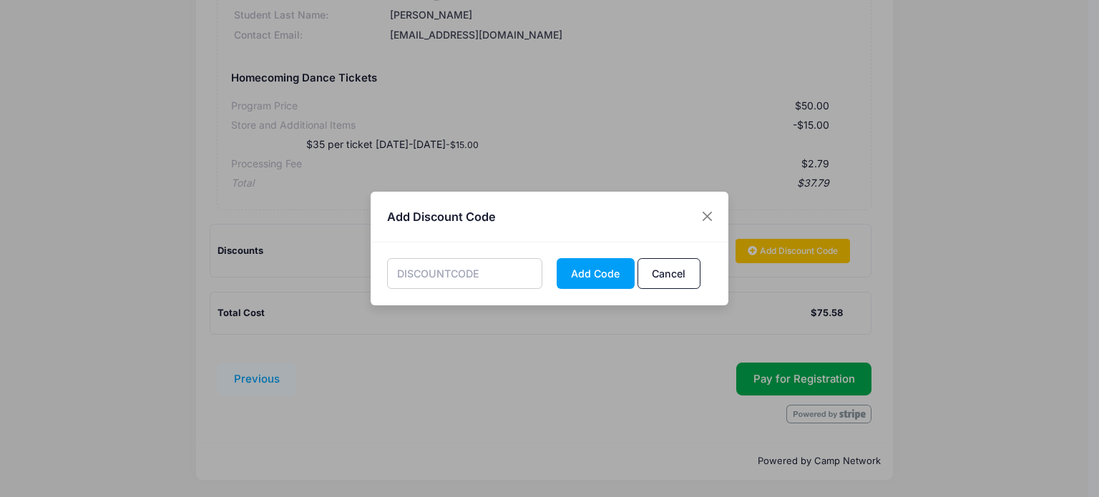
click at [458, 275] on input "text" at bounding box center [465, 273] width 156 height 31
click at [582, 273] on button "Add Code" at bounding box center [596, 273] width 78 height 31
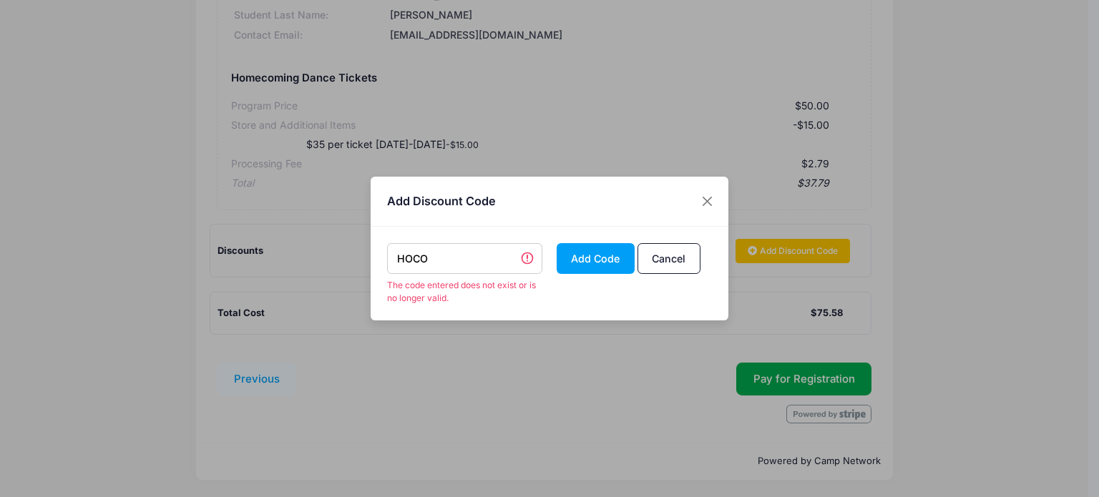
click at [422, 261] on input "HOCO" at bounding box center [465, 258] width 156 height 31
click at [426, 261] on input "HOCO" at bounding box center [465, 258] width 156 height 31
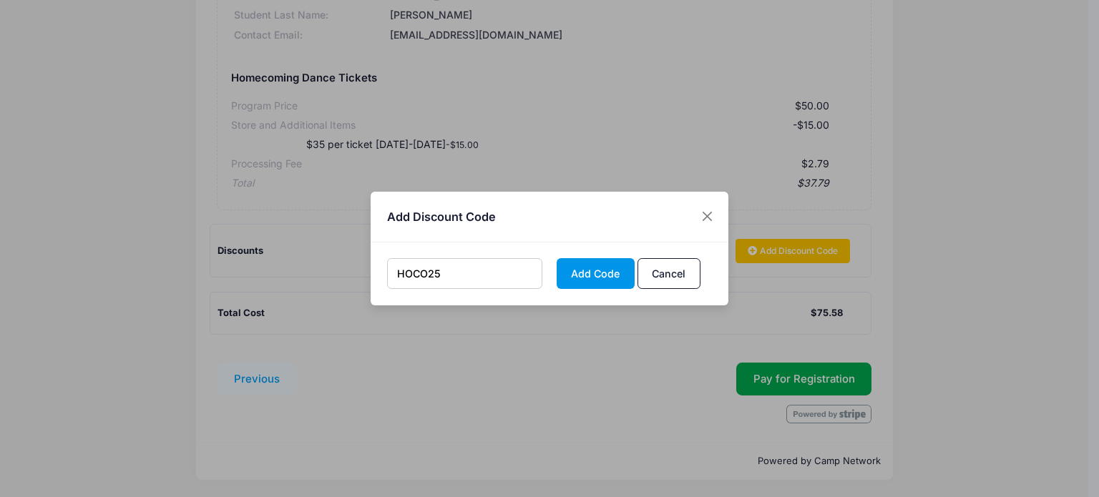
click at [608, 280] on button "Add Code" at bounding box center [596, 273] width 78 height 31
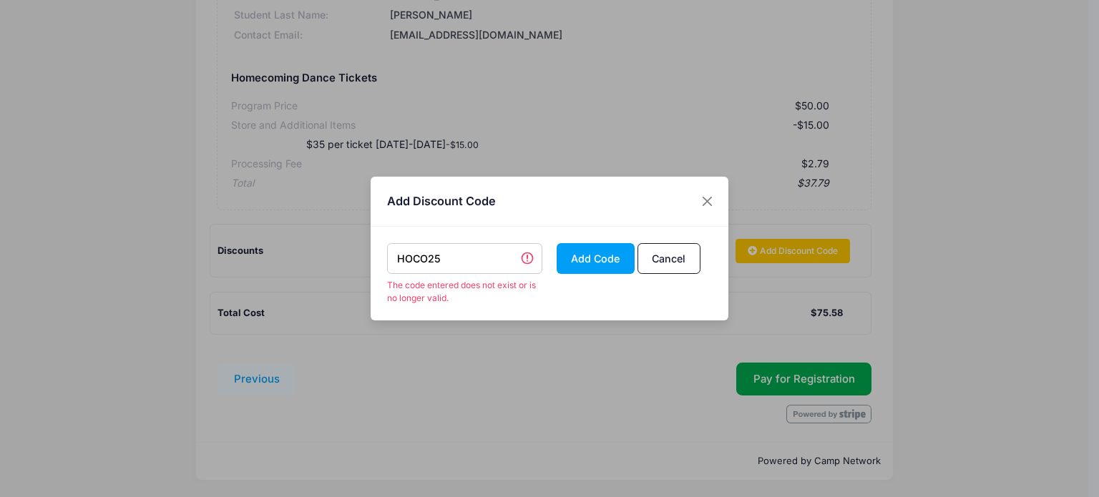
drag, startPoint x: 442, startPoint y: 258, endPoint x: 364, endPoint y: 258, distance: 78.0
click at [364, 258] on div "Add Discount Code HOCO25 The code entered does not exist or is no longer valid.…" at bounding box center [549, 248] width 1099 height 497
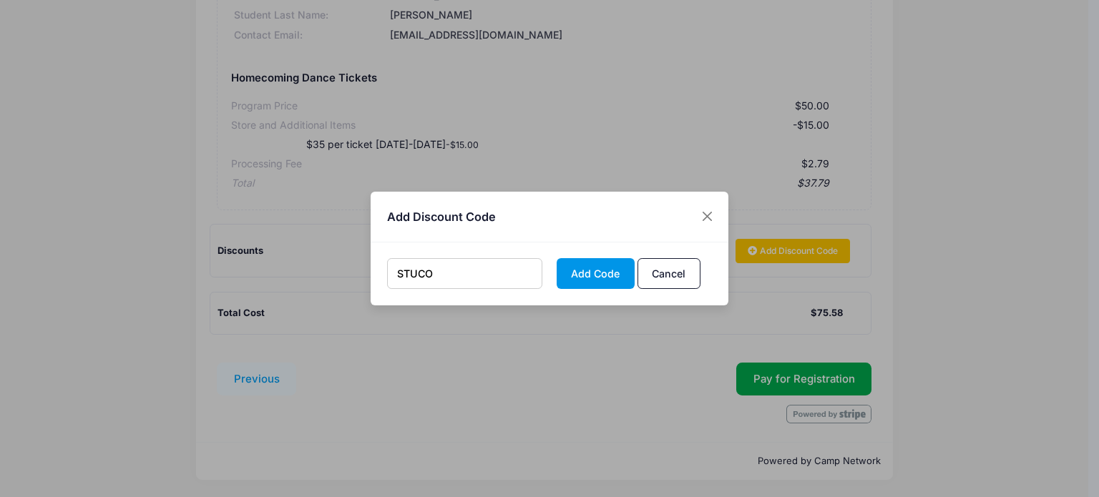
click at [591, 276] on button "Add Code" at bounding box center [596, 273] width 78 height 31
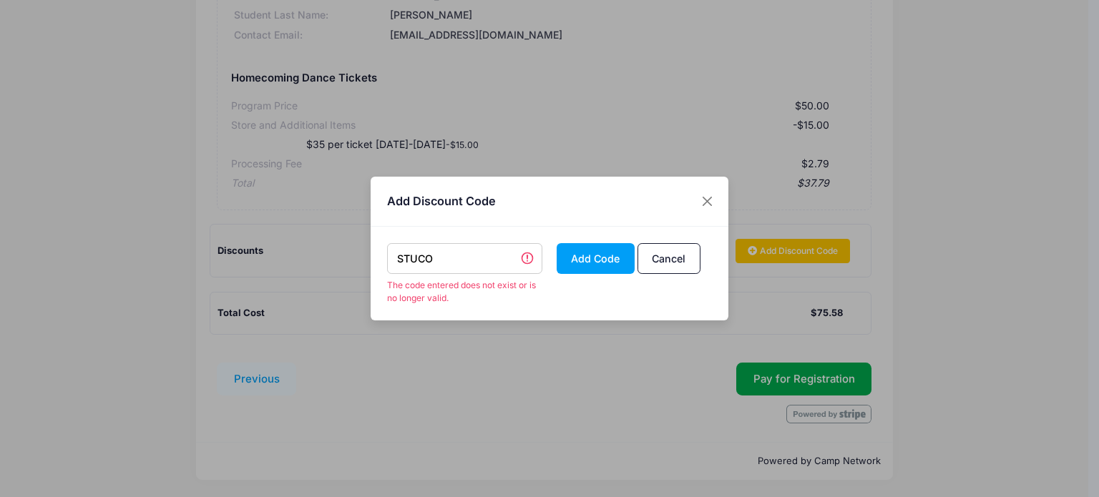
drag, startPoint x: 438, startPoint y: 261, endPoint x: 333, endPoint y: 260, distance: 105.2
click at [333, 260] on div "Add Discount Code STUCO The code entered does not exist or is no longer valid. …" at bounding box center [549, 248] width 1099 height 497
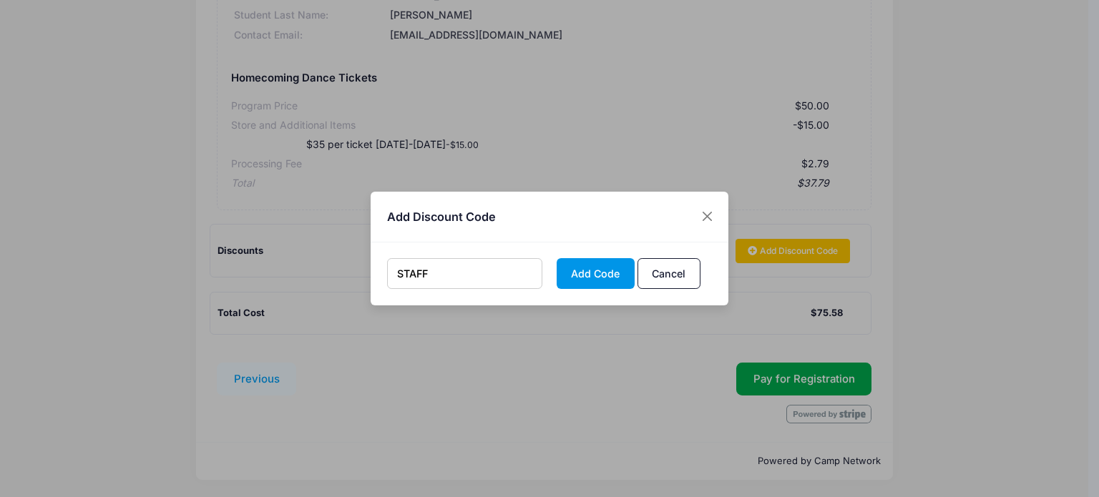
click at [604, 275] on button "Add Code" at bounding box center [596, 273] width 78 height 31
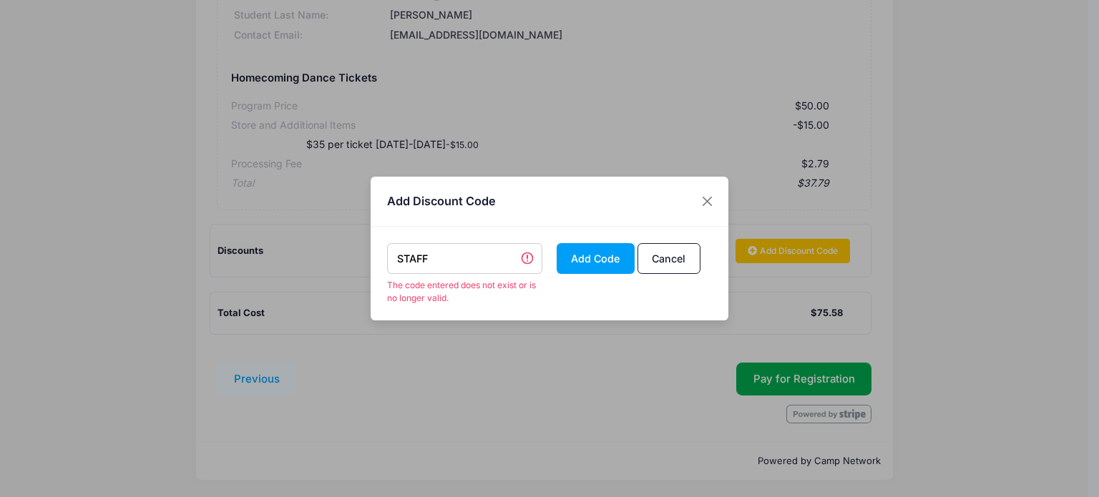
click at [446, 254] on input "STAFF" at bounding box center [465, 258] width 156 height 31
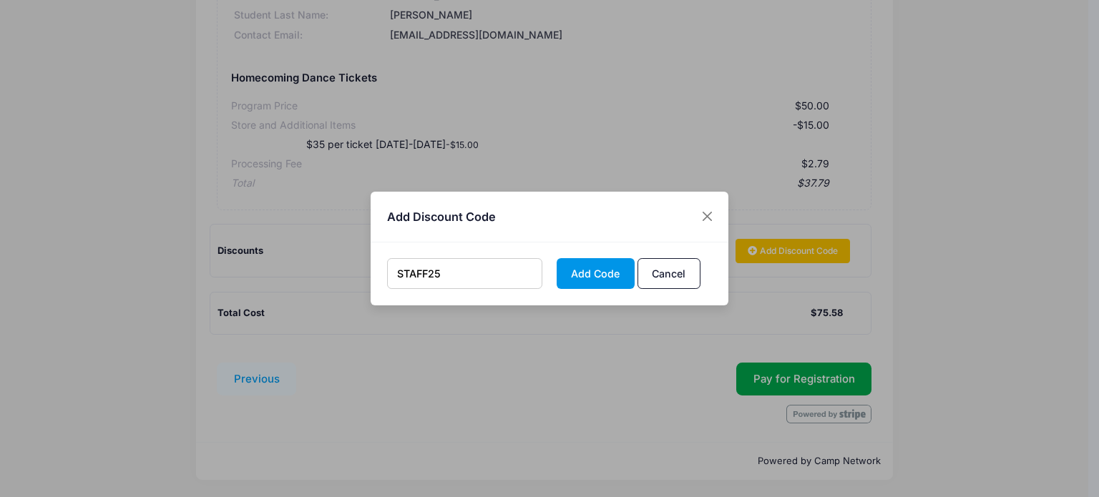
click at [600, 275] on button "Add Code" at bounding box center [596, 273] width 78 height 31
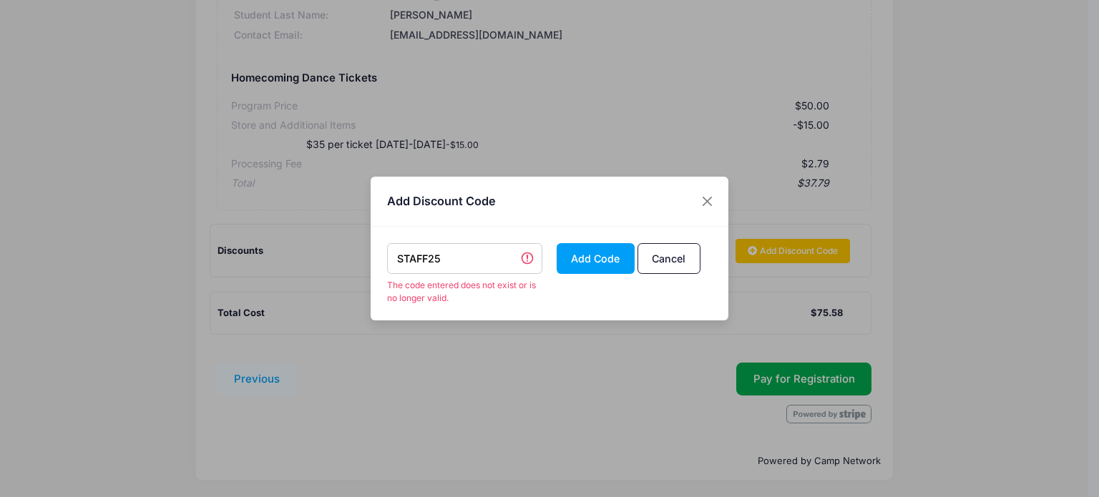
drag, startPoint x: 451, startPoint y: 257, endPoint x: 340, endPoint y: 263, distance: 111.1
click at [340, 263] on div "Add Discount Code STAFF25 The code entered does not exist or is no longer valid…" at bounding box center [549, 248] width 1099 height 497
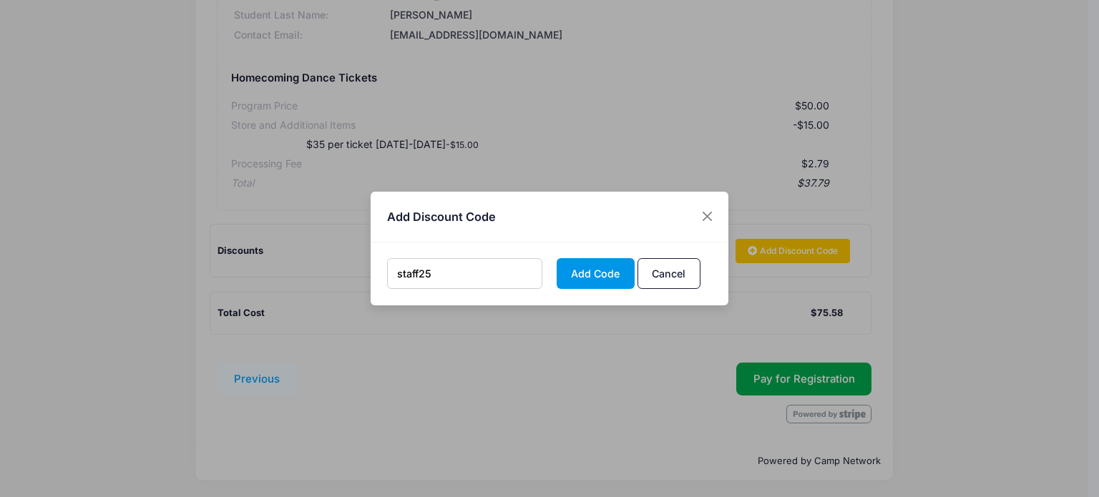
type input "staff25"
click at [615, 271] on button "Add Code" at bounding box center [596, 273] width 78 height 31
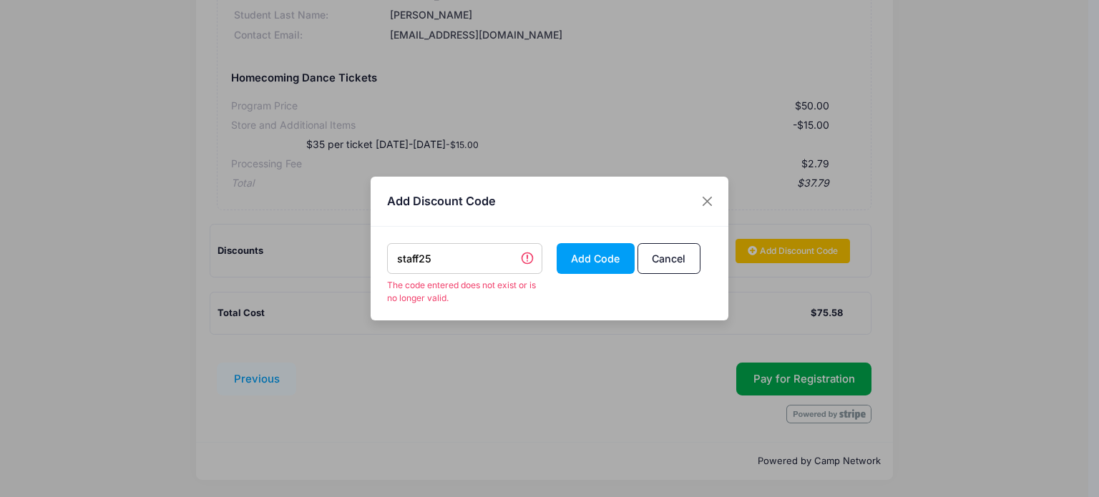
drag, startPoint x: 444, startPoint y: 260, endPoint x: 347, endPoint y: 256, distance: 97.4
click at [347, 256] on div "Add Discount Code staff25 The code entered does not exist or is no longer valid…" at bounding box center [549, 248] width 1099 height 497
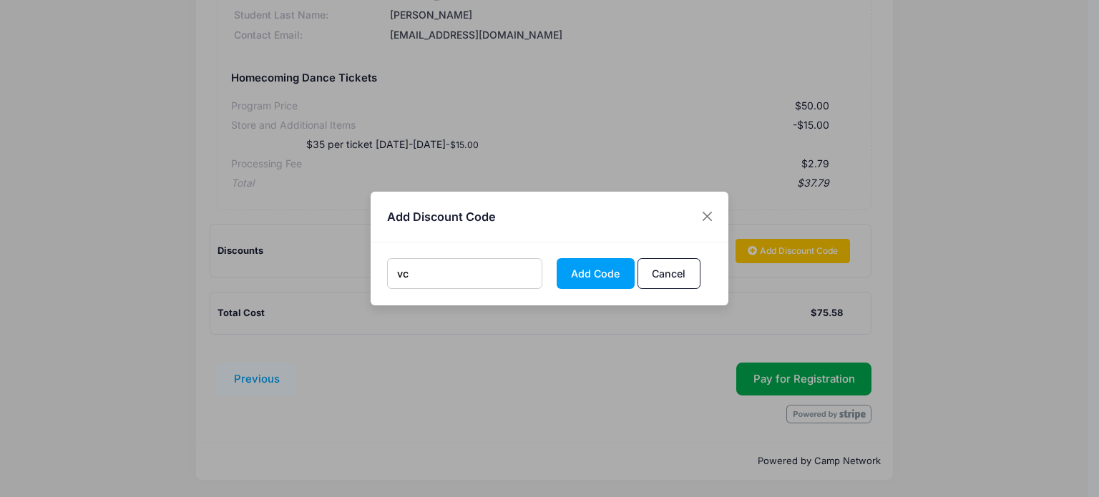
type input "v"
click at [584, 276] on button "Add Code" at bounding box center [596, 273] width 78 height 31
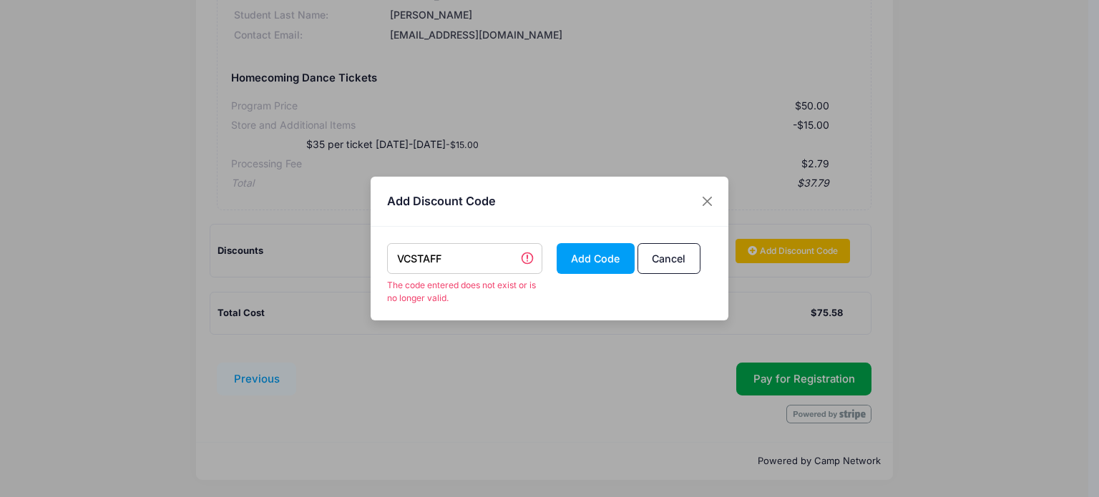
click at [449, 255] on input "VCSTAFF" at bounding box center [465, 258] width 156 height 31
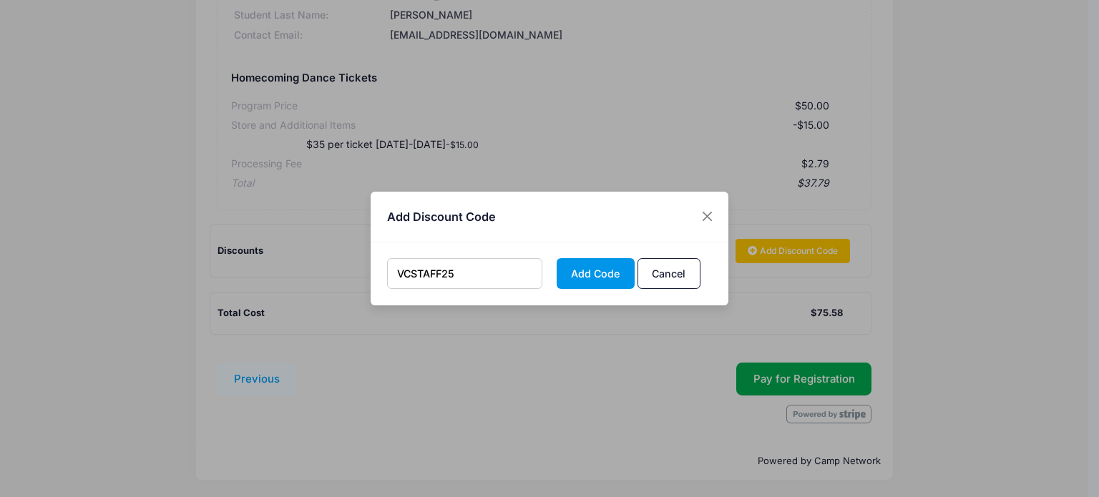
type input "VCSTAFF25"
click at [577, 273] on button "Add Code" at bounding box center [596, 273] width 78 height 31
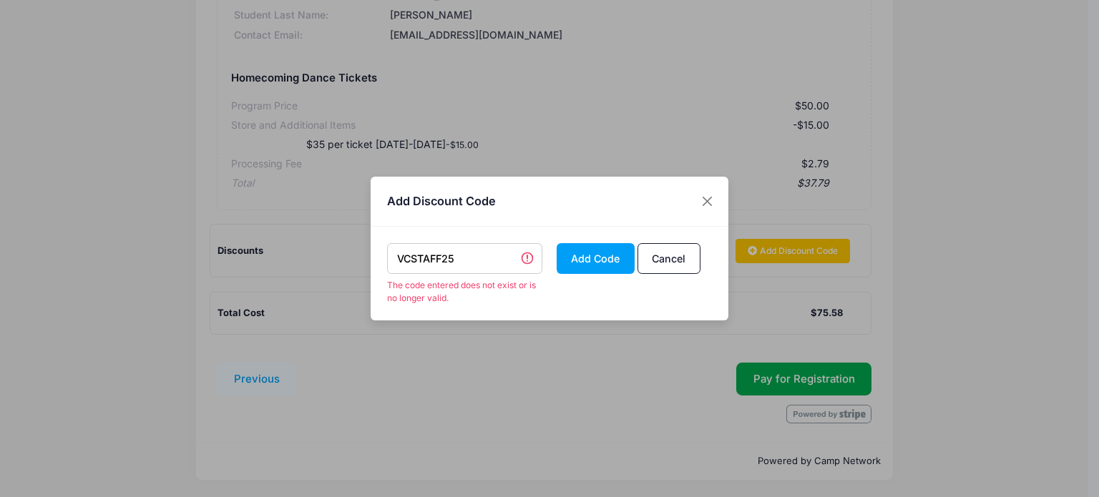
drag, startPoint x: 465, startPoint y: 258, endPoint x: 341, endPoint y: 260, distance: 124.5
click at [341, 260] on div "Add Discount Code VCSTAFF25 The code entered does not exist or is no longer val…" at bounding box center [549, 248] width 1099 height 497
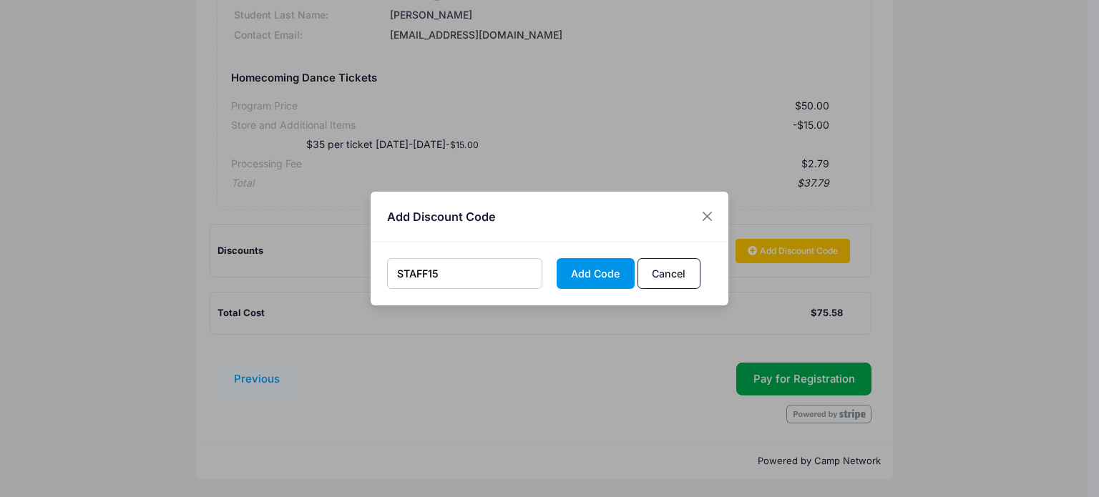
click at [586, 271] on button "Add Code" at bounding box center [596, 273] width 78 height 31
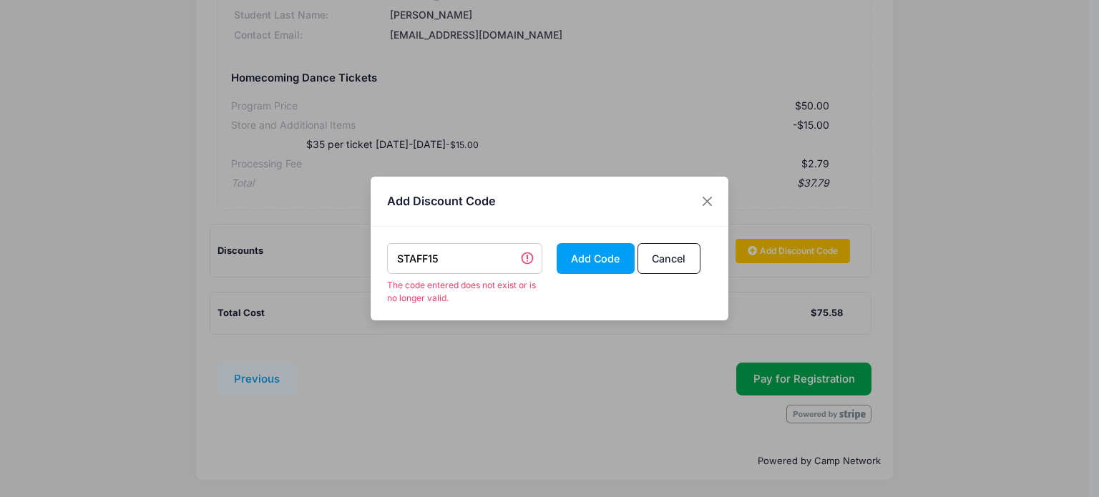
click at [446, 258] on input "STAFF15" at bounding box center [465, 258] width 156 height 31
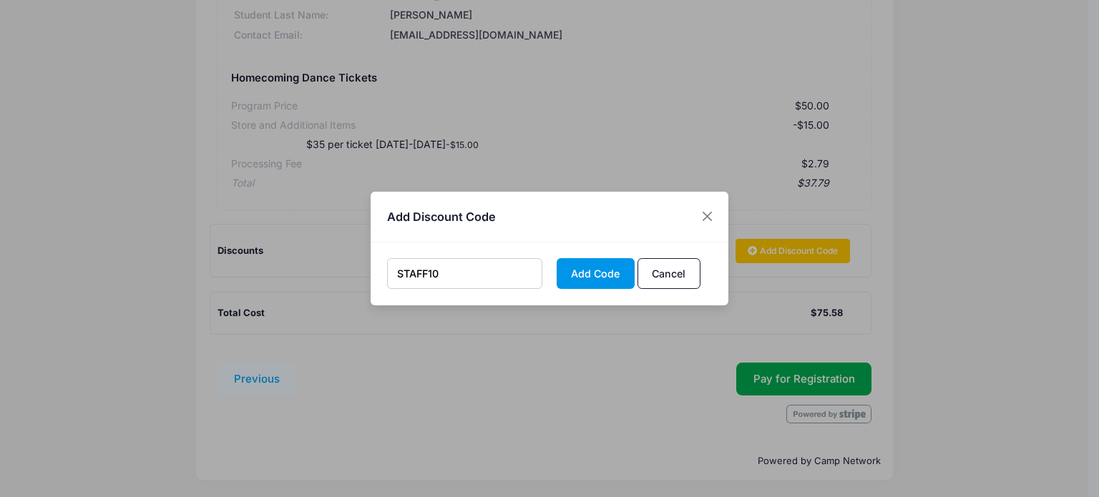
click at [601, 278] on button "Add Code" at bounding box center [596, 273] width 78 height 31
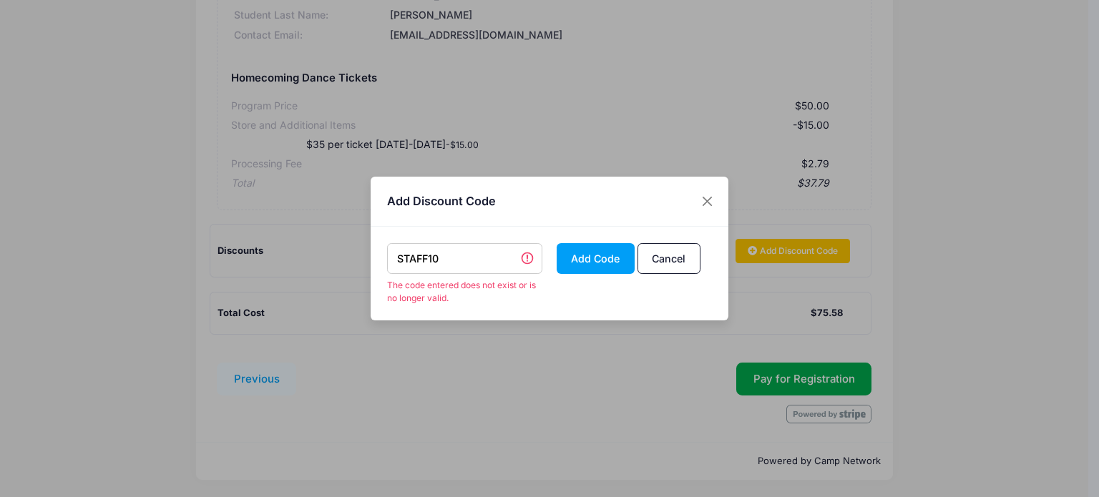
click at [440, 261] on input "STAFF10" at bounding box center [465, 258] width 156 height 31
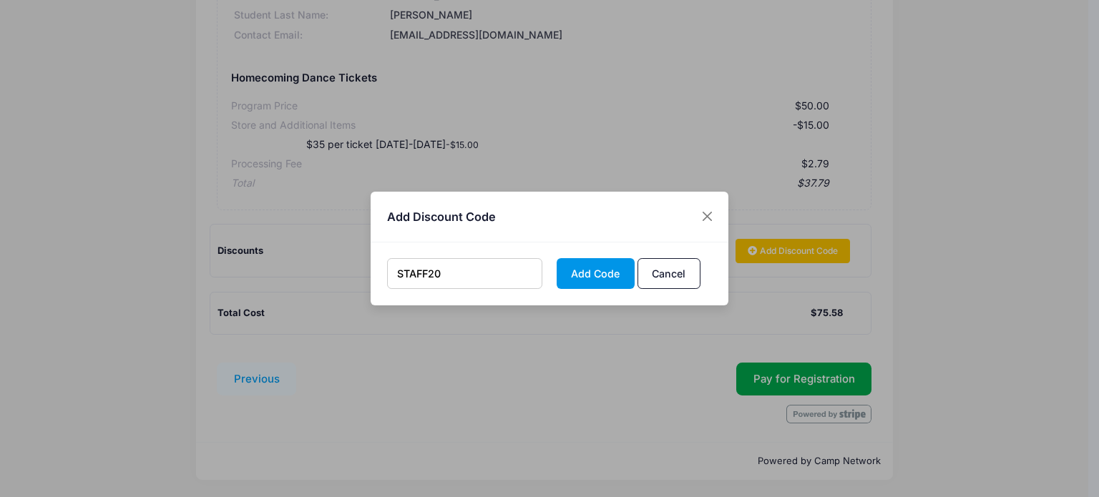
click at [580, 277] on button "Add Code" at bounding box center [596, 273] width 78 height 31
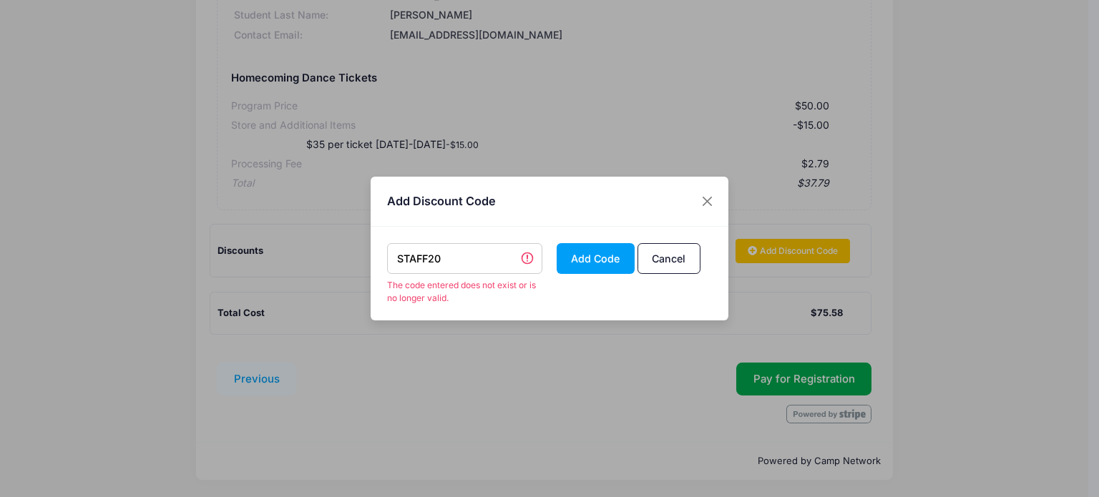
click at [447, 254] on input "STAFF20" at bounding box center [465, 258] width 156 height 31
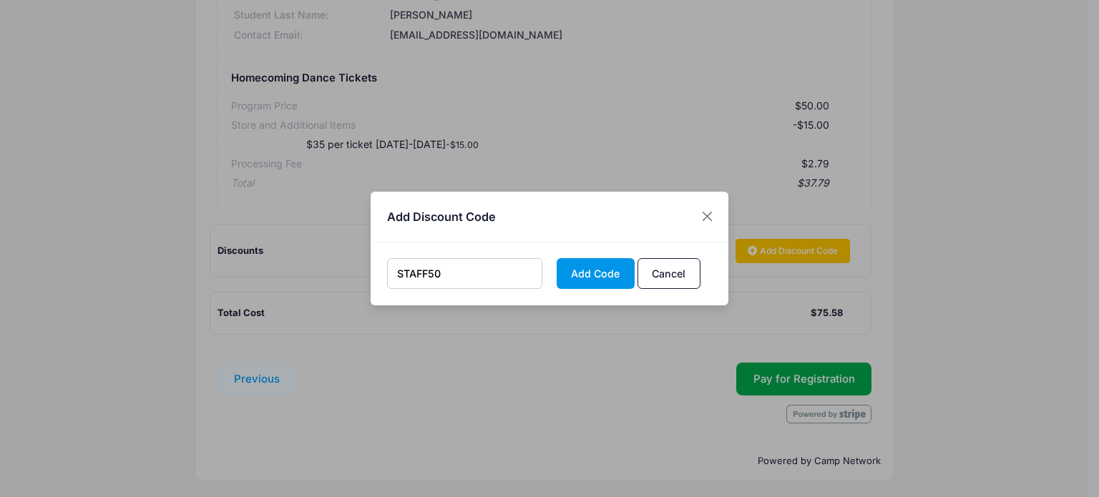
type input "STAFF50"
click at [580, 271] on button "Add Code" at bounding box center [596, 273] width 78 height 31
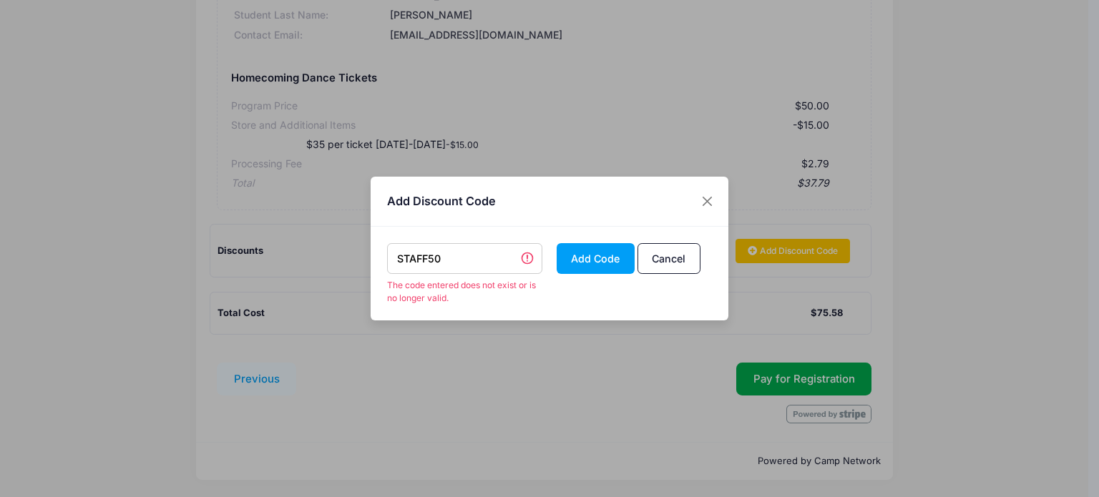
drag, startPoint x: 444, startPoint y: 258, endPoint x: 293, endPoint y: 266, distance: 151.2
click at [293, 266] on div "Add Discount Code STAFF50 The code entered does not exist or is no longer valid…" at bounding box center [549, 248] width 1099 height 497
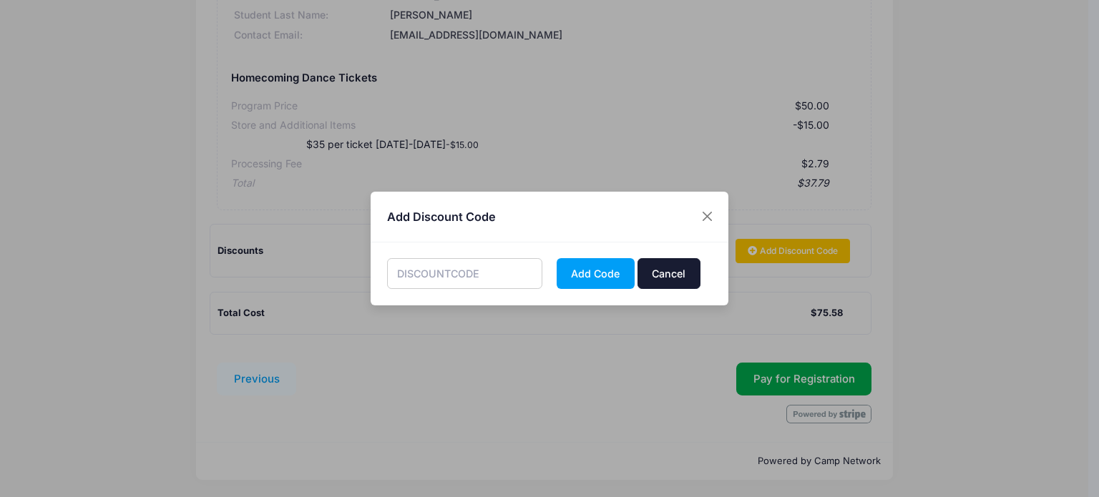
click at [663, 275] on button "Cancel" at bounding box center [669, 273] width 63 height 31
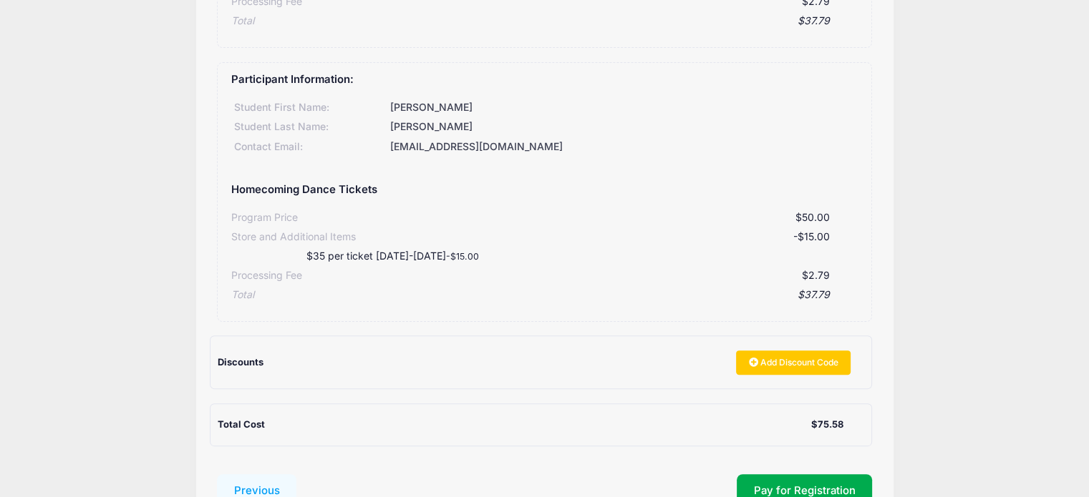
scroll to position [358, 0]
